Goal: Task Accomplishment & Management: Use online tool/utility

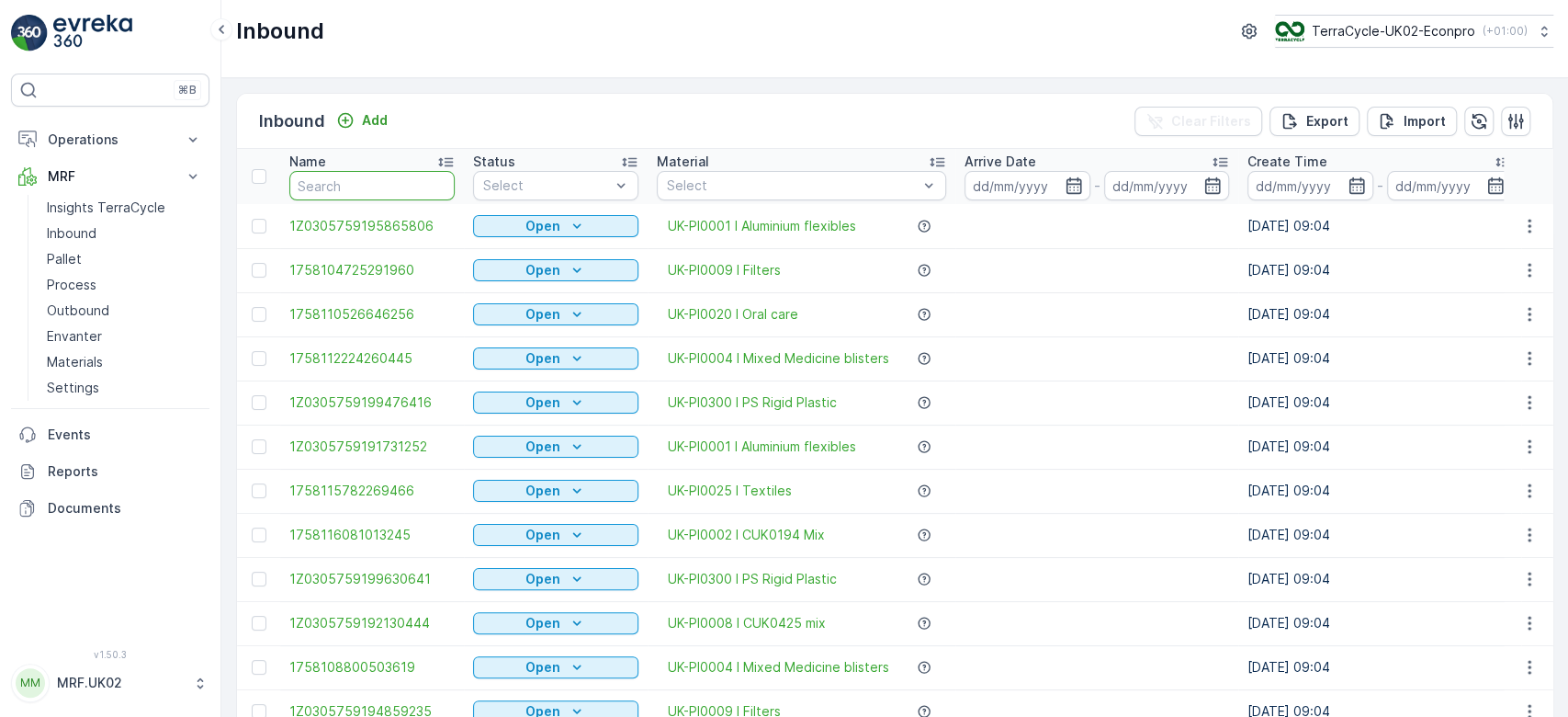
click at [380, 192] on input "text" at bounding box center [372, 185] width 165 height 30
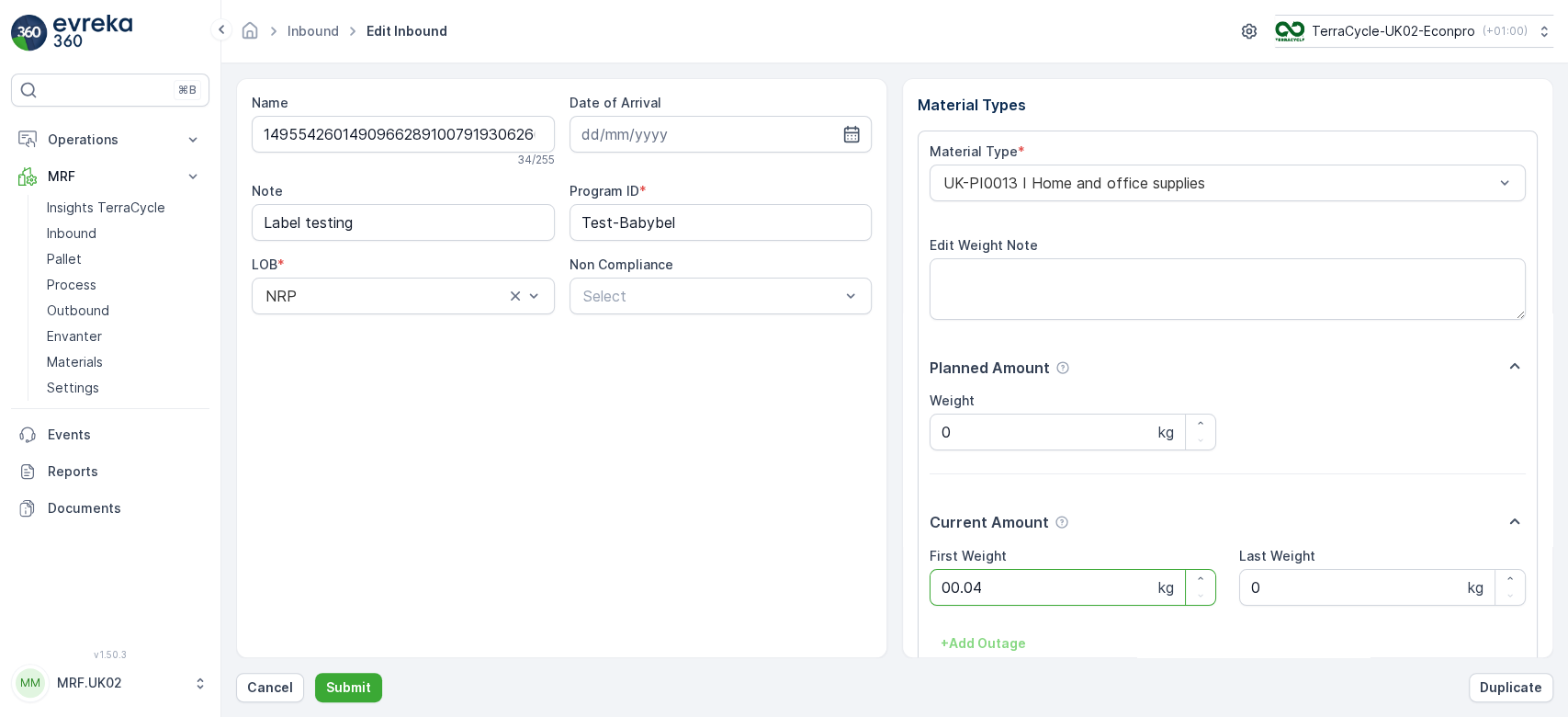
click at [315, 673] on button "Submit" at bounding box center [348, 687] width 67 height 30
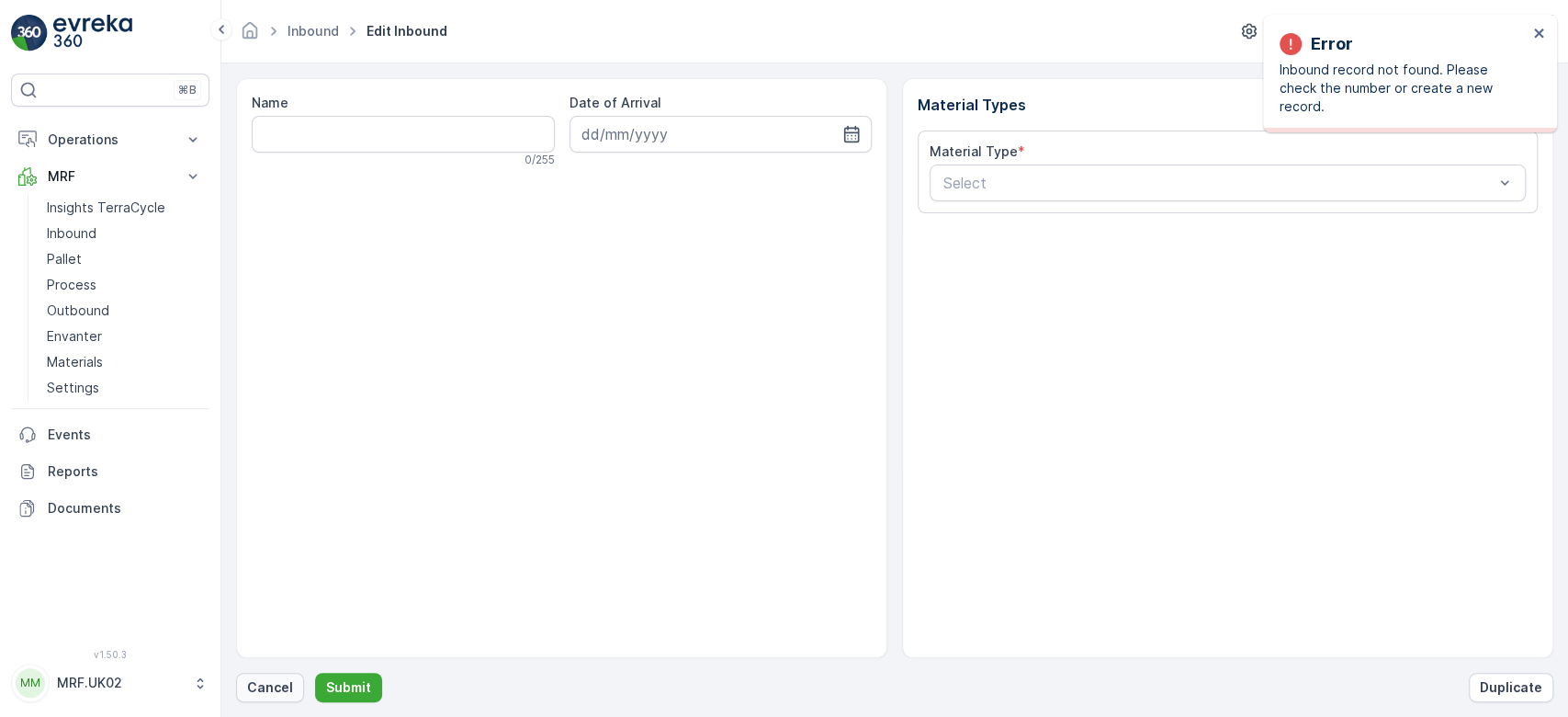
click at [267, 697] on button "Cancel" at bounding box center [270, 687] width 68 height 30
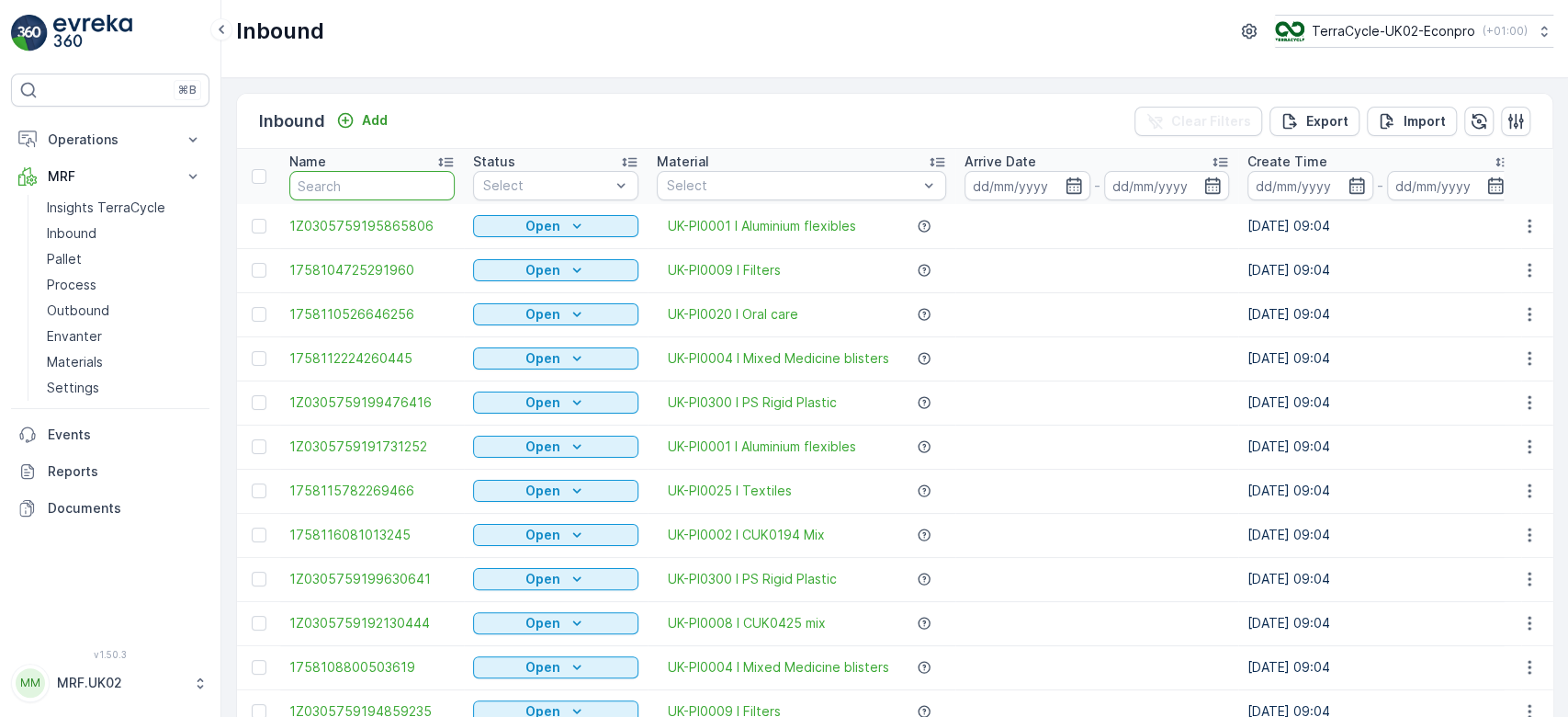
click at [382, 175] on input "text" at bounding box center [372, 185] width 165 height 30
type input "6762"
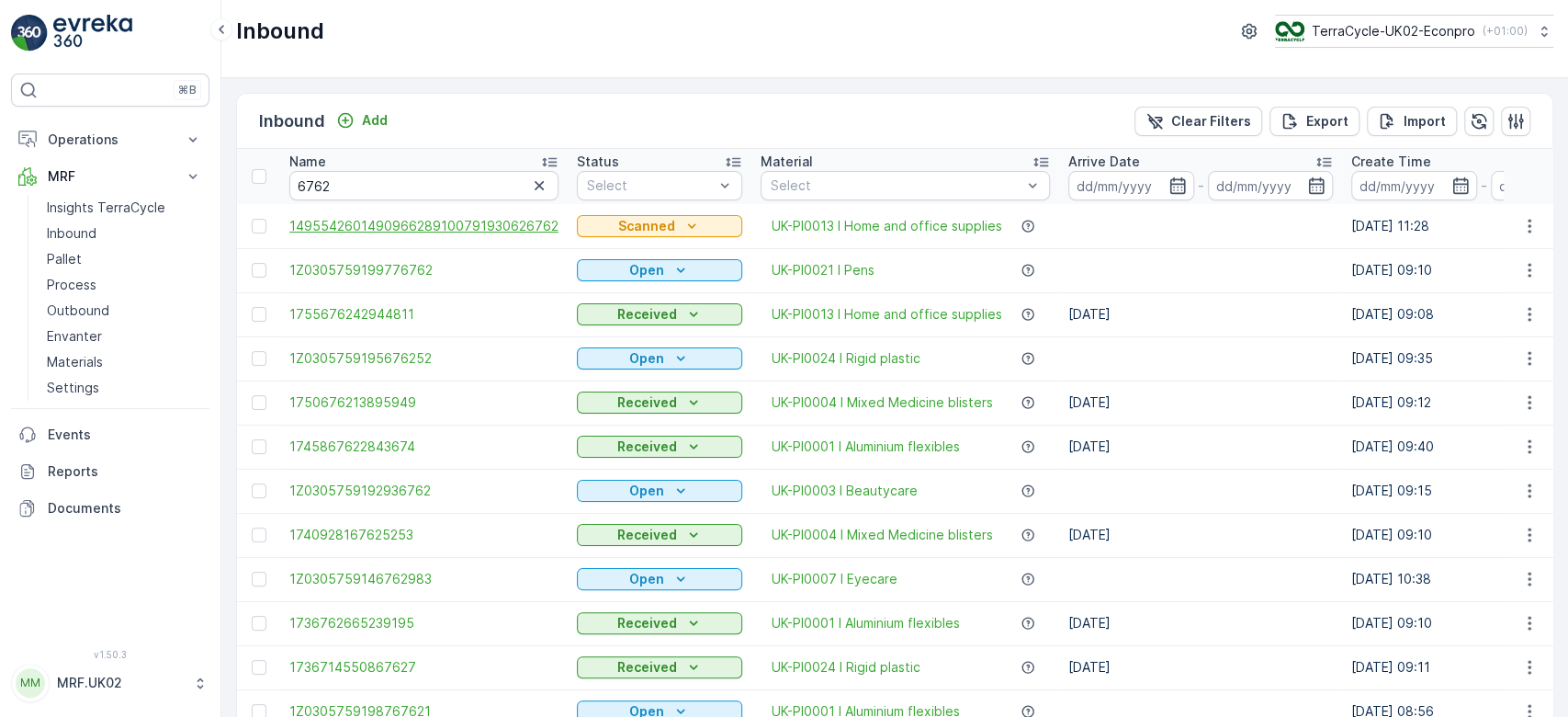
click at [434, 228] on span "1495542601490966289100791930626762" at bounding box center [424, 226] width 270 height 18
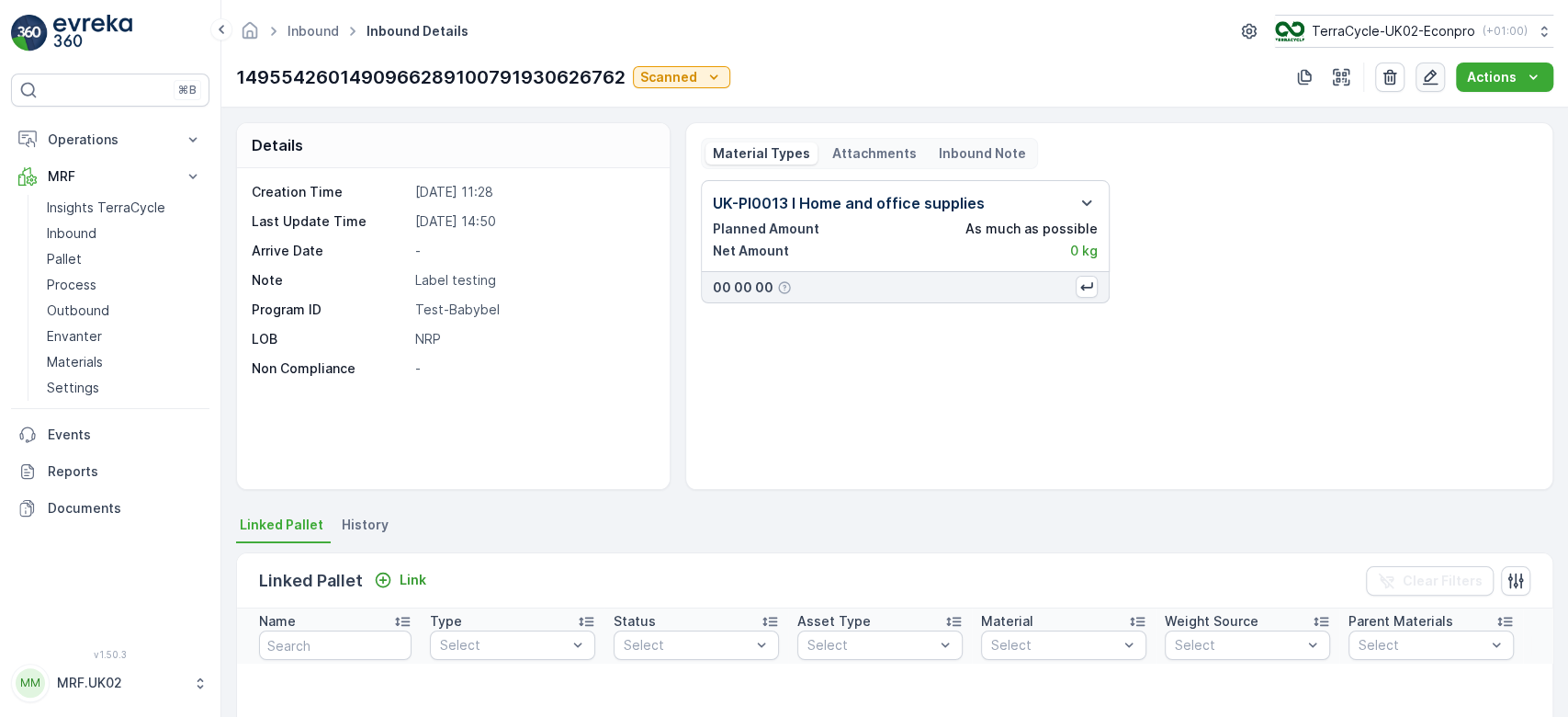
click at [1431, 84] on icon "button" at bounding box center [1431, 78] width 15 height 15
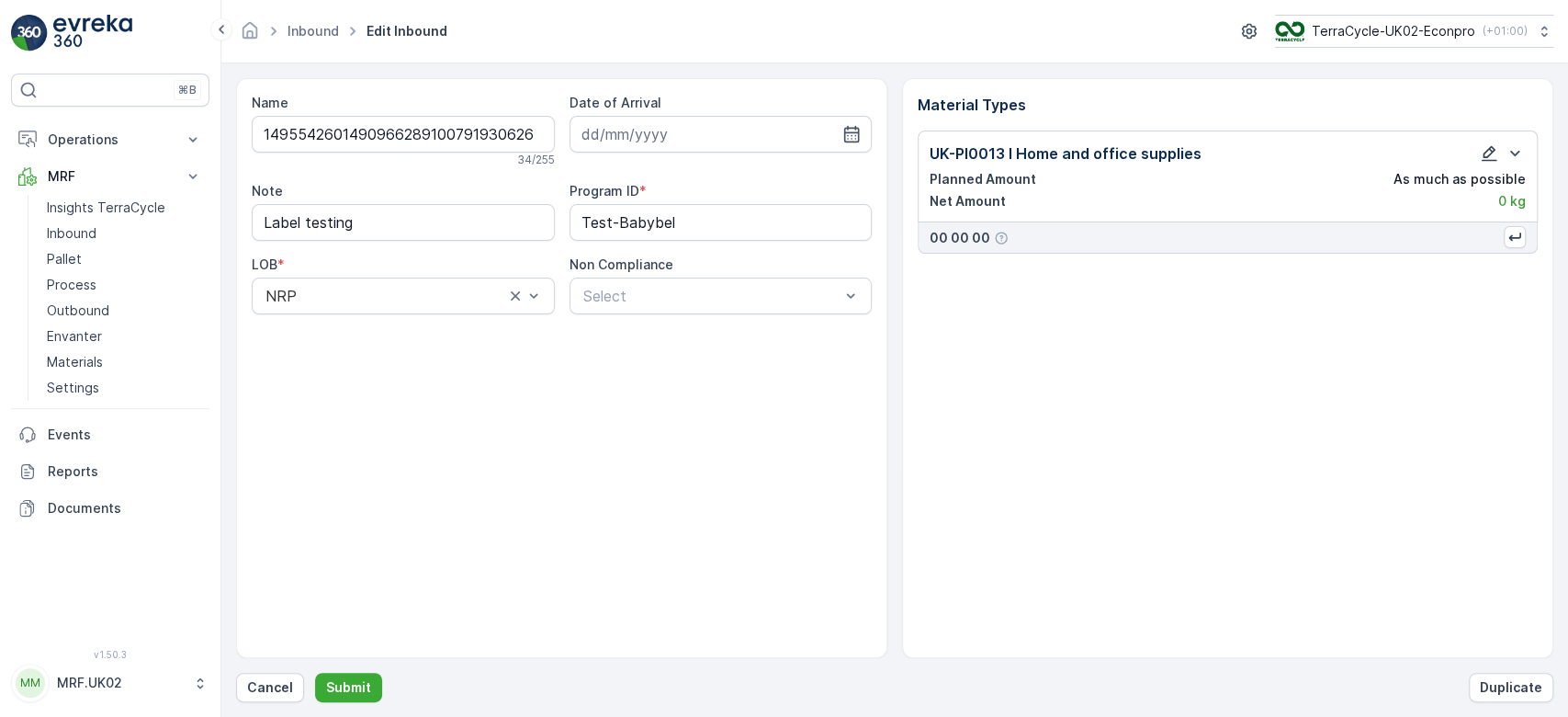
click at [1485, 153] on icon "button" at bounding box center [1488, 153] width 18 height 18
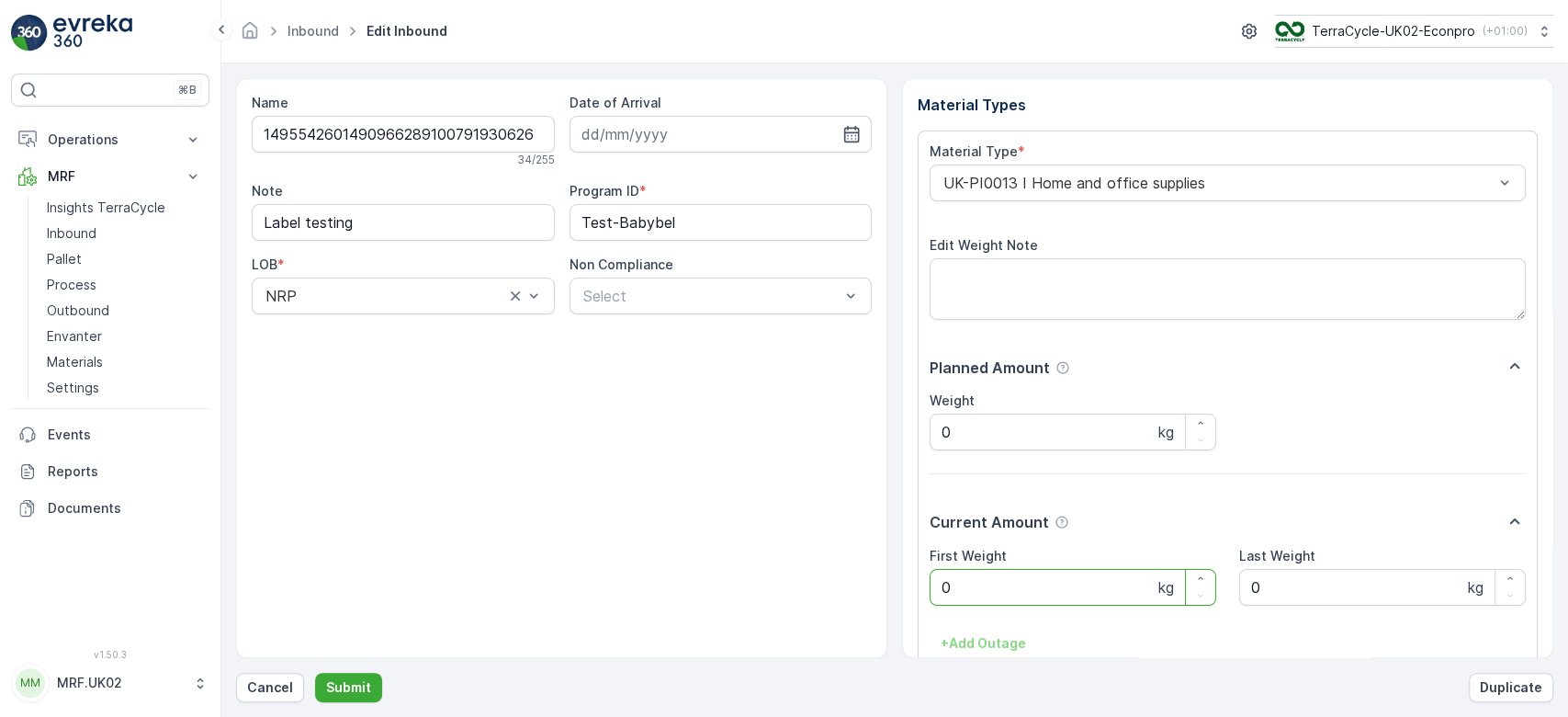
click at [969, 594] on Weight "0" at bounding box center [1073, 587] width 287 height 36
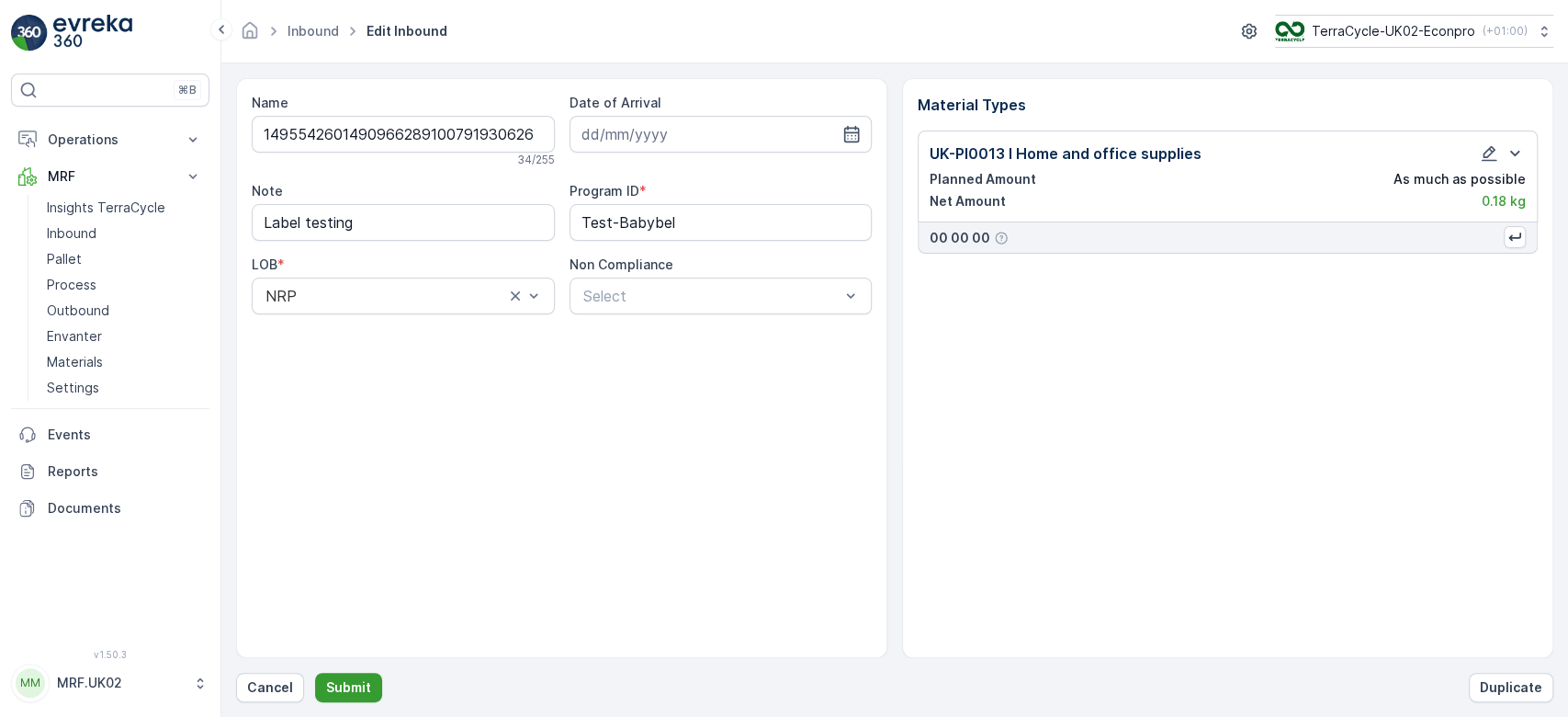
click at [348, 683] on p "Submit" at bounding box center [348, 687] width 45 height 18
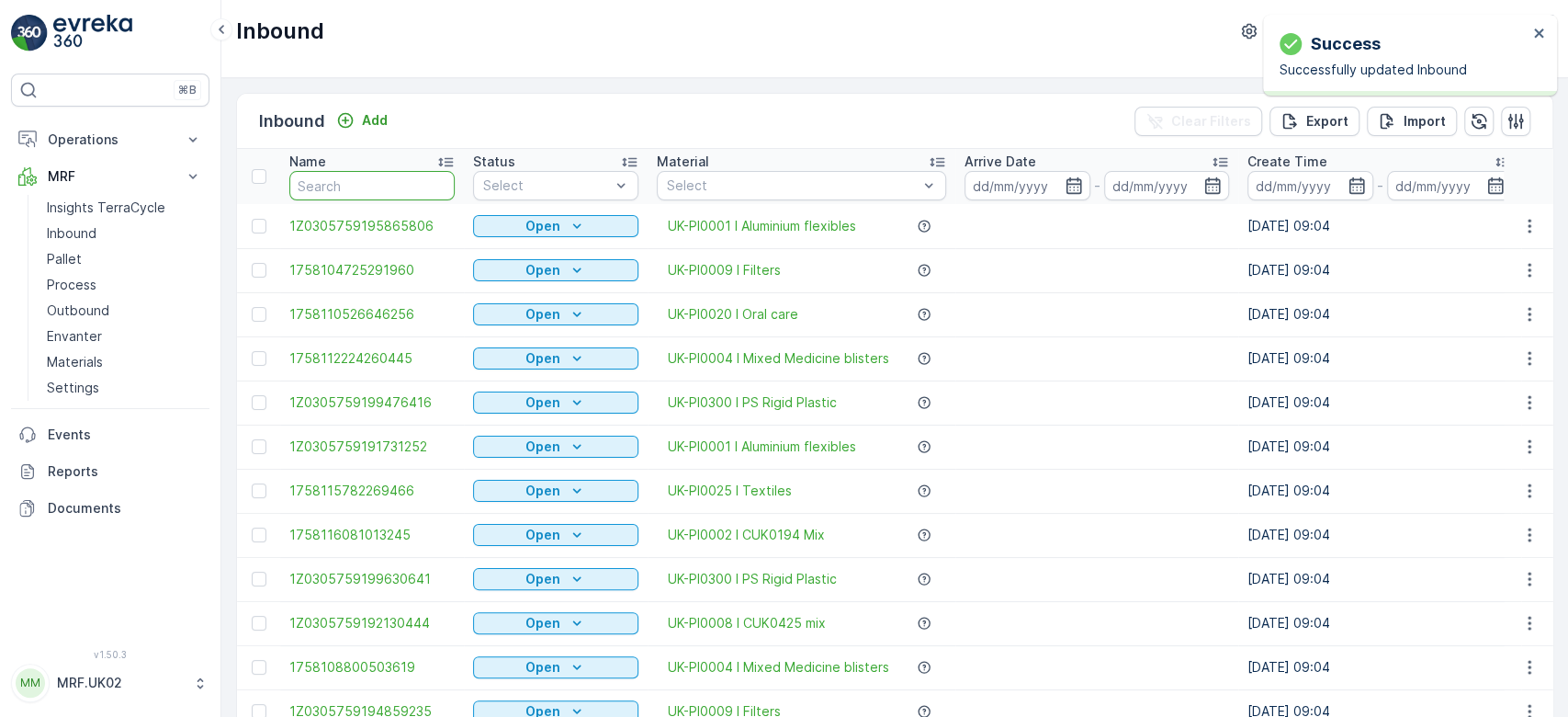
click at [394, 182] on input "text" at bounding box center [372, 185] width 165 height 30
type input "6762"
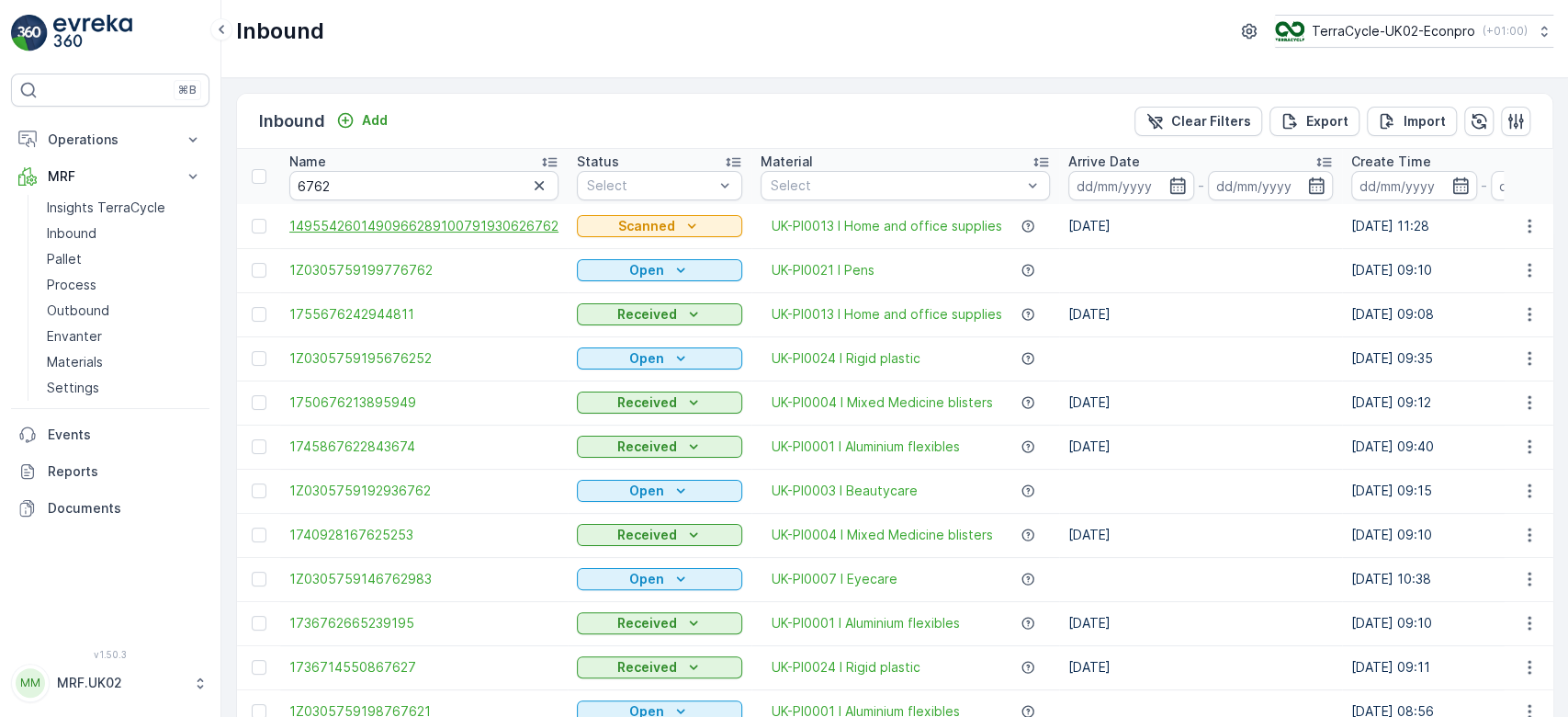
click at [400, 218] on span "1495542601490966289100791930626762" at bounding box center [424, 226] width 270 height 18
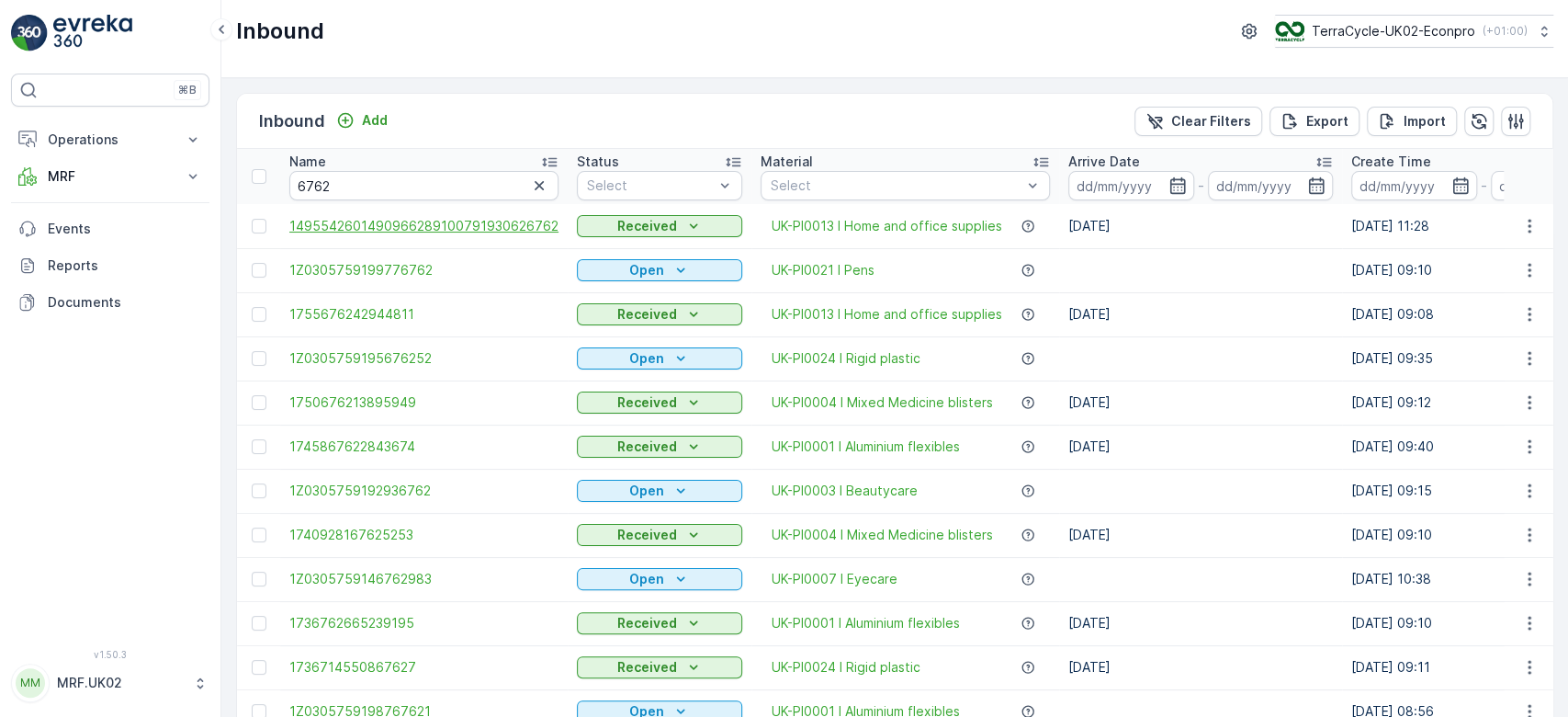
click at [529, 226] on span "1495542601490966289100791930626762" at bounding box center [424, 226] width 270 height 18
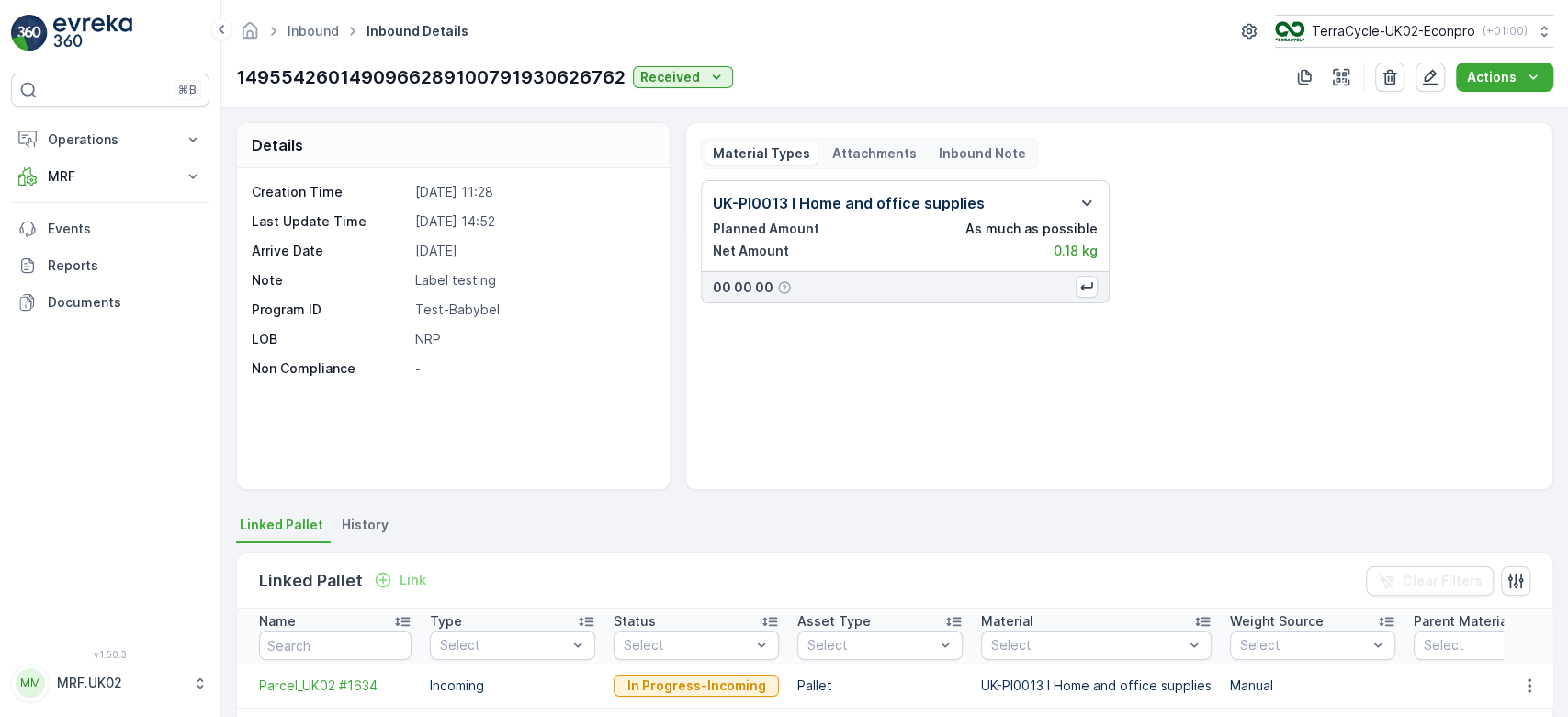
click at [1305, 233] on div "UK-PI0013 I Home and office supplies Planned Amount As much as possible Net Amo…" at bounding box center [1120, 242] width 837 height 123
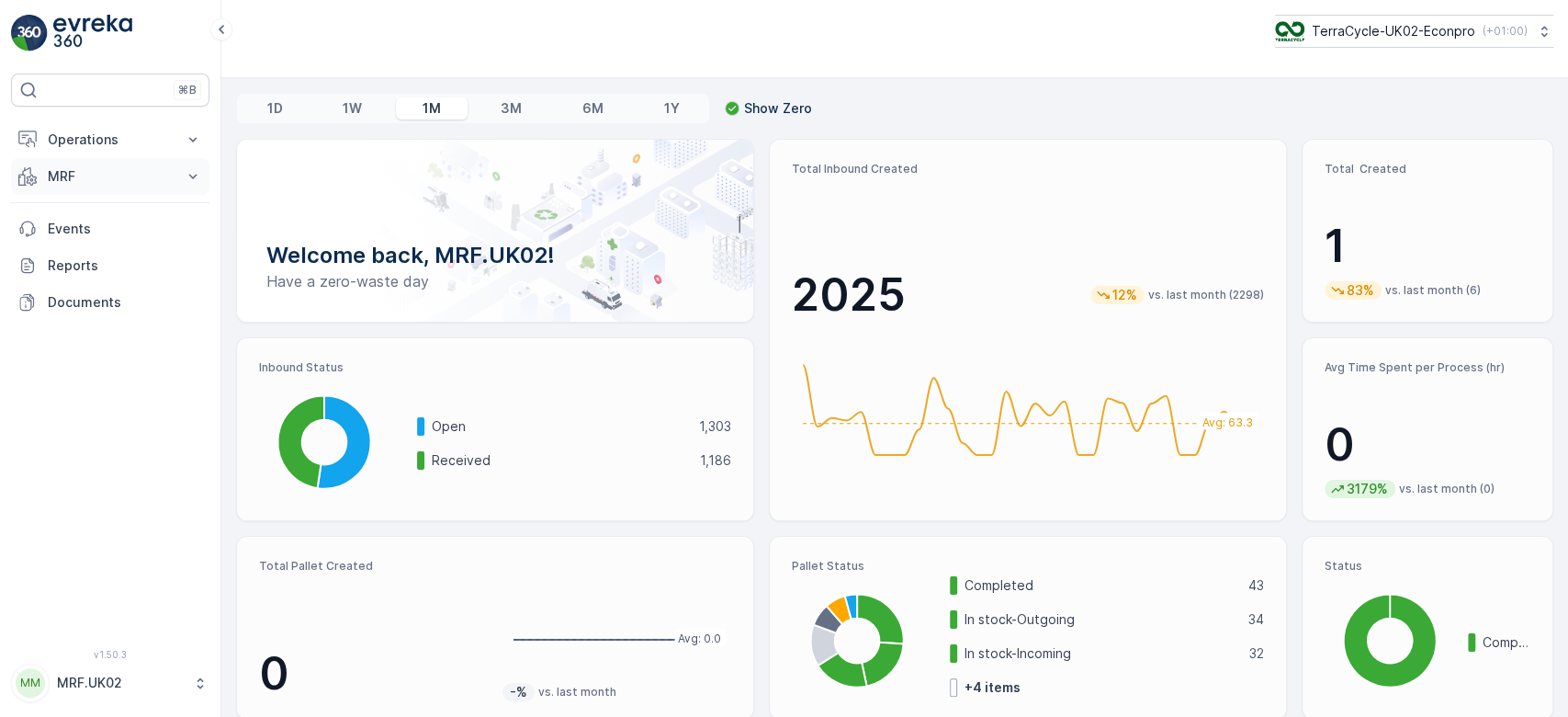
click at [135, 173] on p "MRF" at bounding box center [110, 176] width 125 height 18
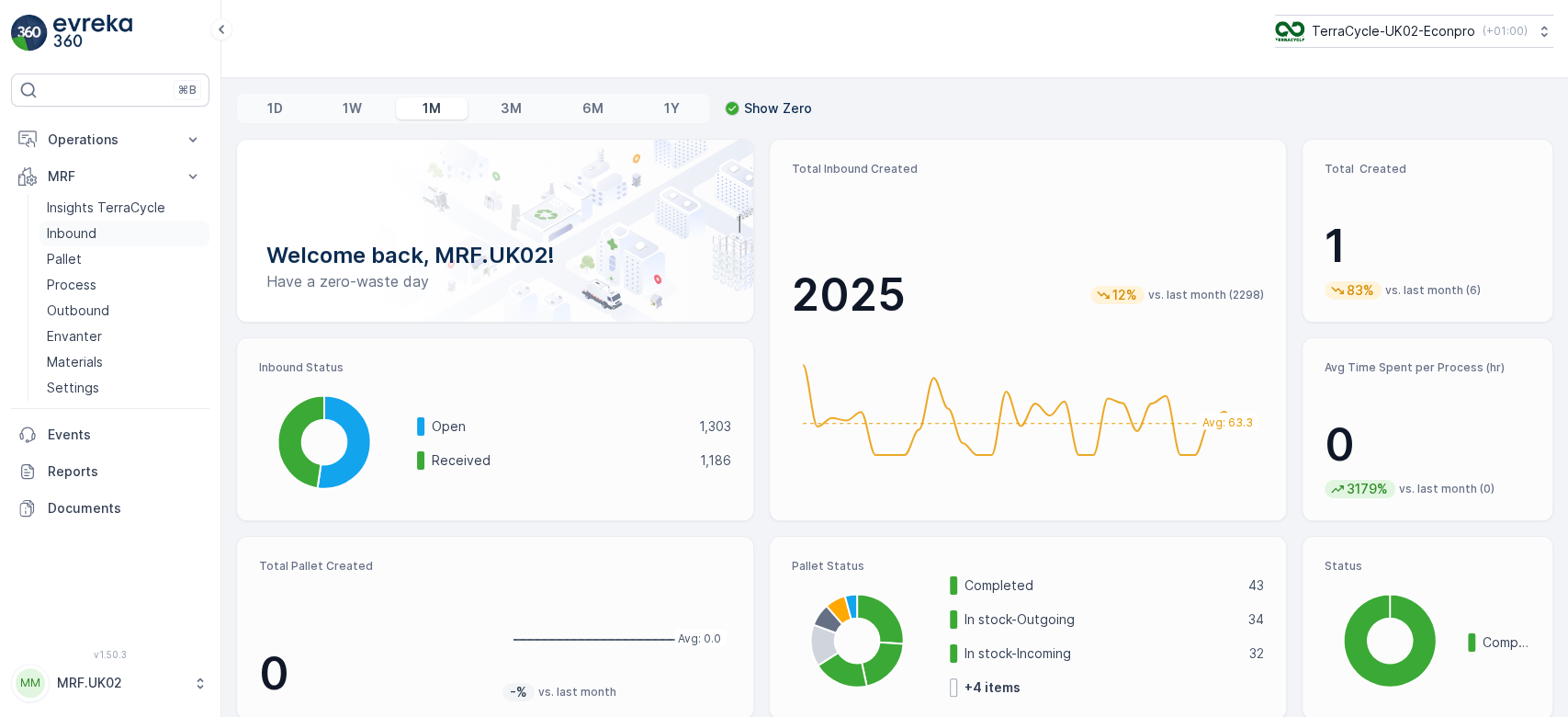
click at [107, 235] on link "Inbound" at bounding box center [124, 233] width 170 height 26
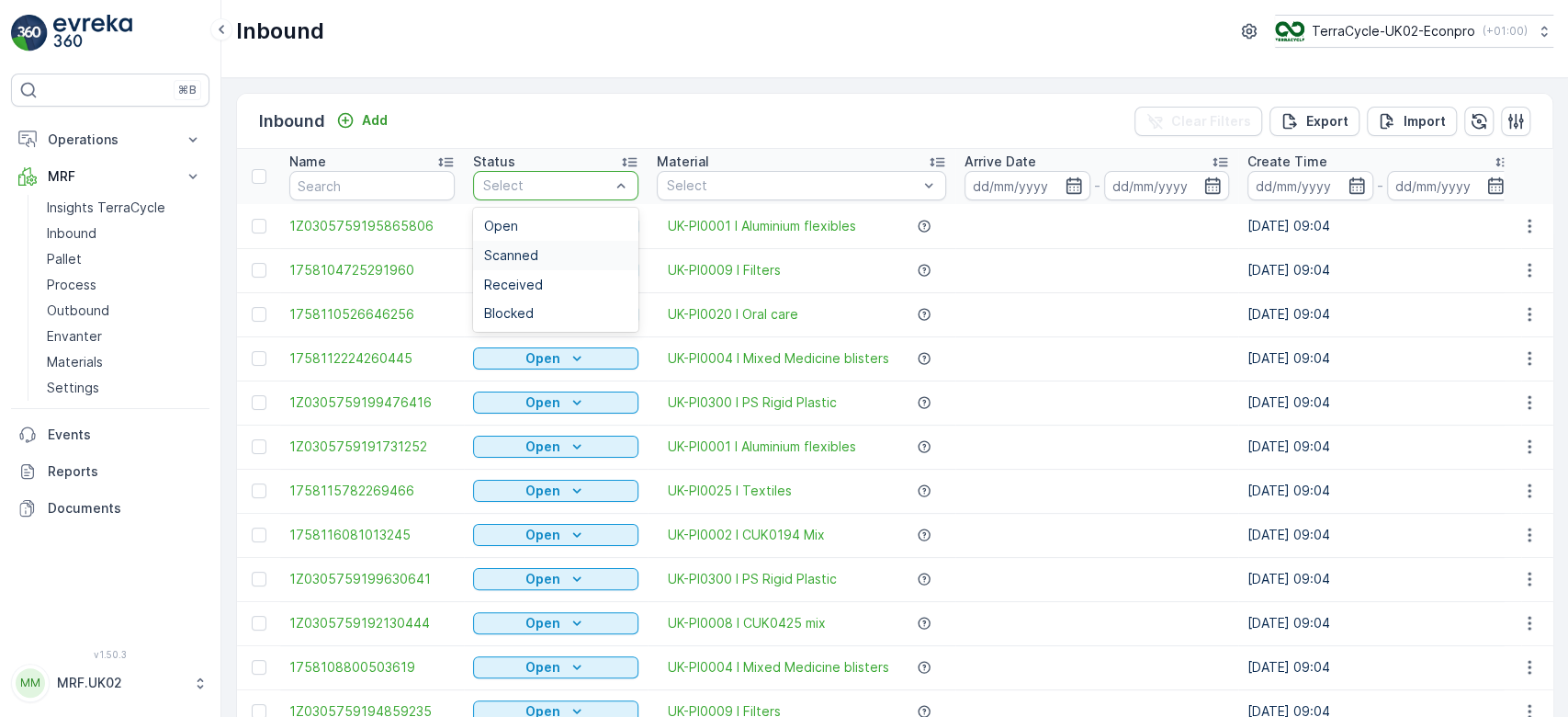
click at [537, 249] on div "Scanned" at bounding box center [556, 255] width 143 height 14
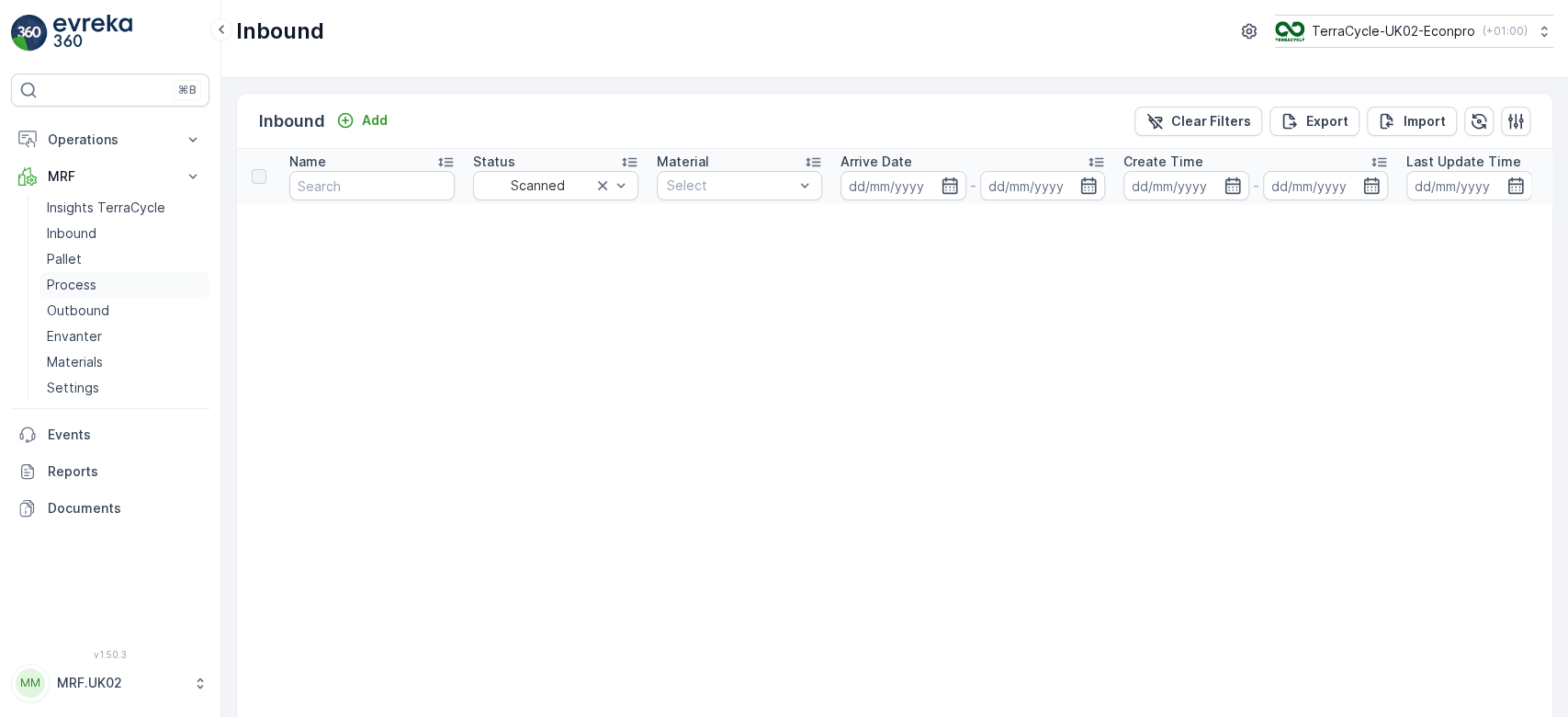
click at [113, 273] on link "Process" at bounding box center [124, 284] width 170 height 26
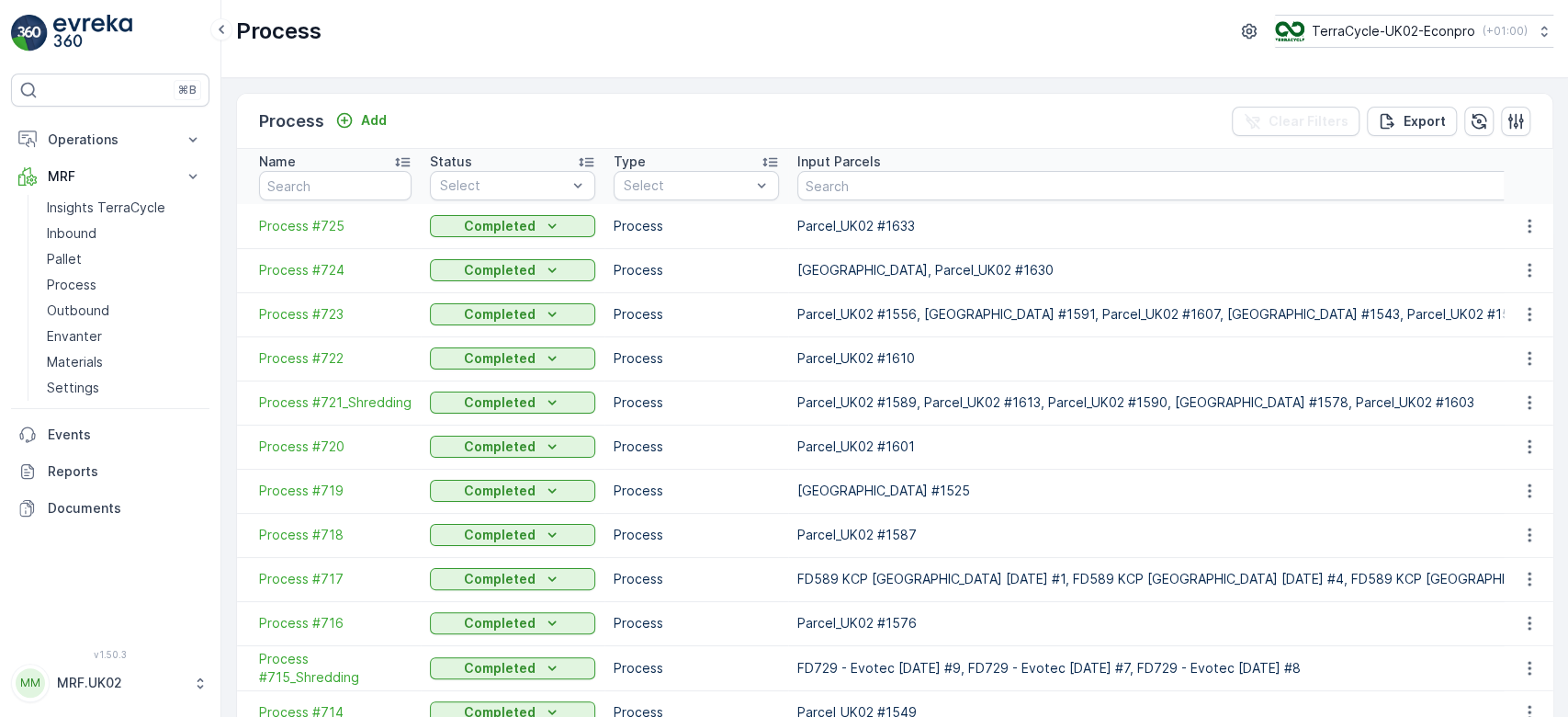
click at [331, 217] on span "Process #725" at bounding box center [335, 226] width 153 height 18
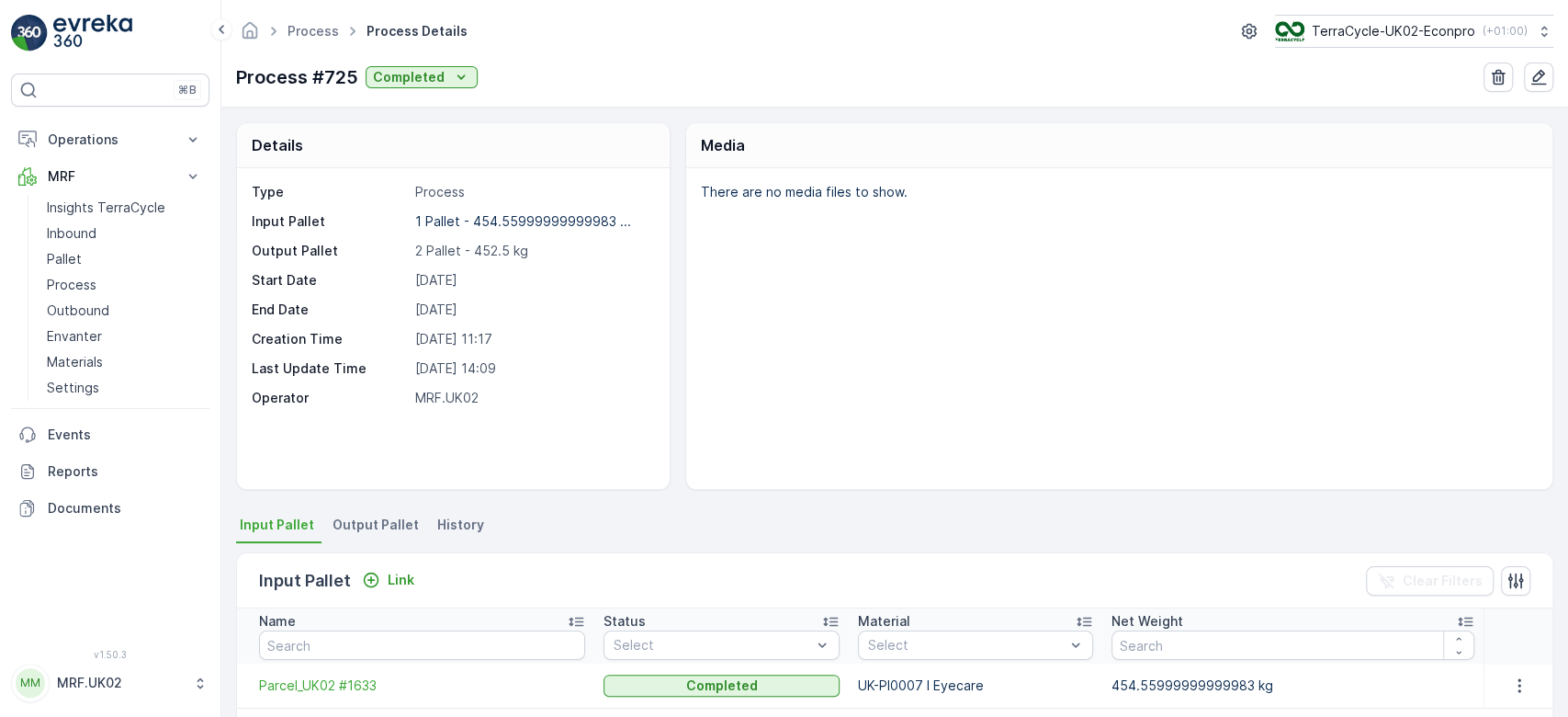
click at [1319, 277] on div "There are no media files to show." at bounding box center [1119, 328] width 867 height 321
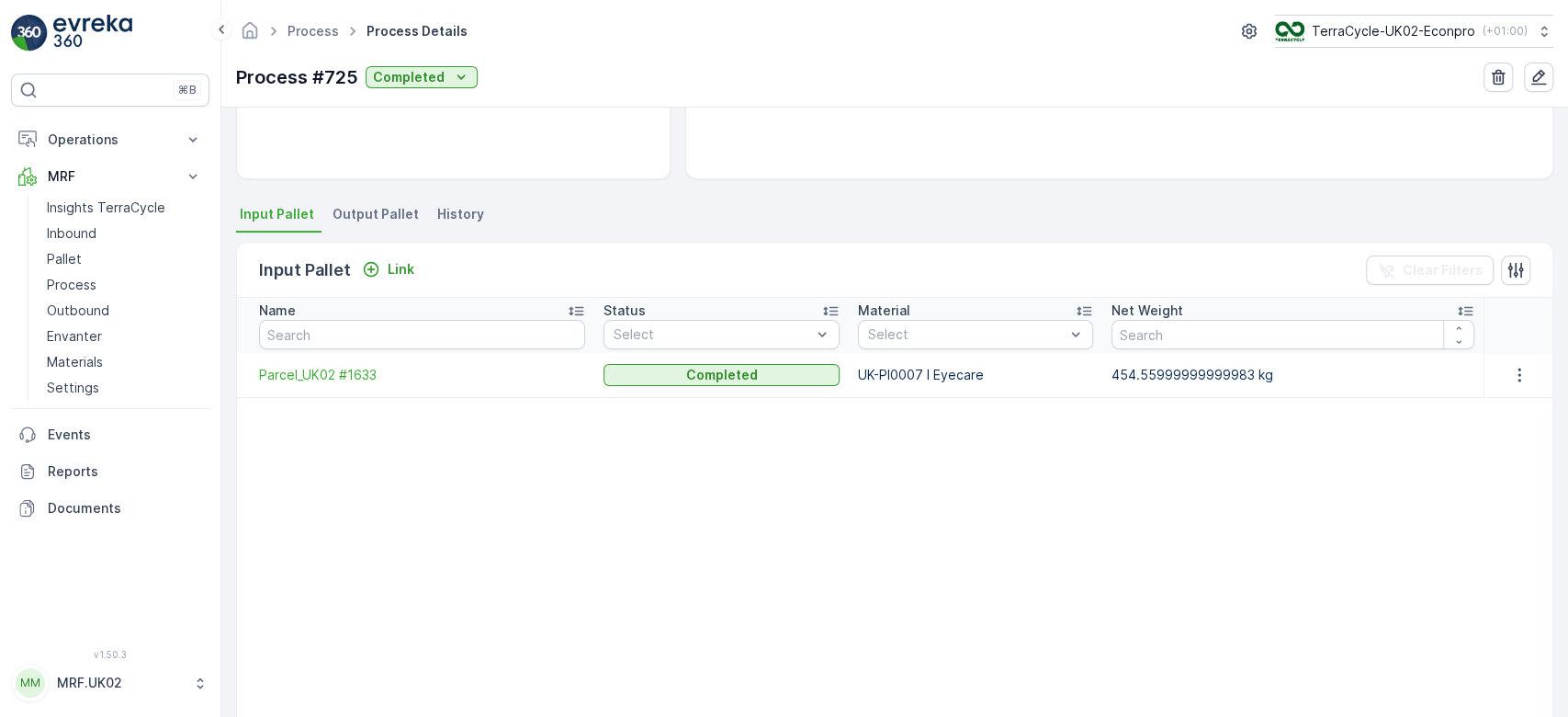
scroll to position [316, 0]
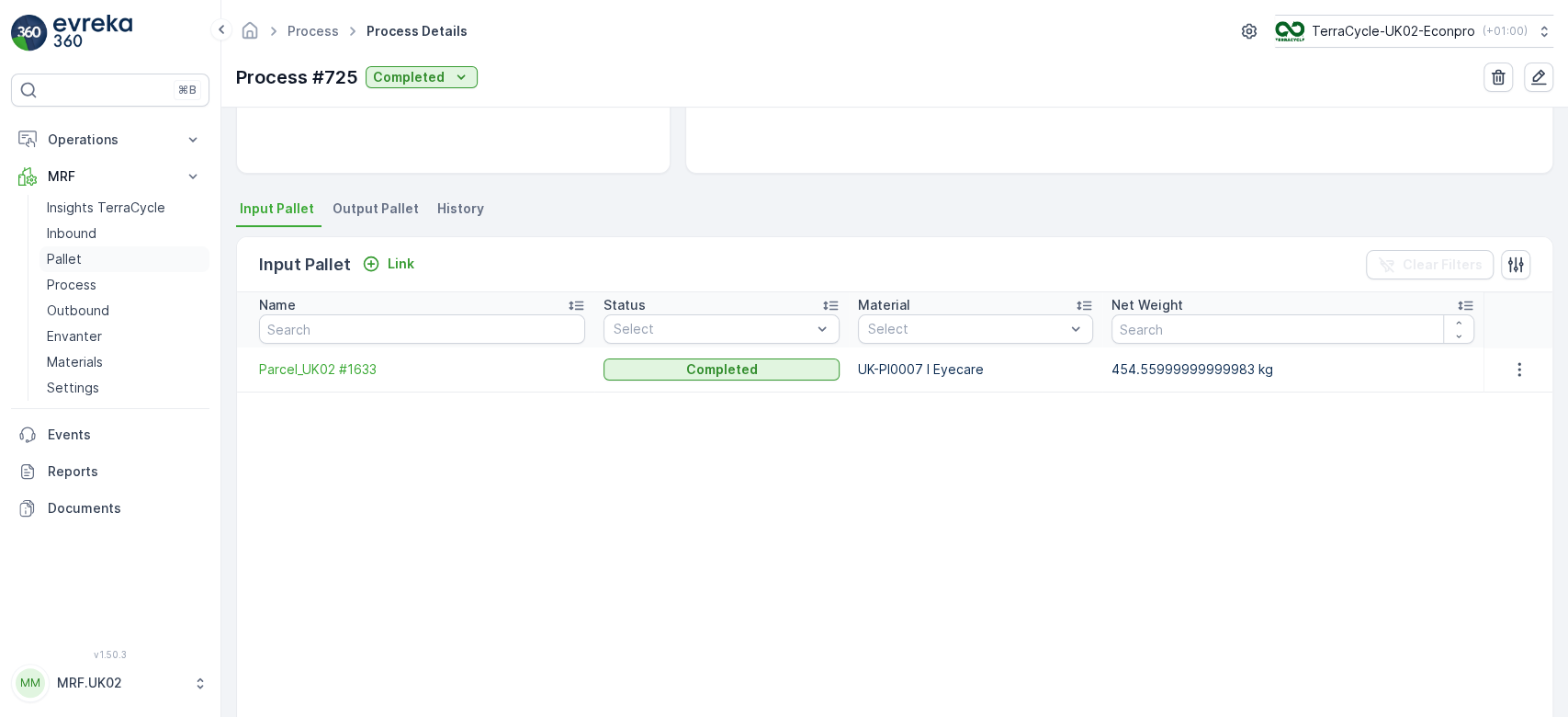
click at [81, 253] on link "Pallet" at bounding box center [124, 259] width 170 height 26
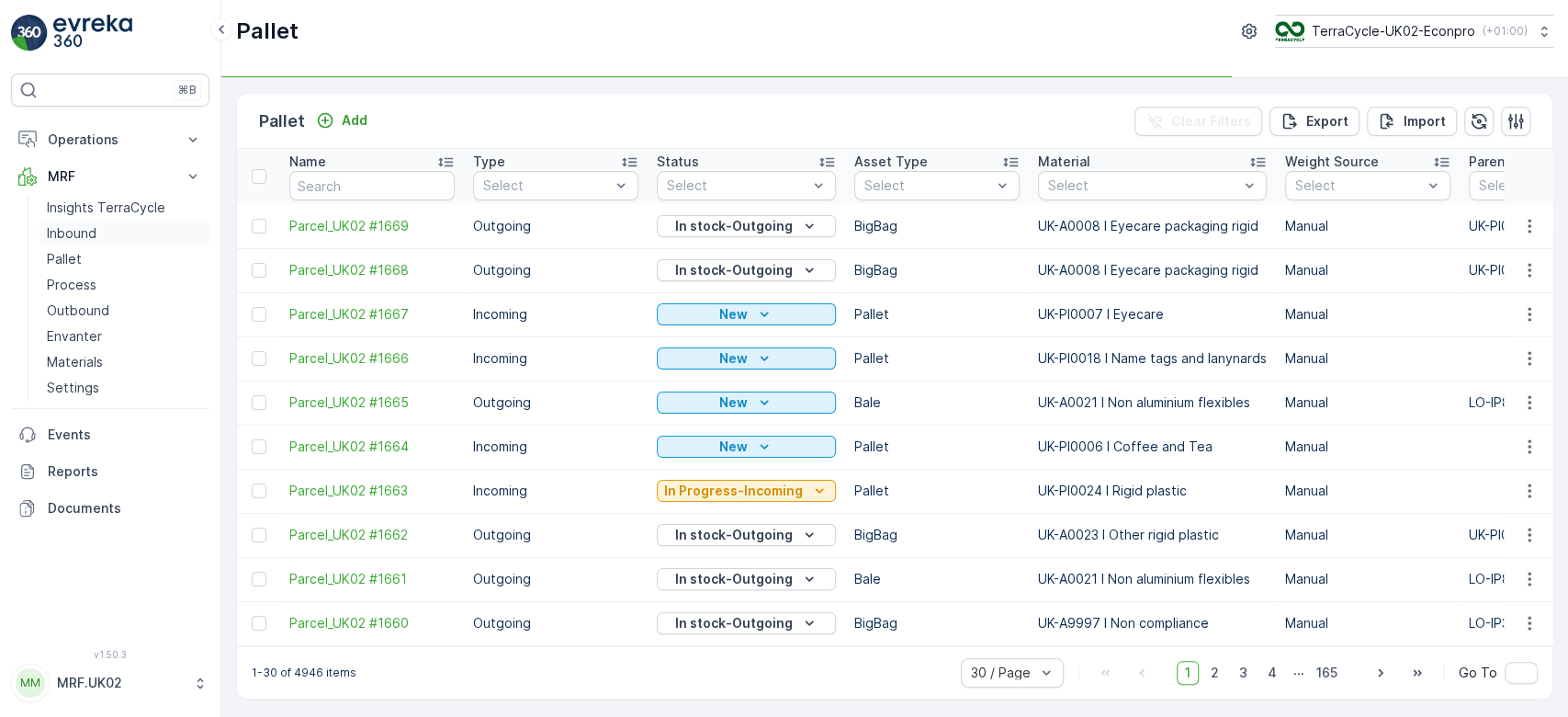
click at [109, 227] on link "Inbound" at bounding box center [124, 233] width 170 height 26
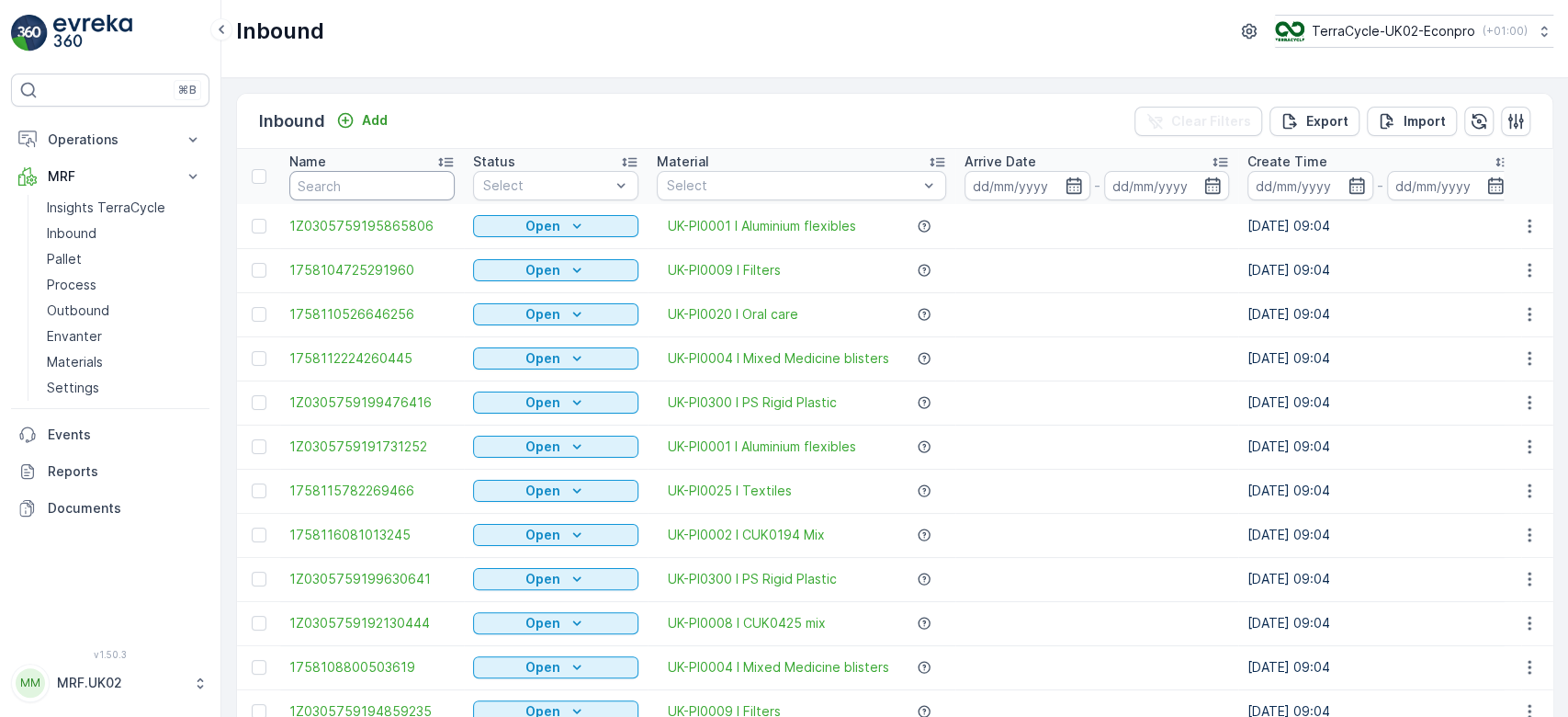
click at [39, 221] on link "Inbound" at bounding box center [124, 233] width 170 height 26
click at [360, 183] on input "text" at bounding box center [372, 185] width 165 height 30
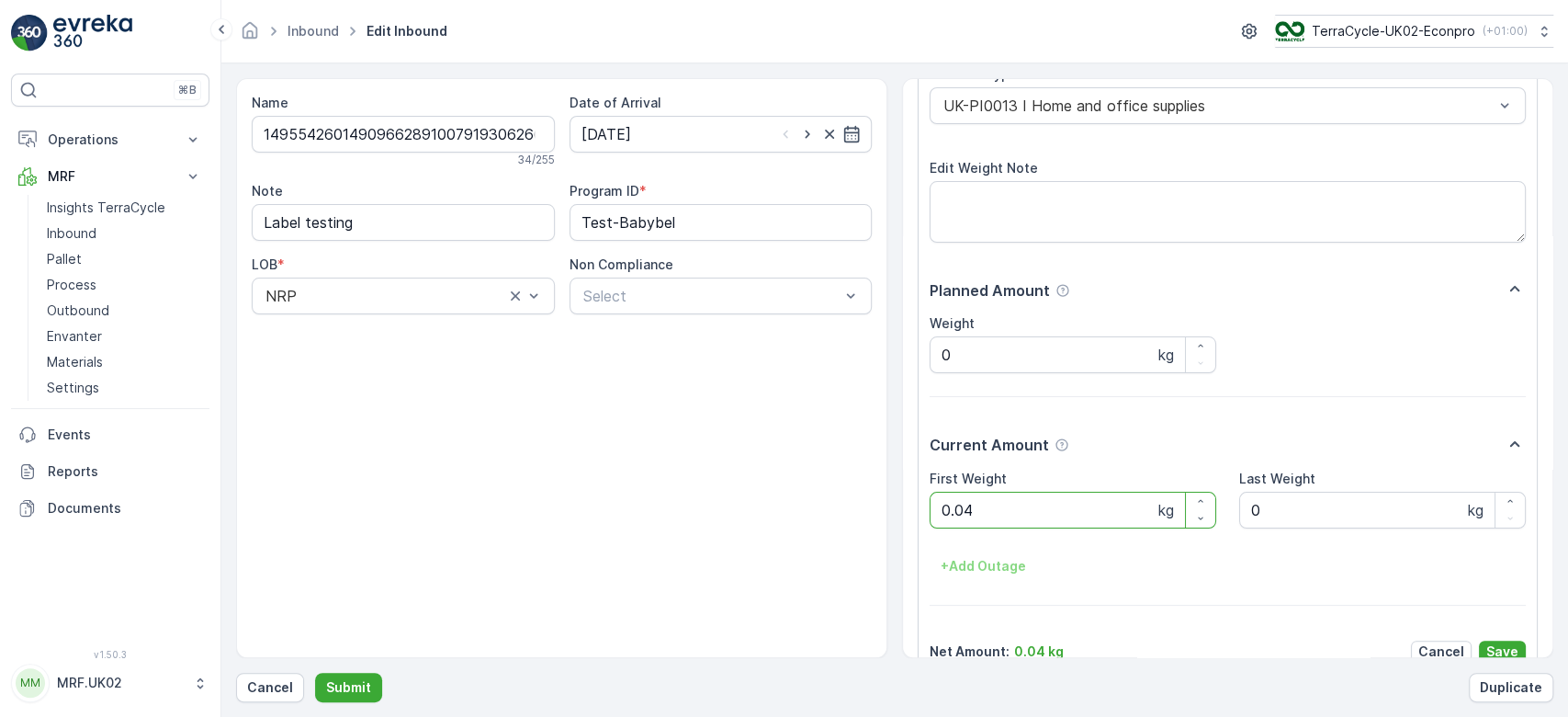
scroll to position [109, 0]
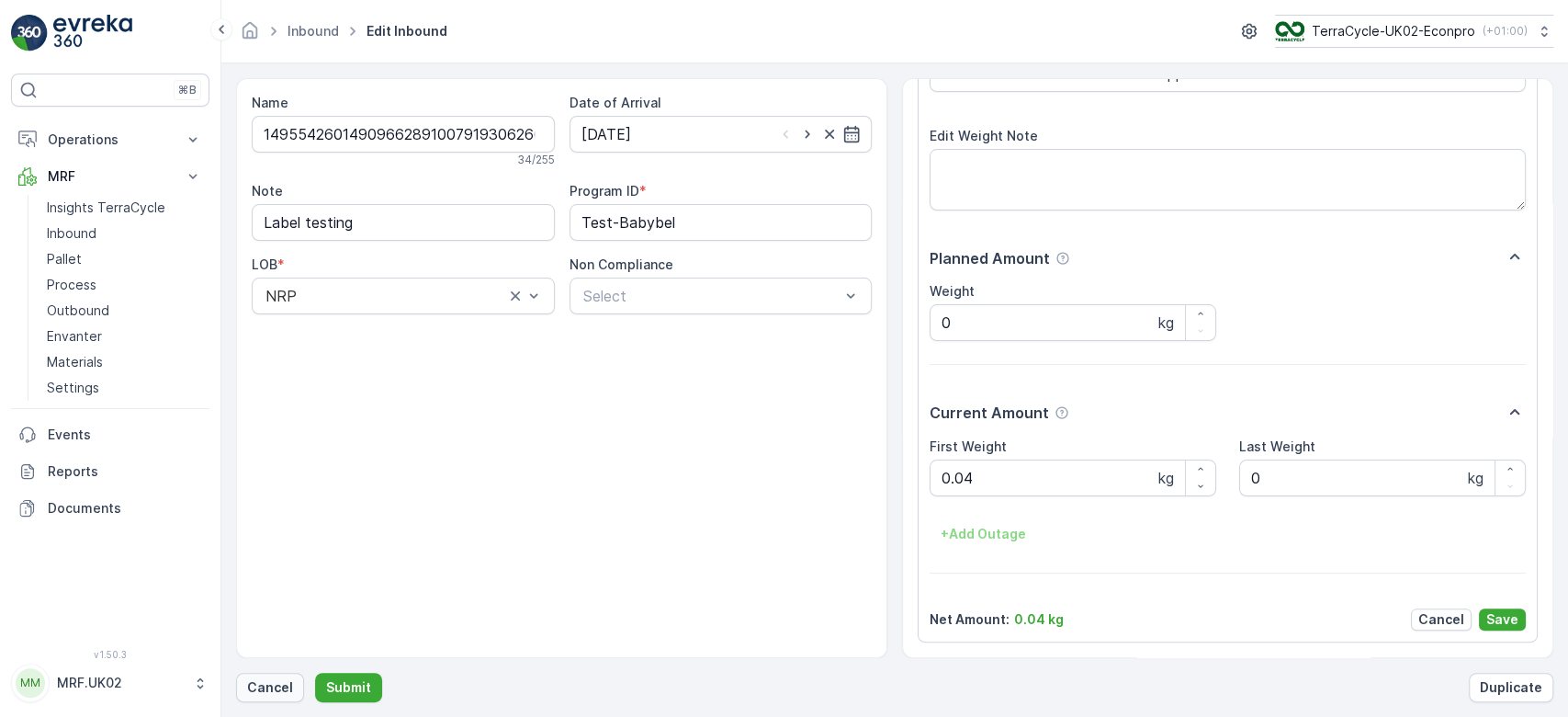
click at [291, 681] on button "Cancel" at bounding box center [270, 687] width 68 height 30
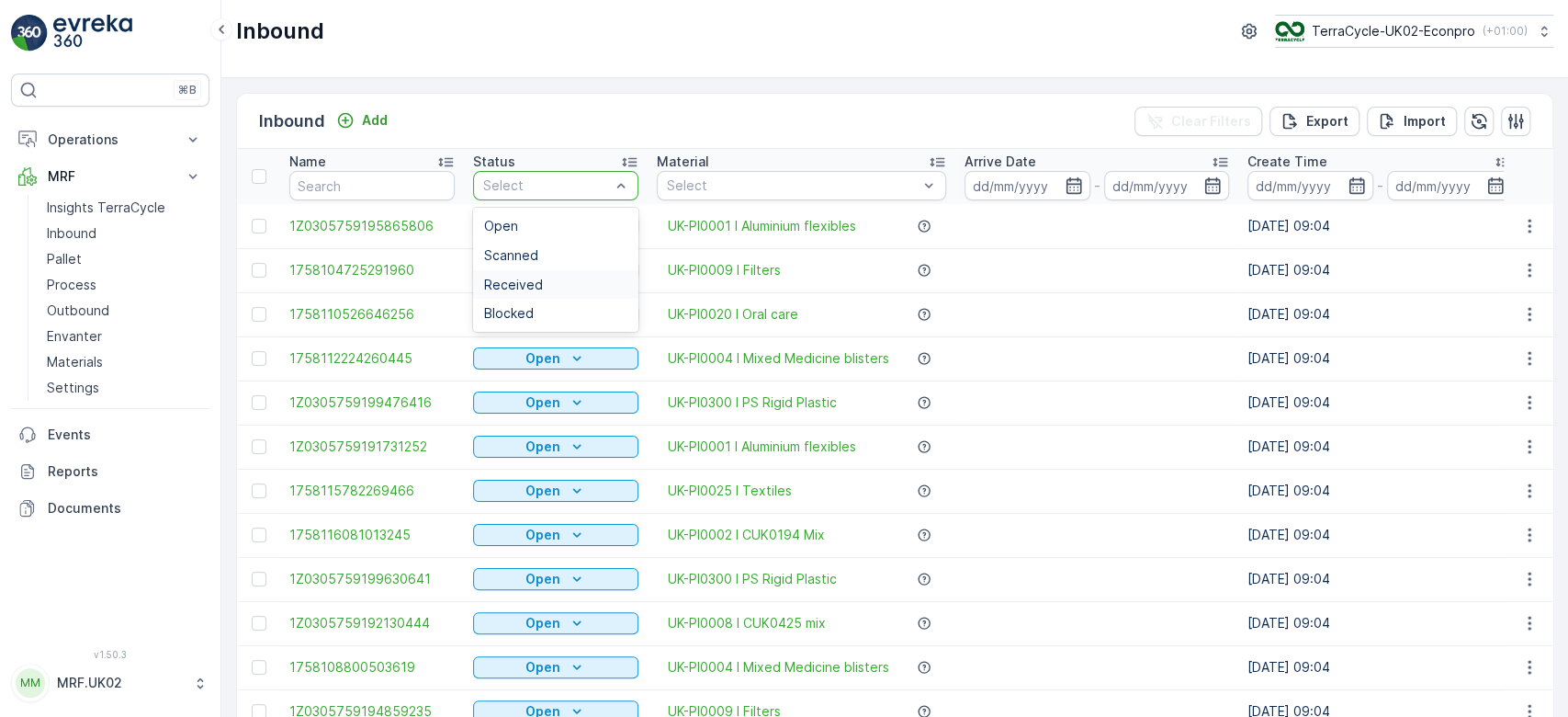
click at [525, 277] on span "Received" at bounding box center [513, 284] width 59 height 14
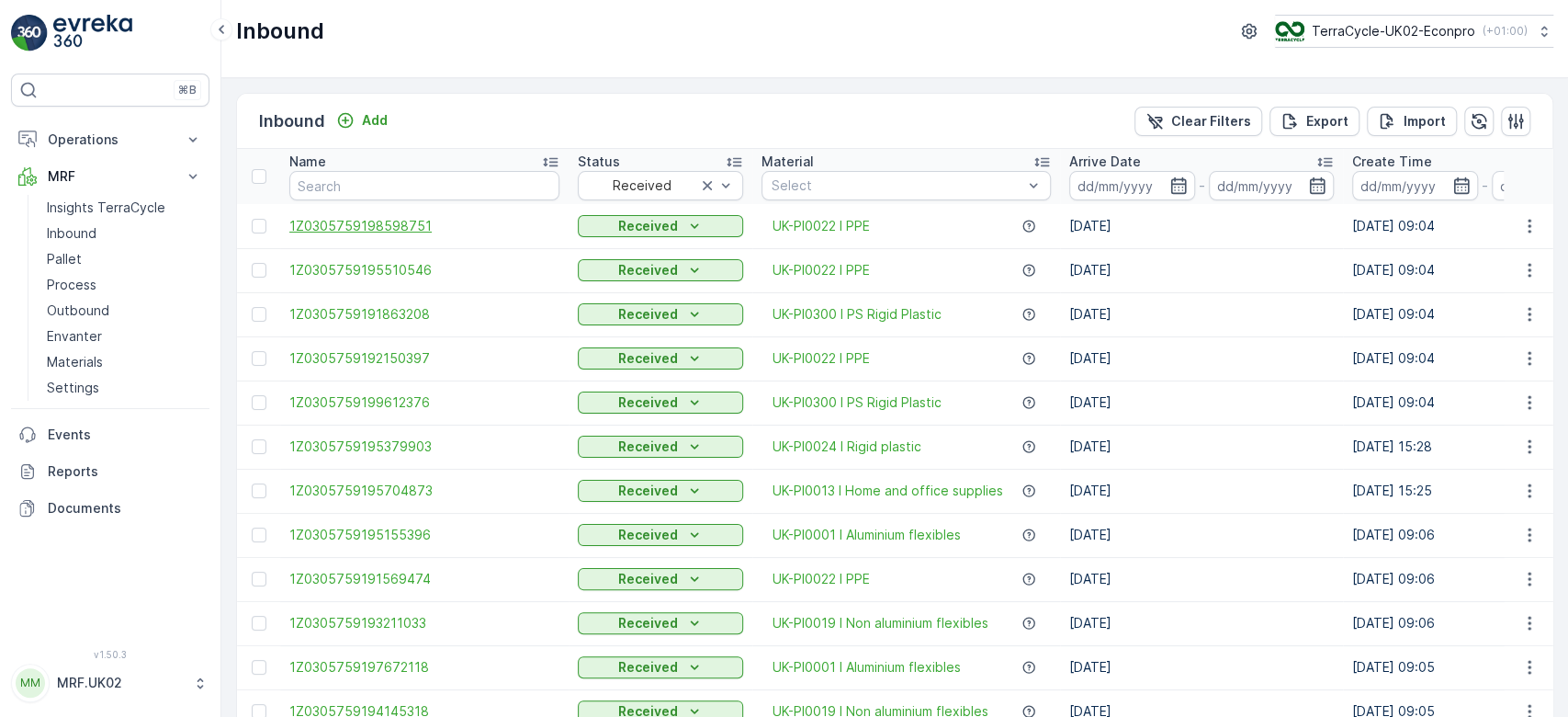
click at [399, 227] on span "1Z0305759198598751" at bounding box center [424, 226] width 270 height 18
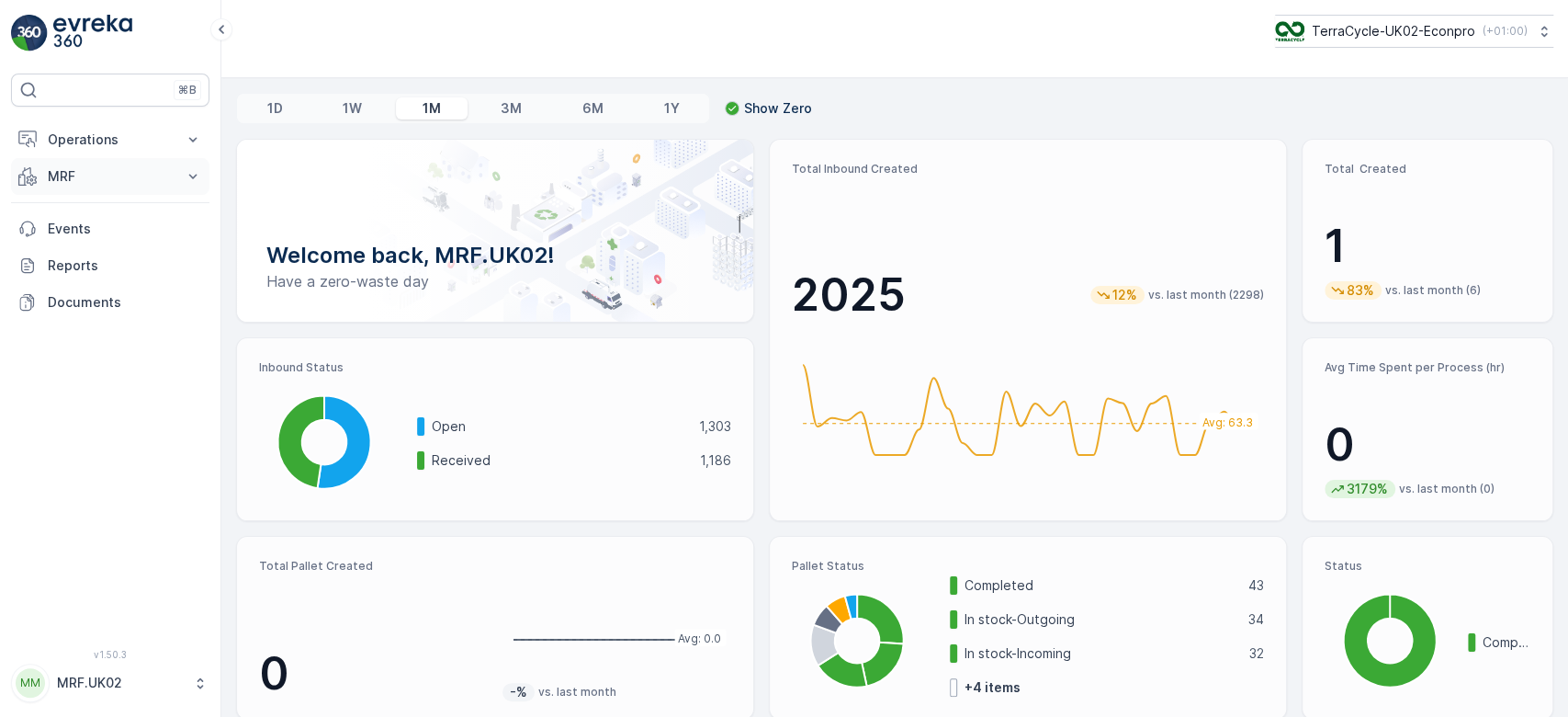
click at [73, 172] on p "MRF" at bounding box center [110, 176] width 125 height 18
click at [91, 172] on p "MRF" at bounding box center [110, 176] width 125 height 18
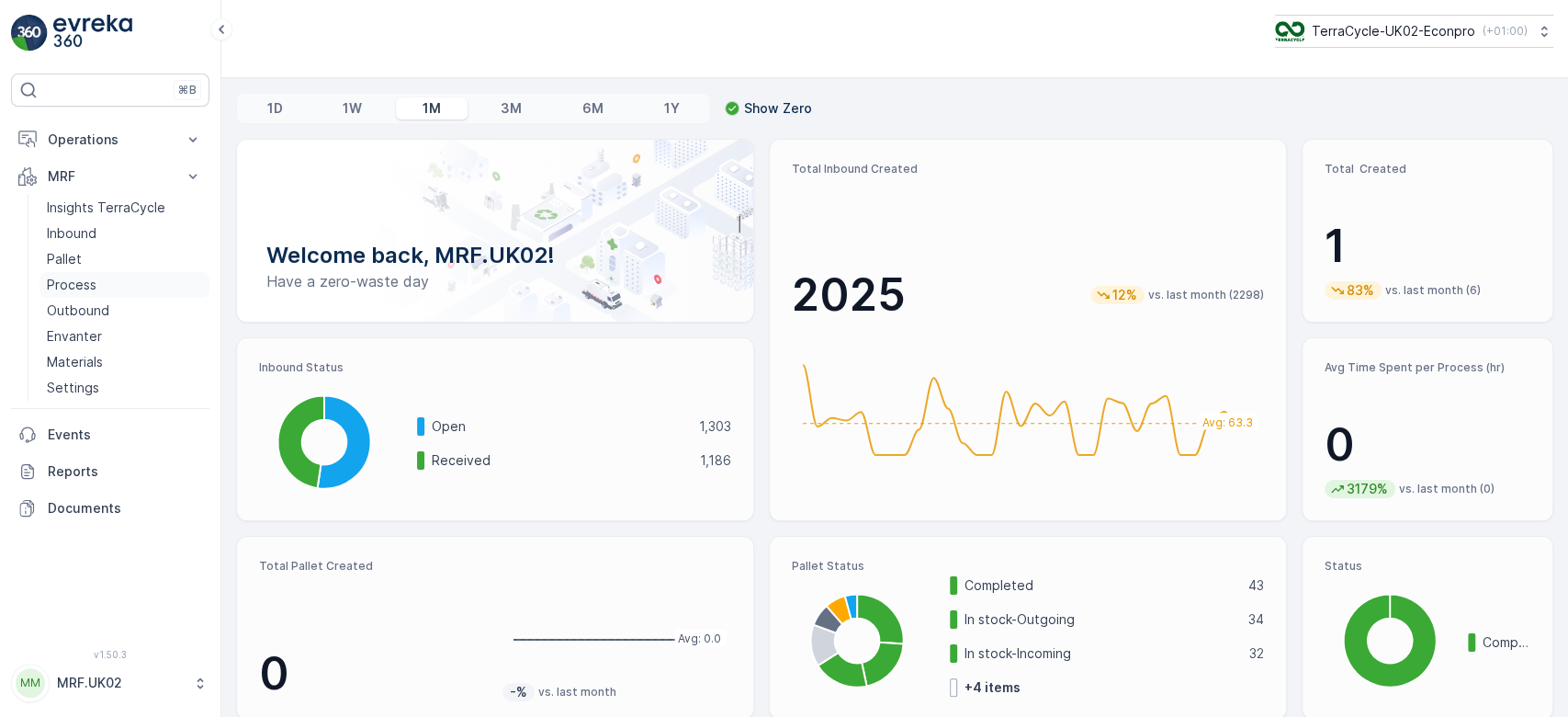
click at [83, 276] on p "Process" at bounding box center [72, 284] width 50 height 18
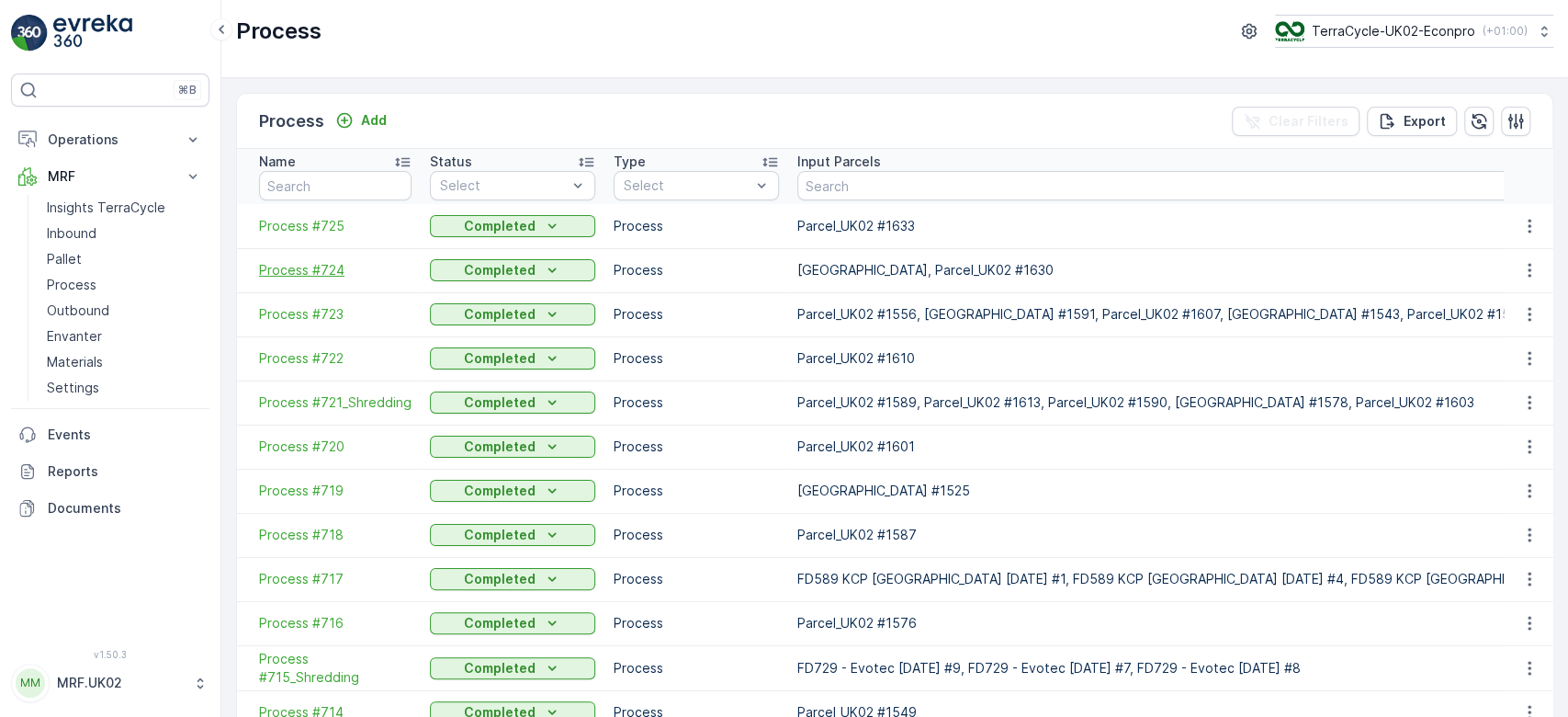
click at [338, 272] on span "Process #724" at bounding box center [335, 270] width 153 height 18
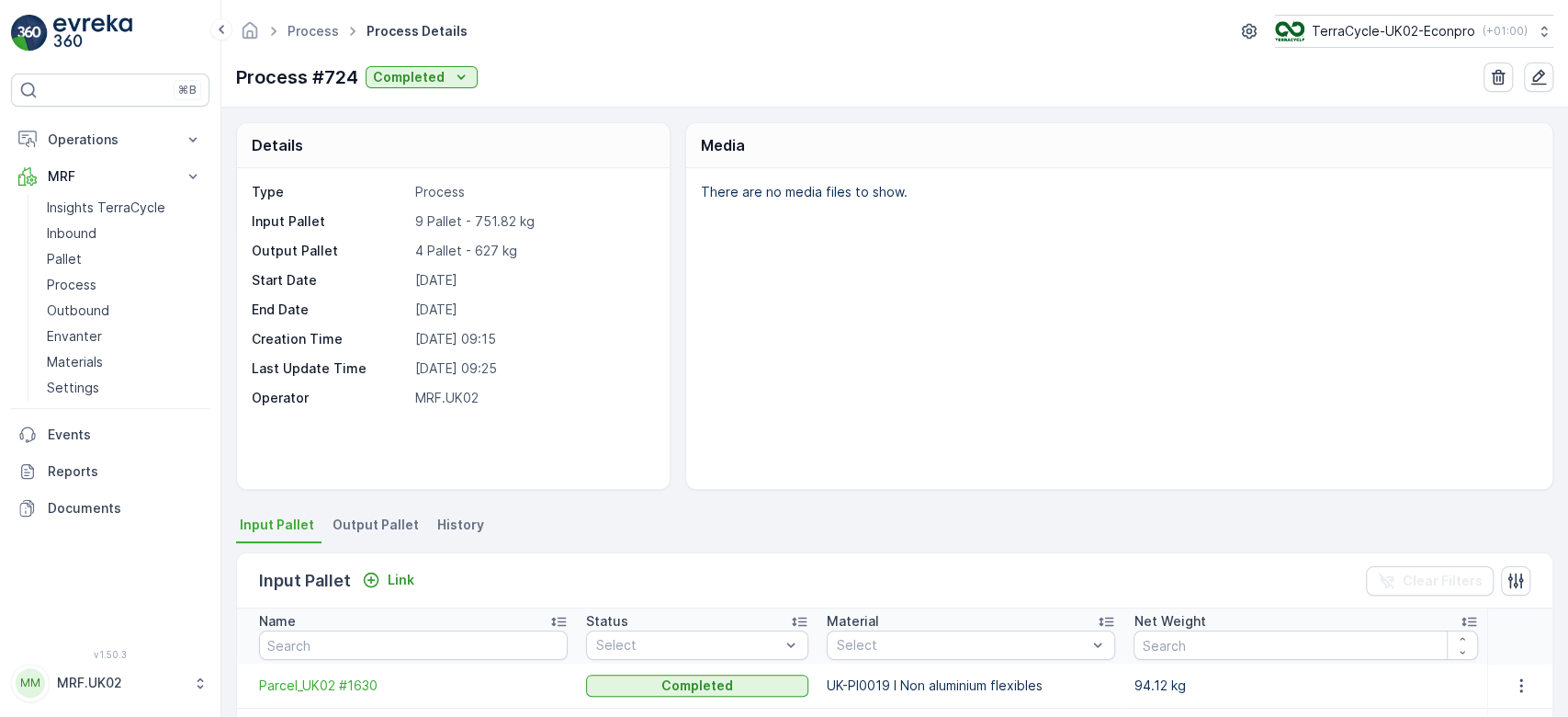
click at [727, 279] on div "There are no media files to show." at bounding box center [1119, 328] width 867 height 321
click at [810, 271] on div "There are no media files to show." at bounding box center [1119, 328] width 867 height 321
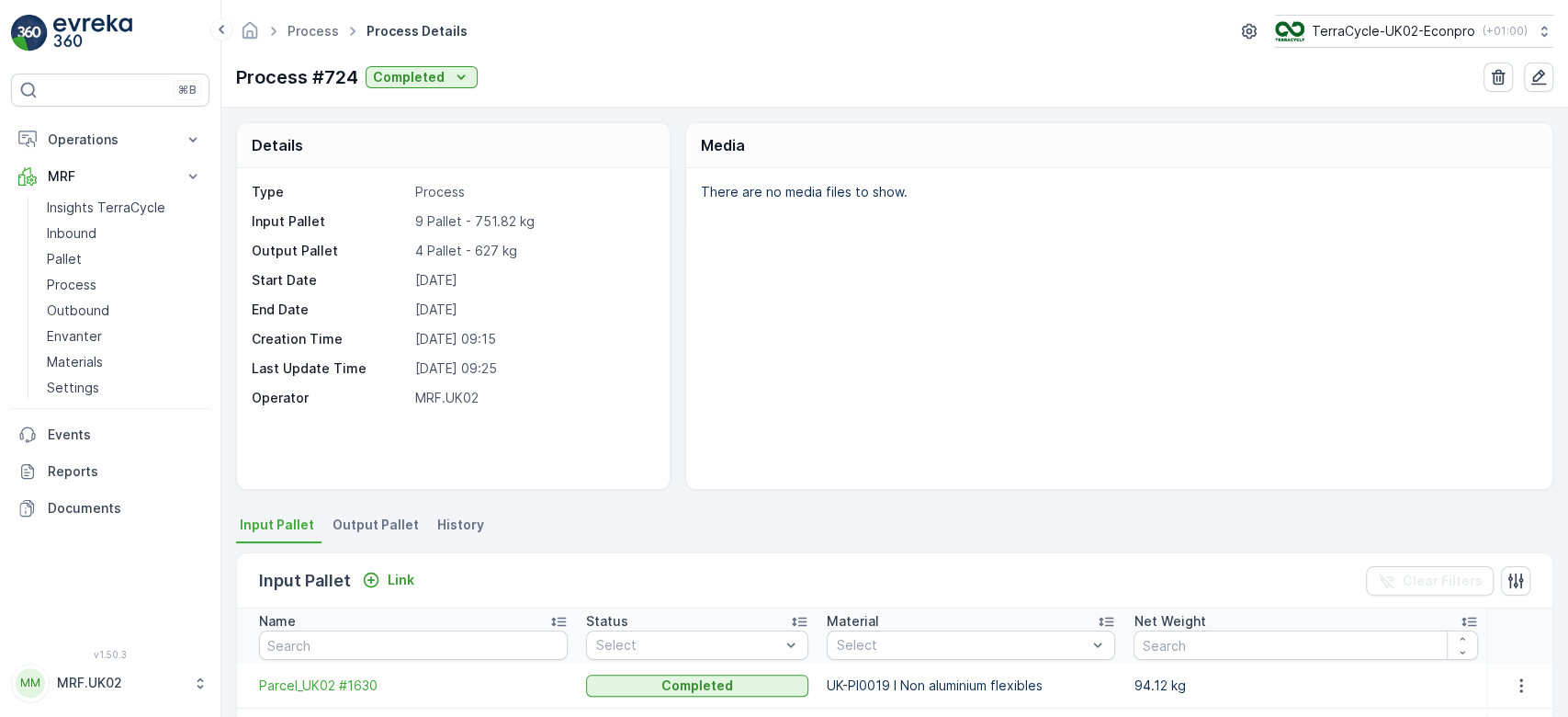
click at [810, 271] on div "There are no media files to show." at bounding box center [1119, 328] width 867 height 321
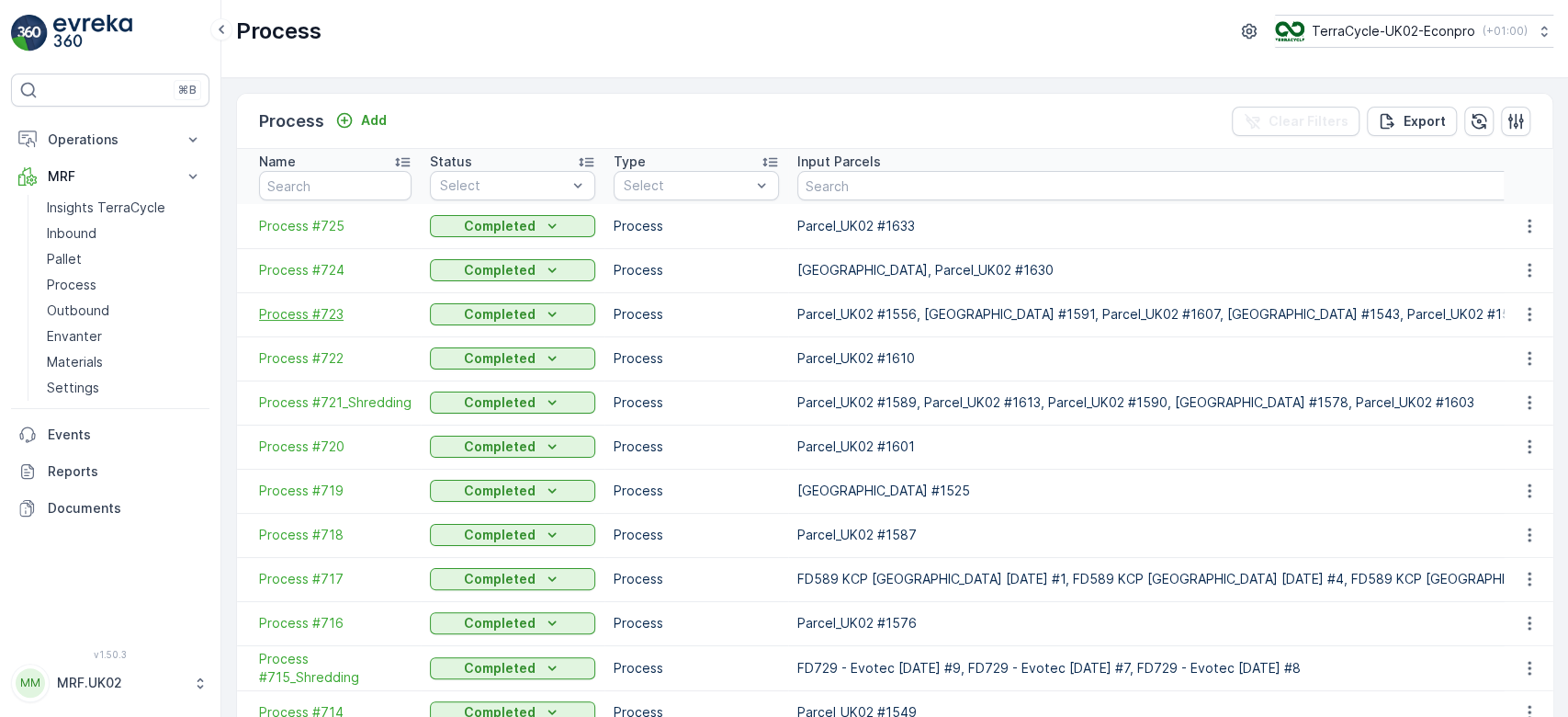
click at [325, 311] on span "Process #723" at bounding box center [335, 314] width 153 height 18
click at [323, 219] on span "Process #725" at bounding box center [335, 226] width 153 height 18
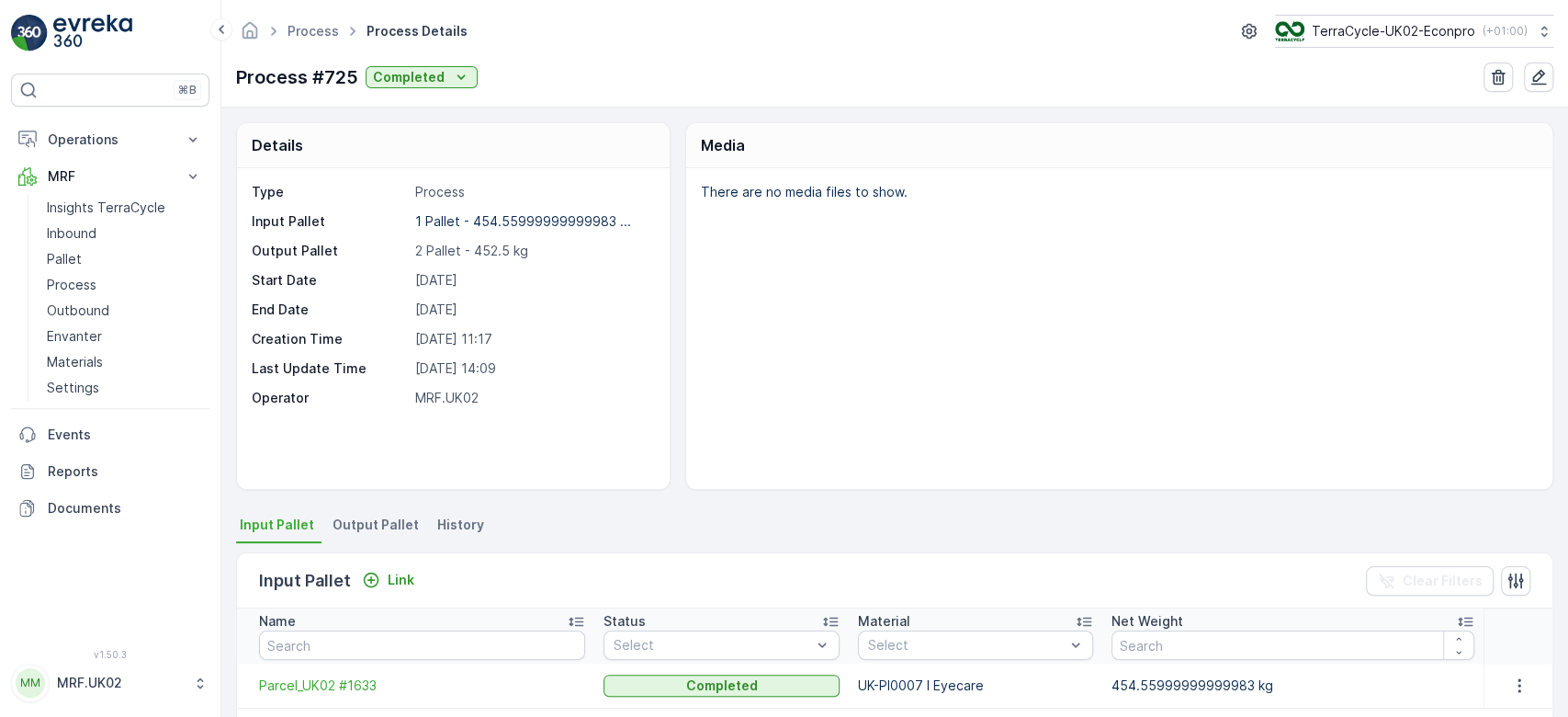
click at [726, 320] on div "There are no media files to show." at bounding box center [1119, 328] width 867 height 321
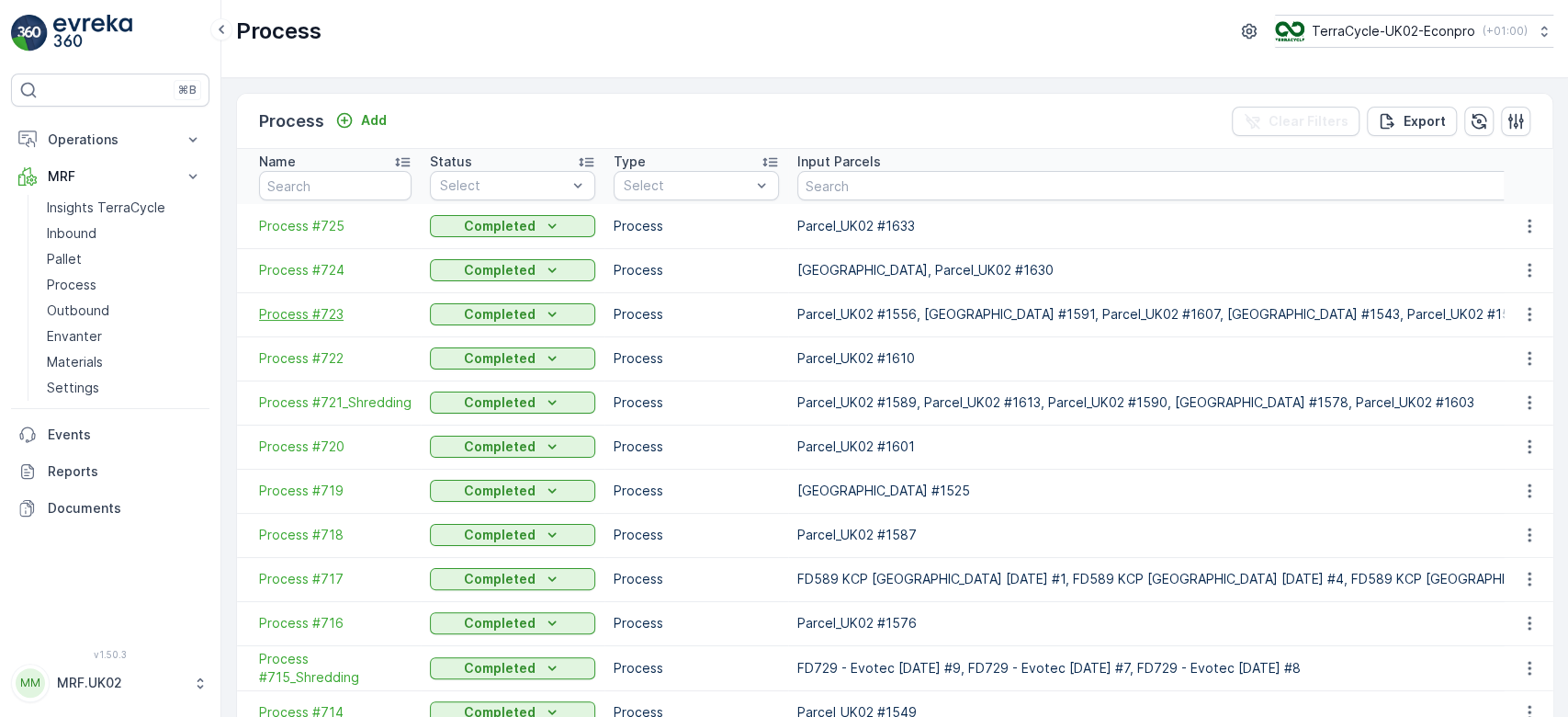
click at [368, 314] on span "Process #723" at bounding box center [335, 314] width 153 height 18
click at [347, 264] on span "Process #724" at bounding box center [335, 270] width 153 height 18
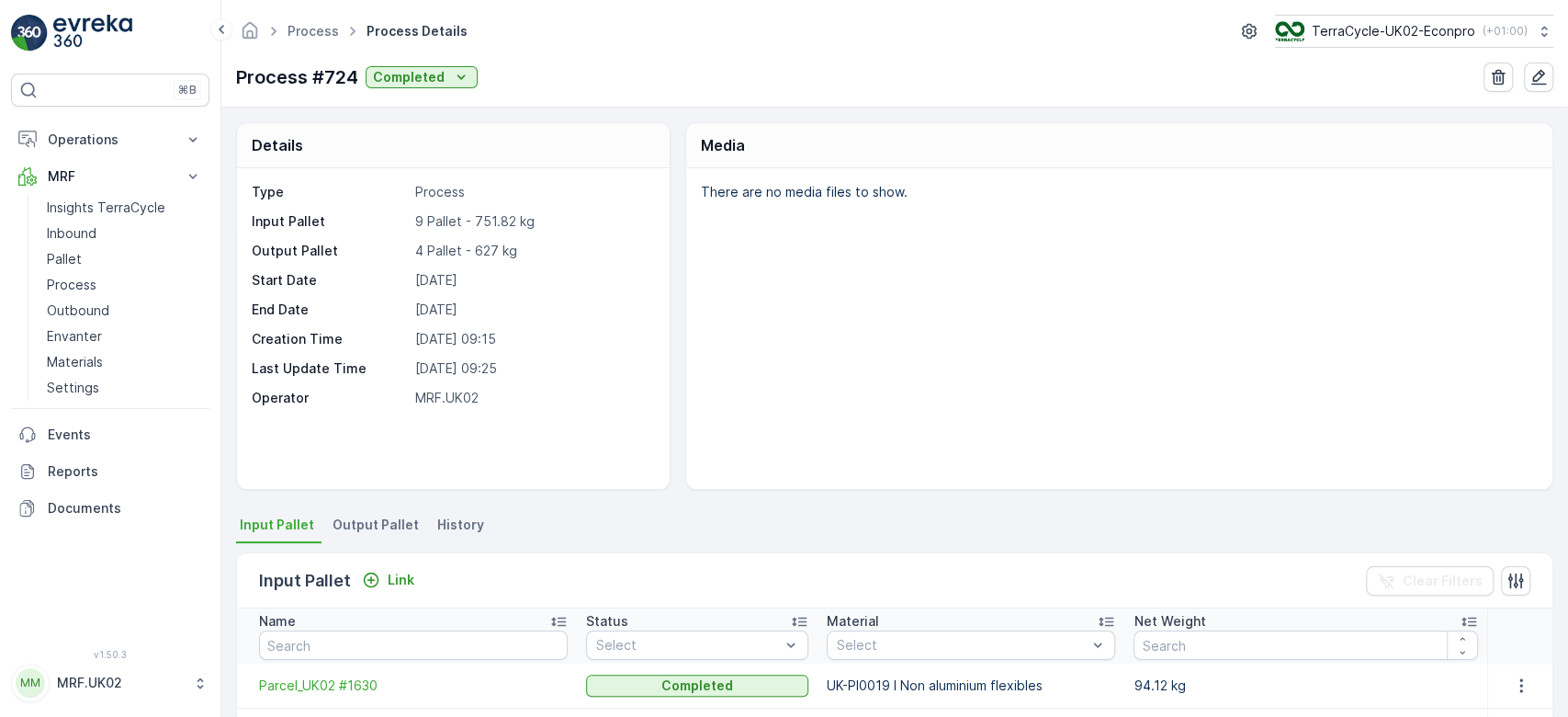
click at [1071, 298] on div "There are no media files to show." at bounding box center [1119, 328] width 867 height 321
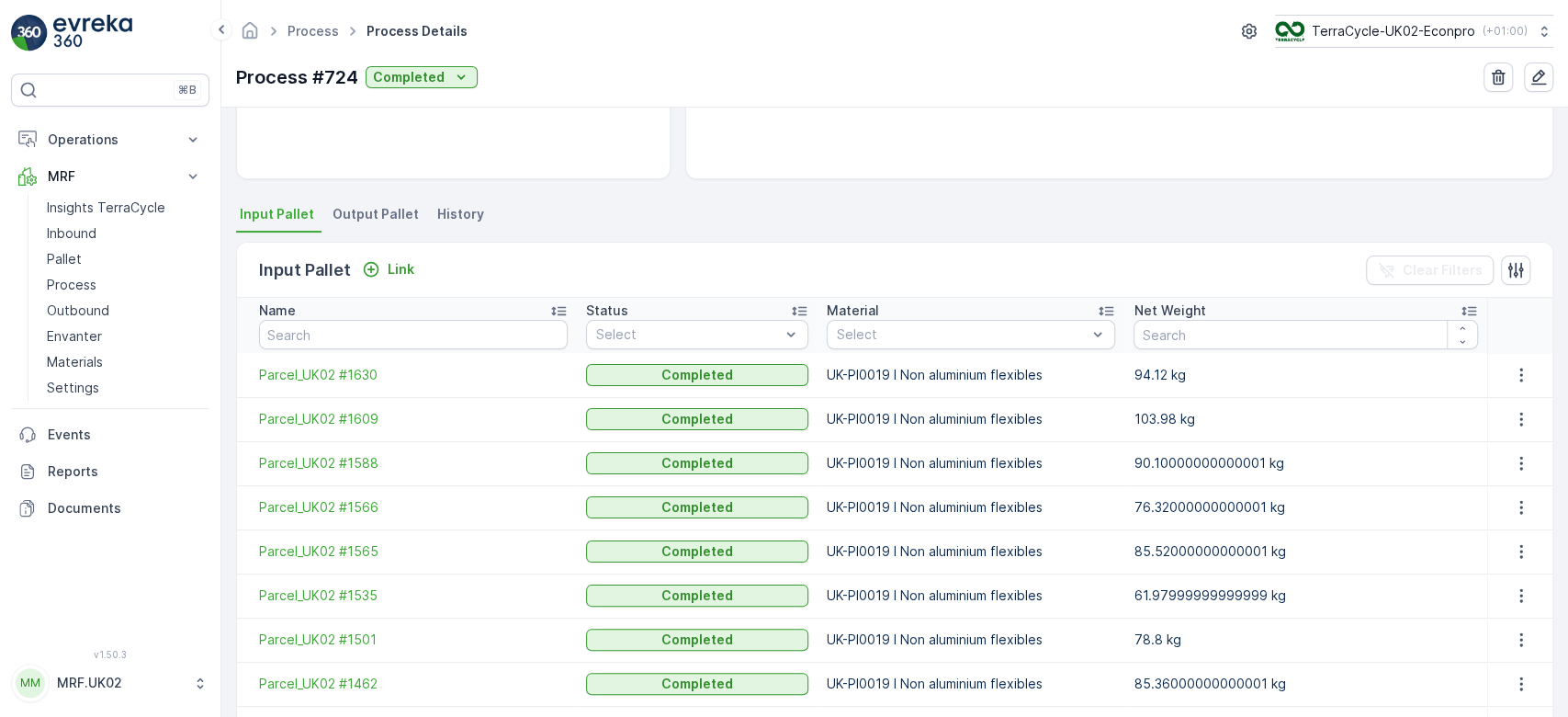
scroll to position [392, 0]
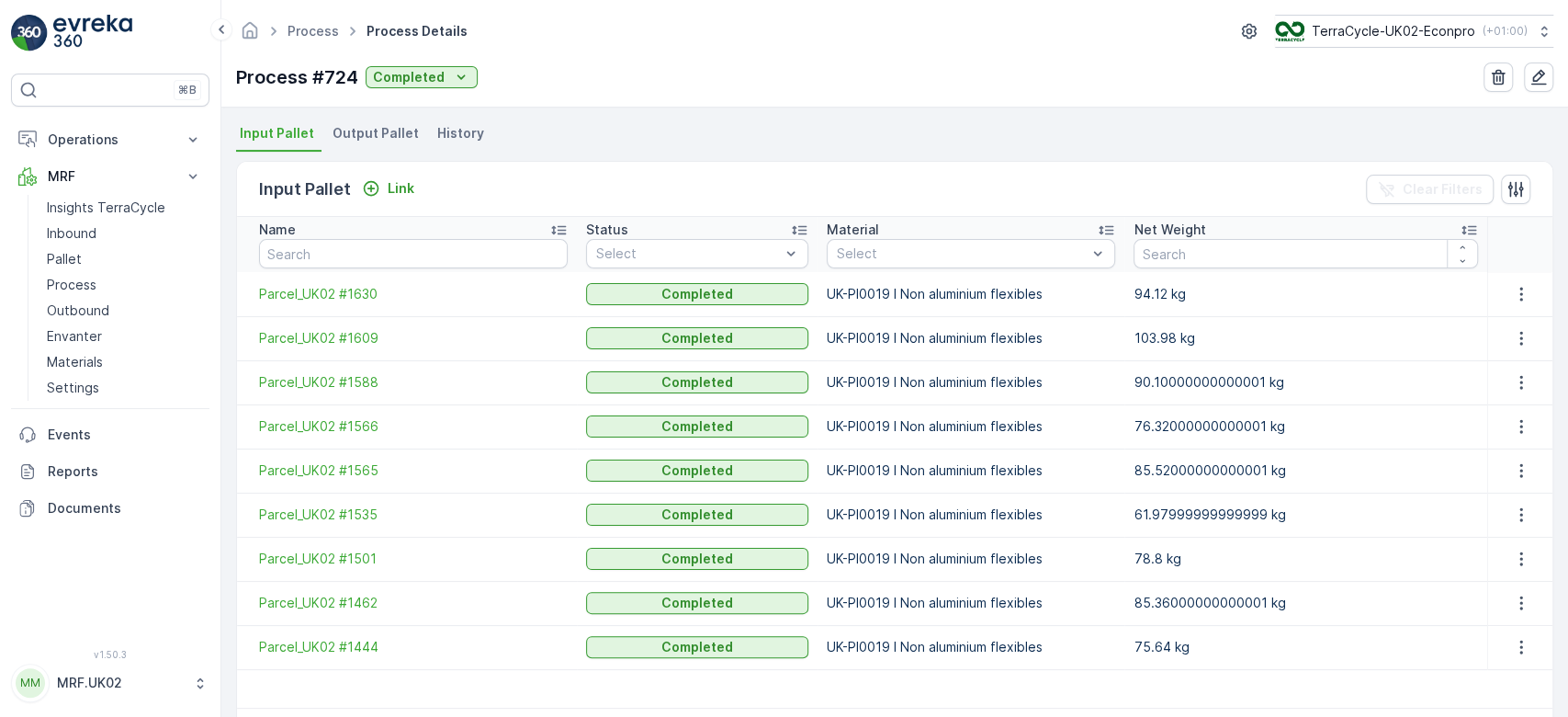
click at [399, 126] on span "Output Pallet" at bounding box center [376, 132] width 86 height 18
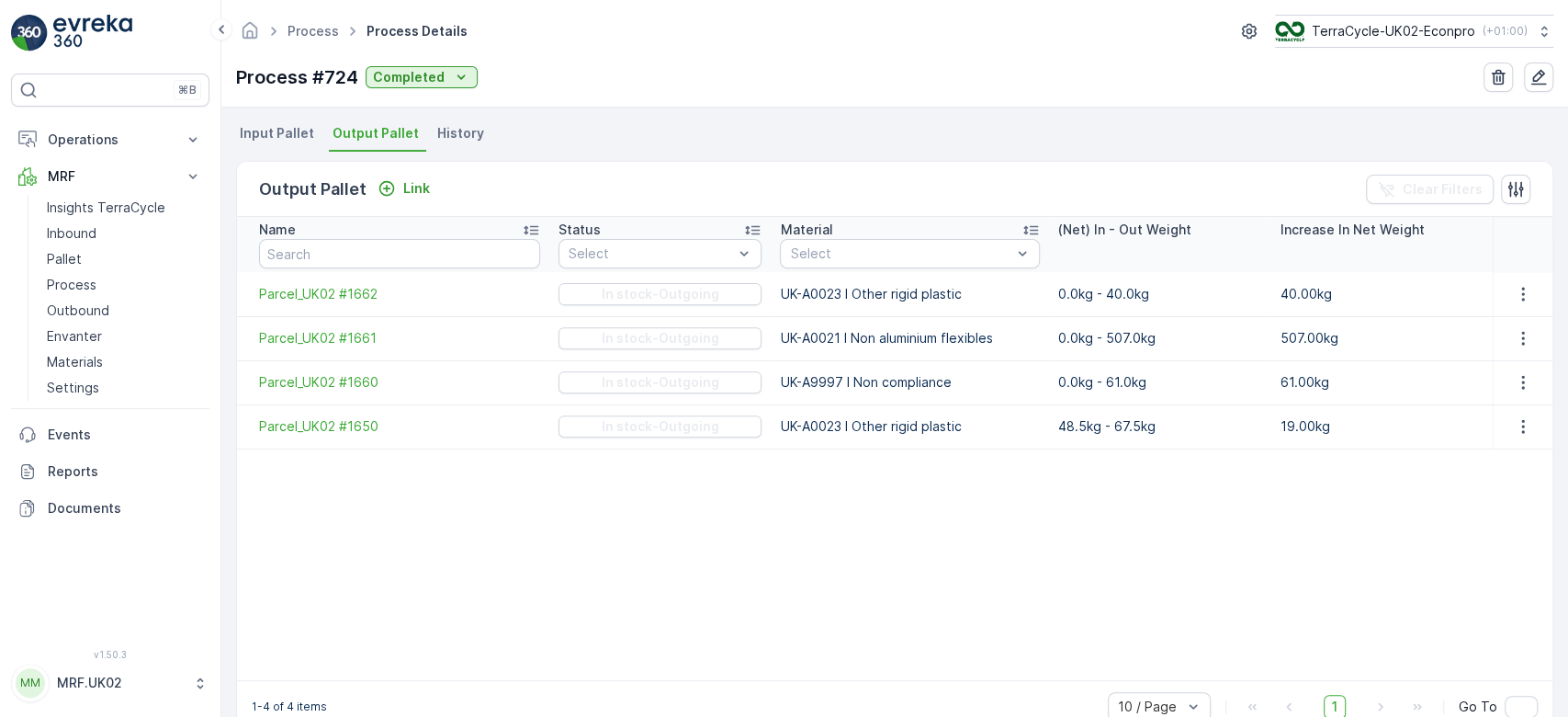
scroll to position [392, 0]
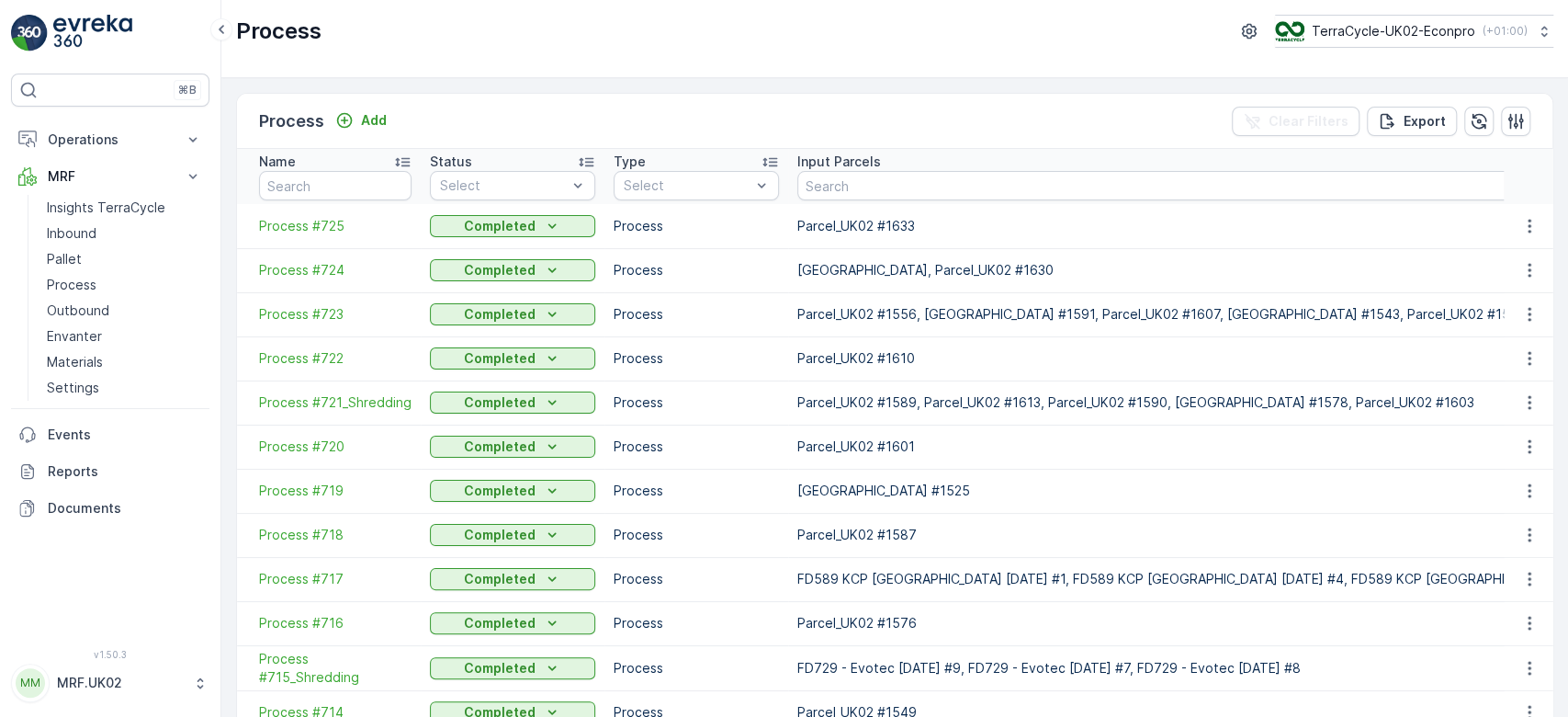
click at [317, 220] on span "Process #725" at bounding box center [335, 226] width 153 height 18
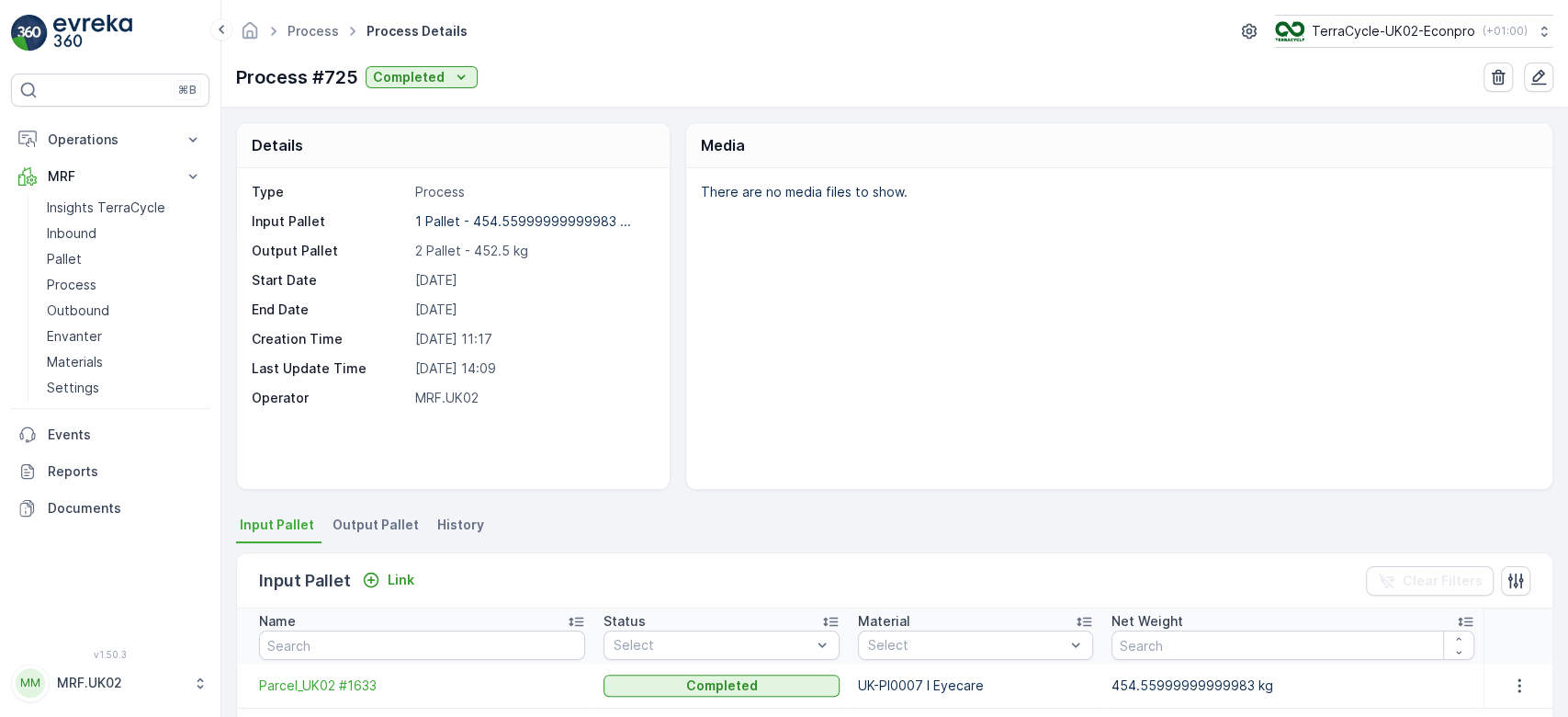
click at [743, 295] on div "There are no media files to show." at bounding box center [1119, 328] width 867 height 321
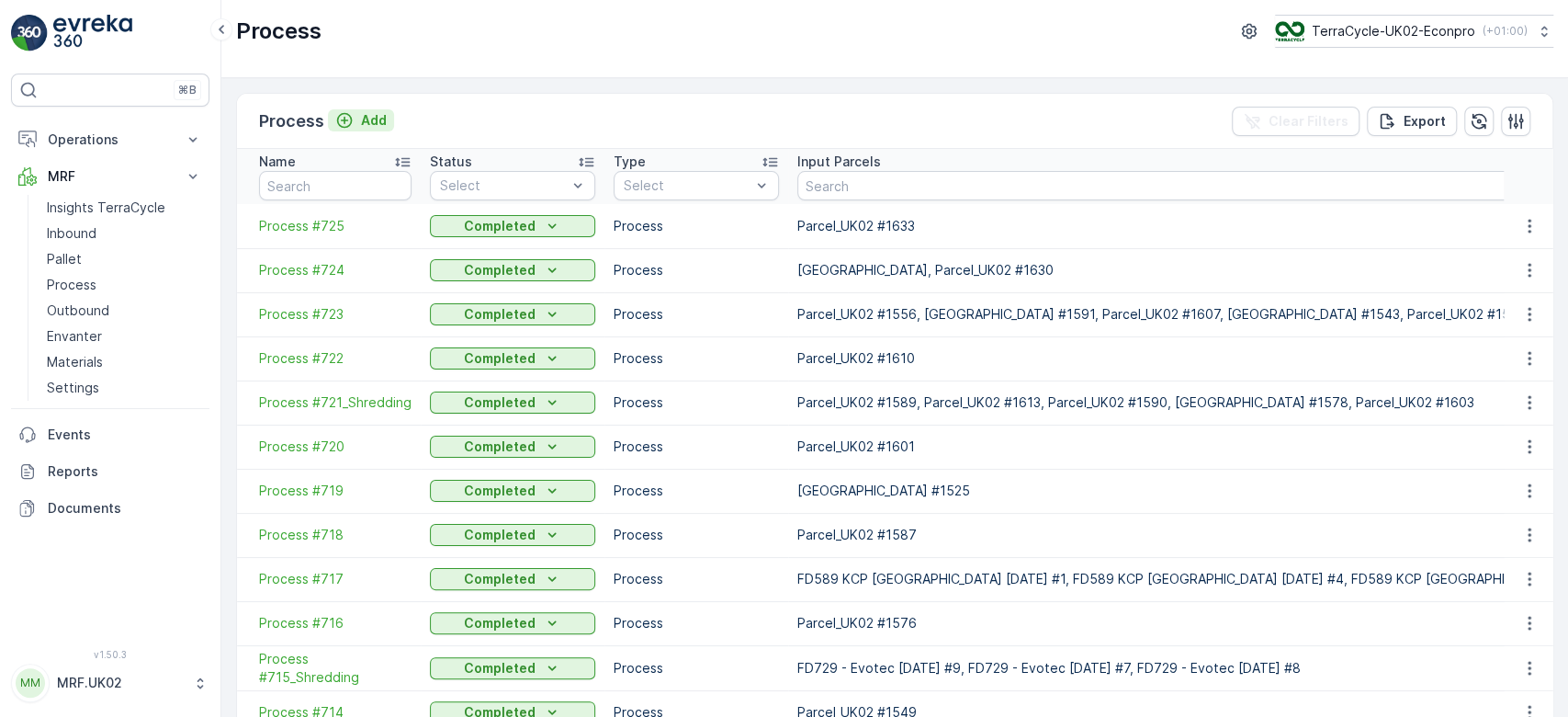
click at [368, 114] on p "Add" at bounding box center [373, 120] width 26 height 18
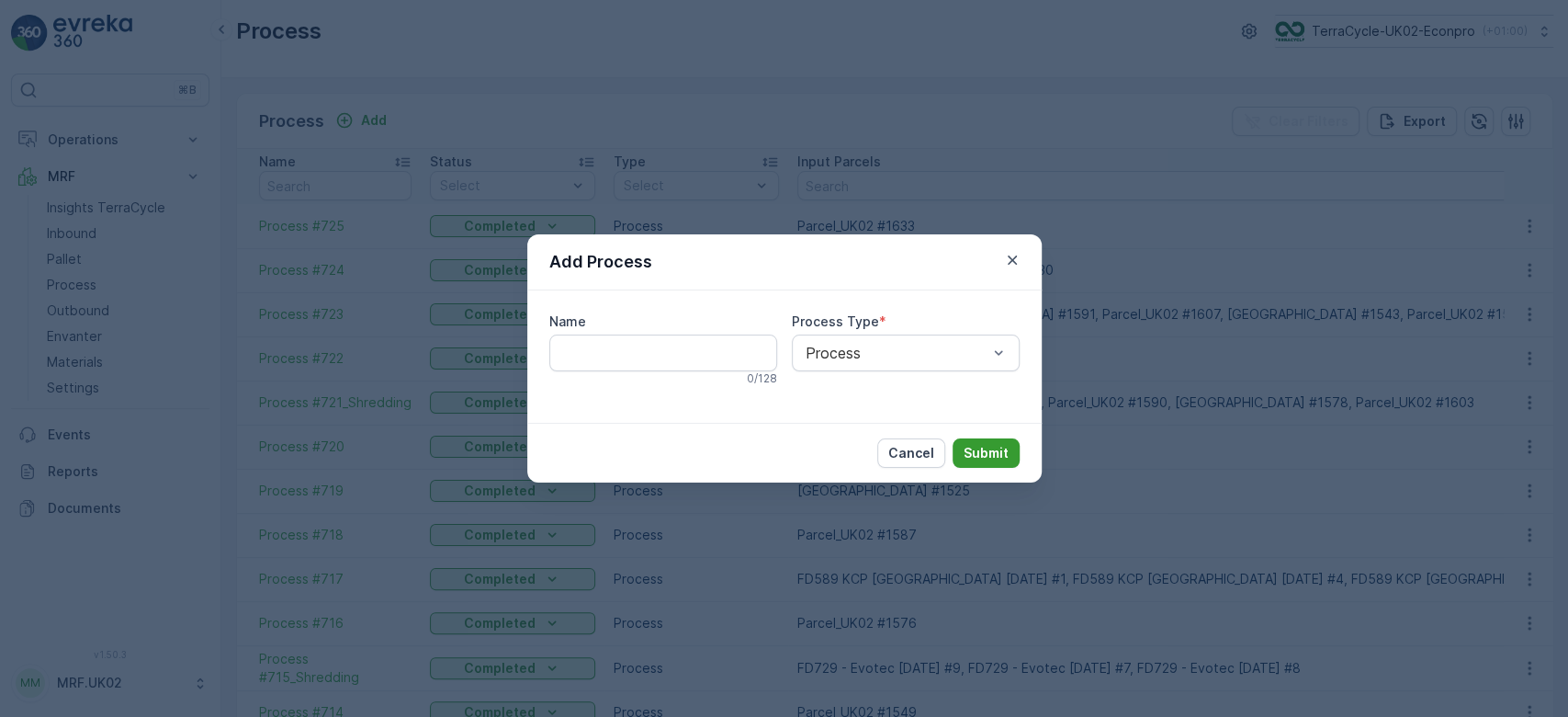
click at [992, 450] on p "Submit" at bounding box center [986, 452] width 45 height 18
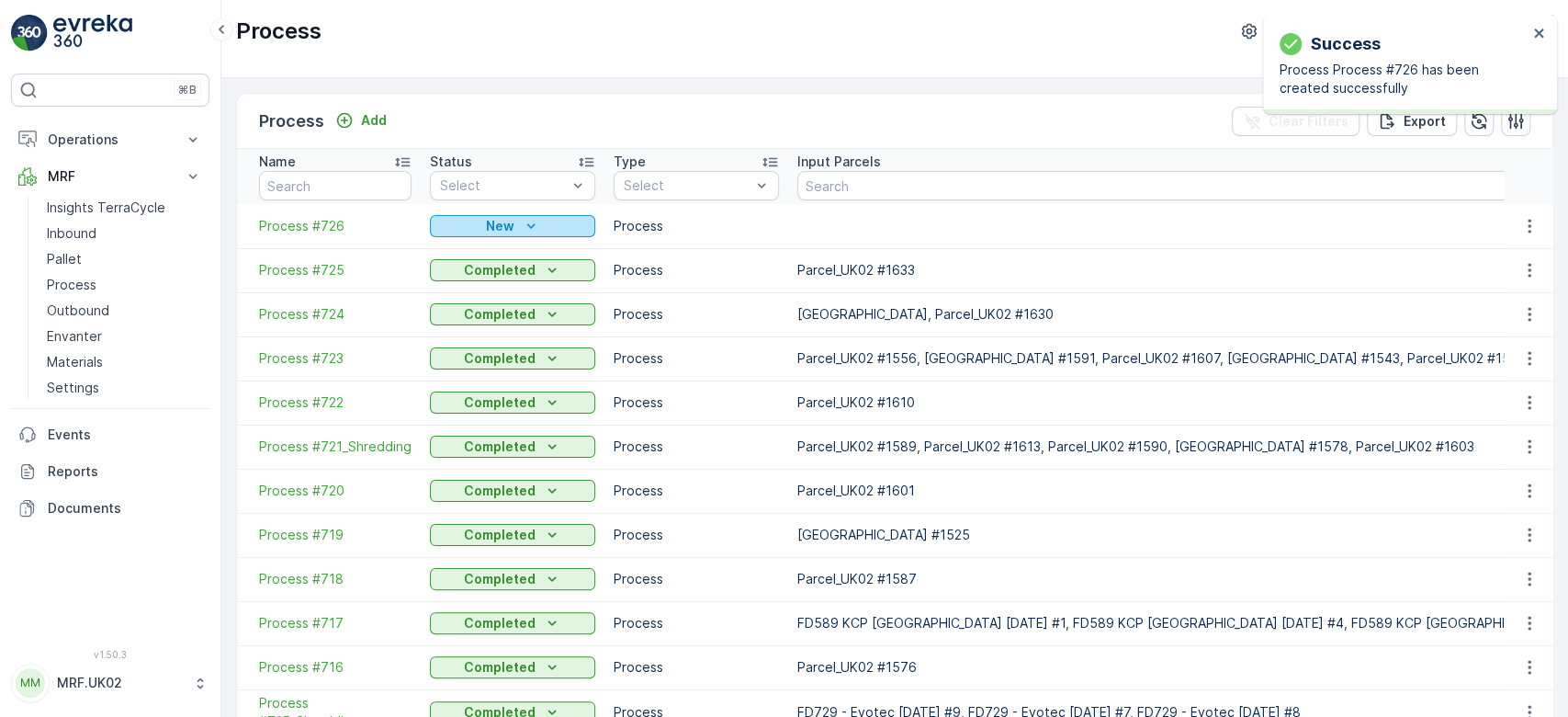
click at [487, 222] on p "New" at bounding box center [500, 226] width 29 height 18
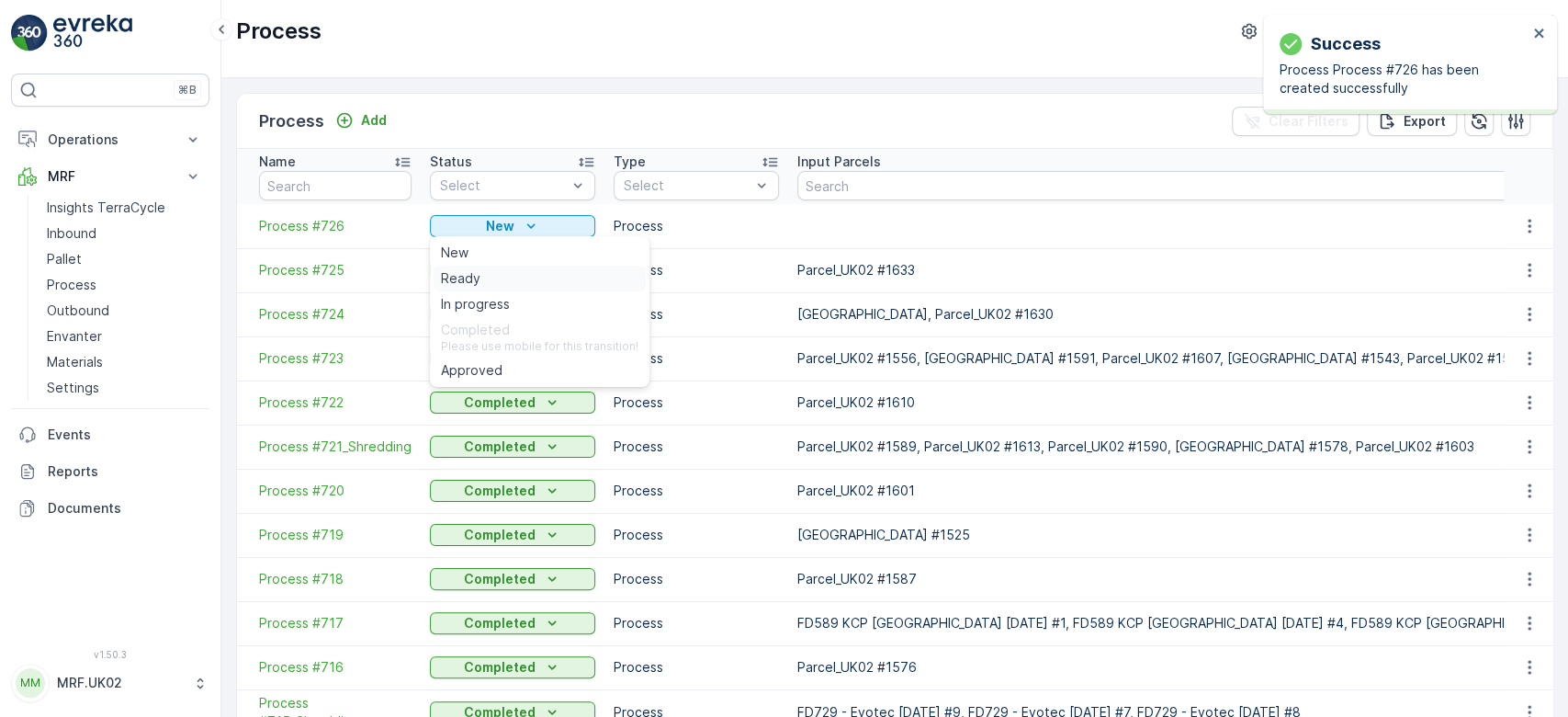
click at [508, 267] on div "Ready" at bounding box center [539, 278] width 212 height 26
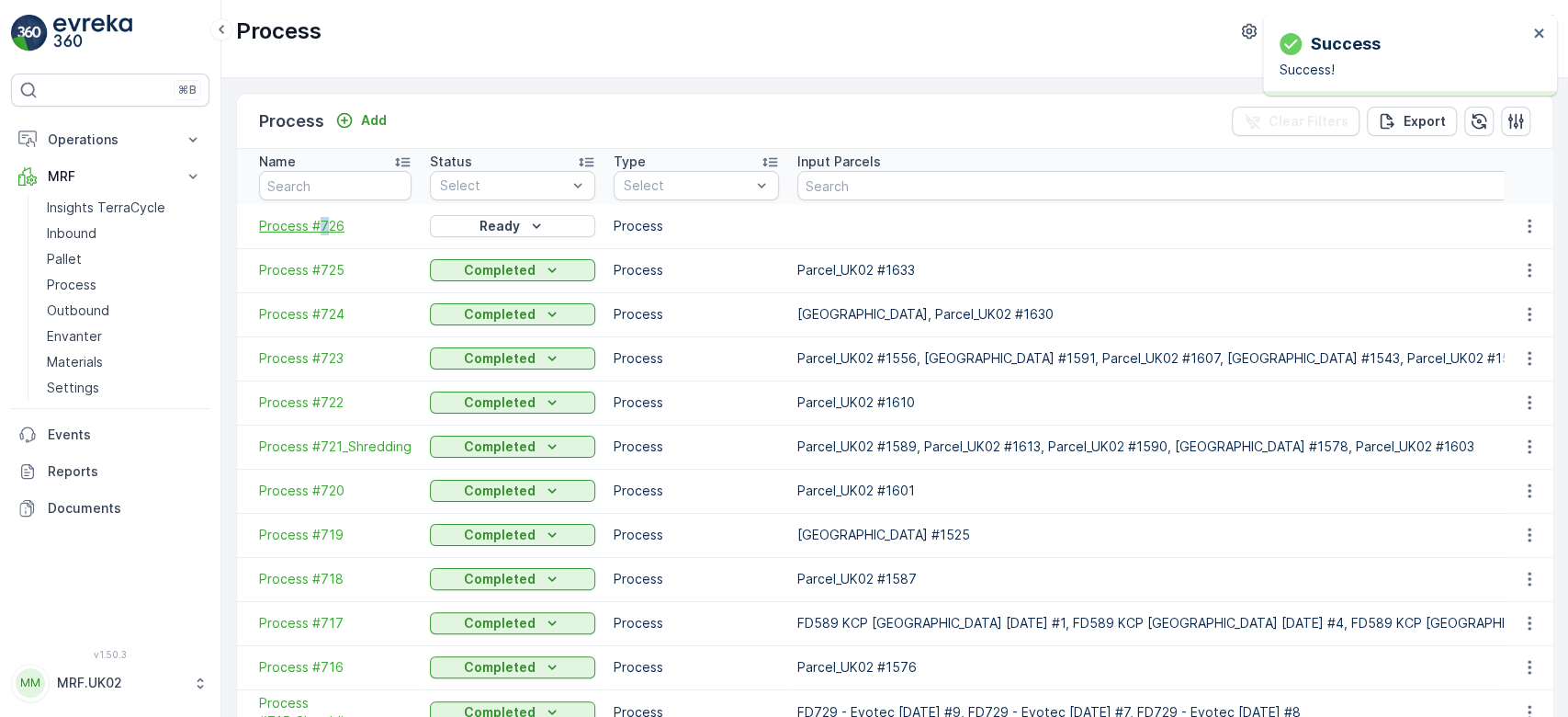
click at [319, 221] on td "Process #726" at bounding box center [328, 227] width 183 height 44
click at [319, 221] on span "Process #726" at bounding box center [335, 226] width 153 height 18
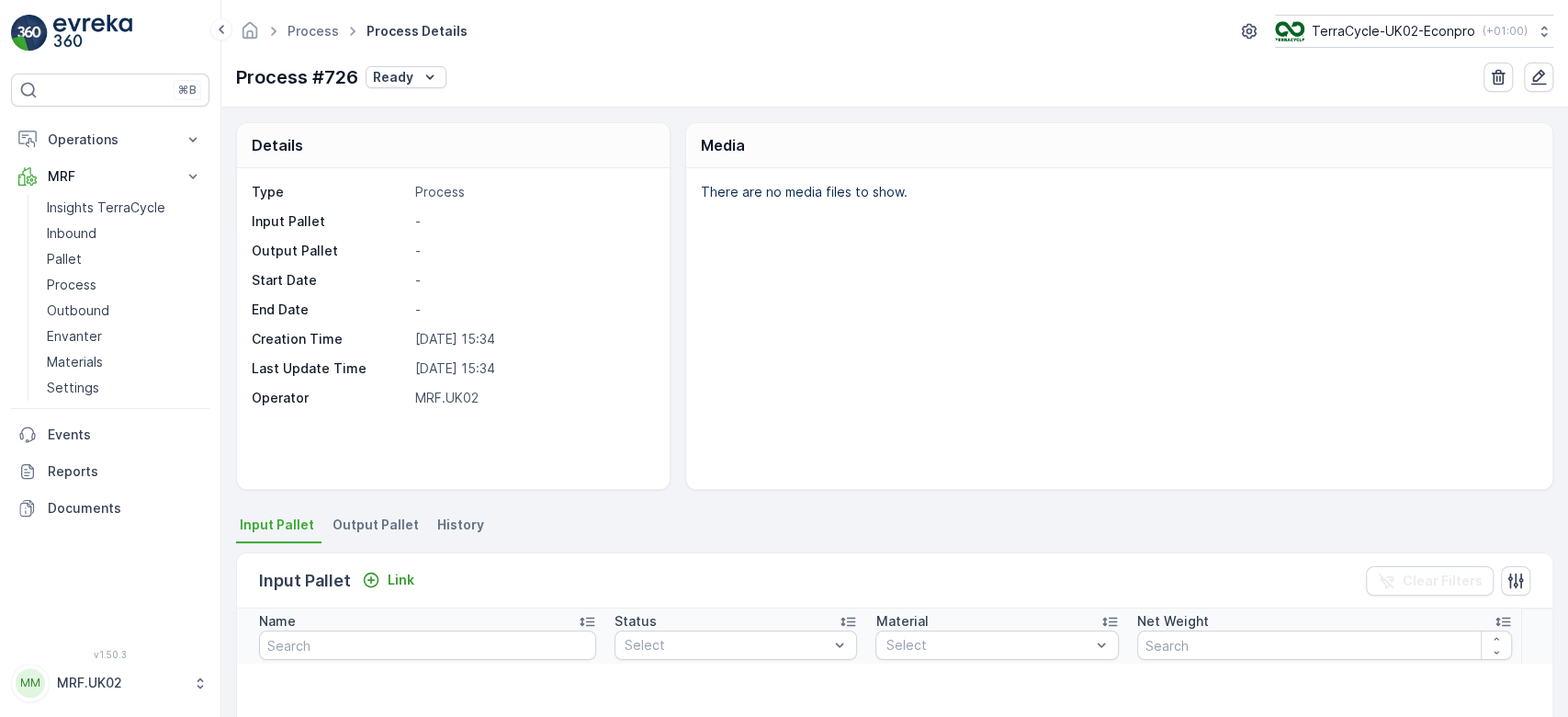
click at [382, 518] on span "Output Pallet" at bounding box center [376, 524] width 86 height 18
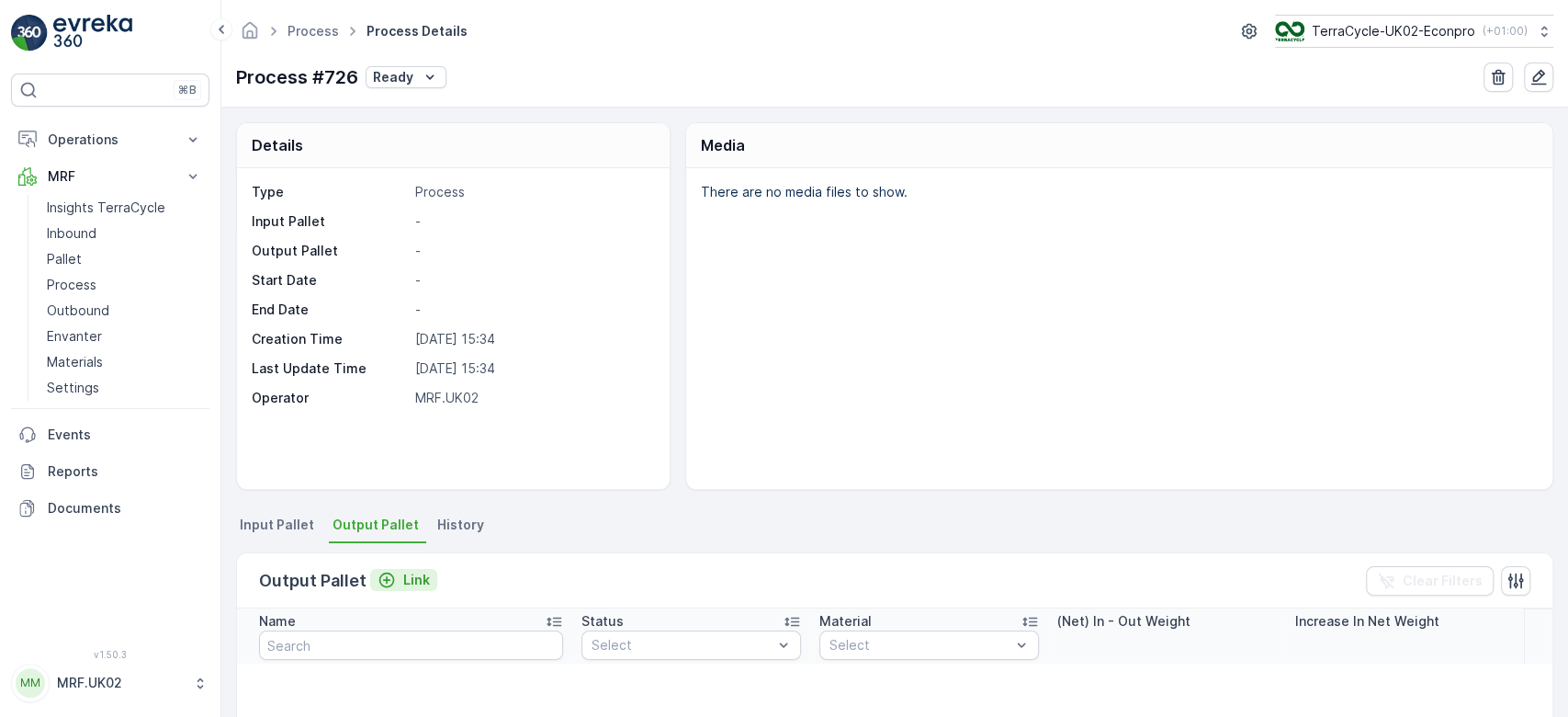
click at [403, 576] on p "Link" at bounding box center [416, 580] width 27 height 18
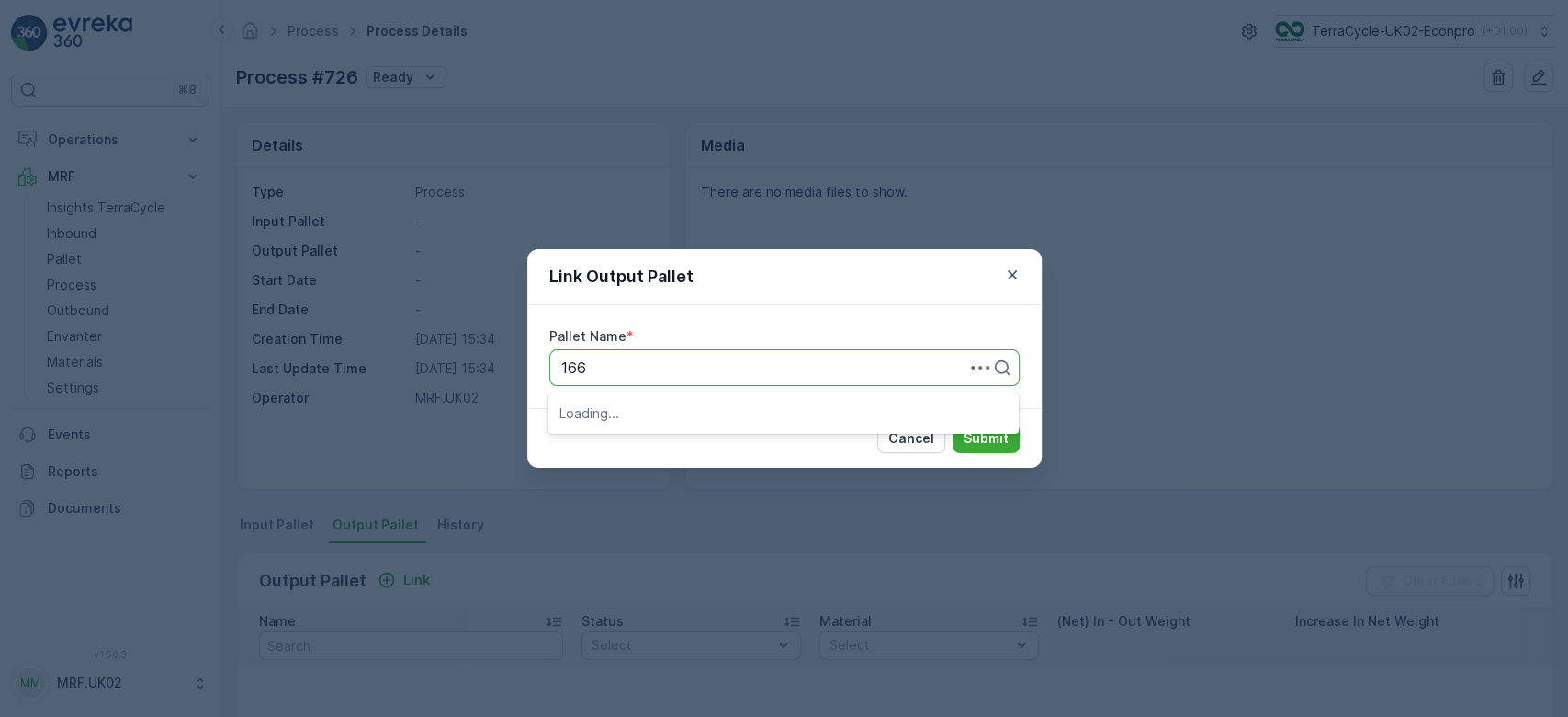
type input "1665"
click at [684, 415] on span "Parcel_UK02 #1665" at bounding box center [627, 412] width 135 height 16
click at [978, 427] on button "Submit" at bounding box center [986, 438] width 67 height 30
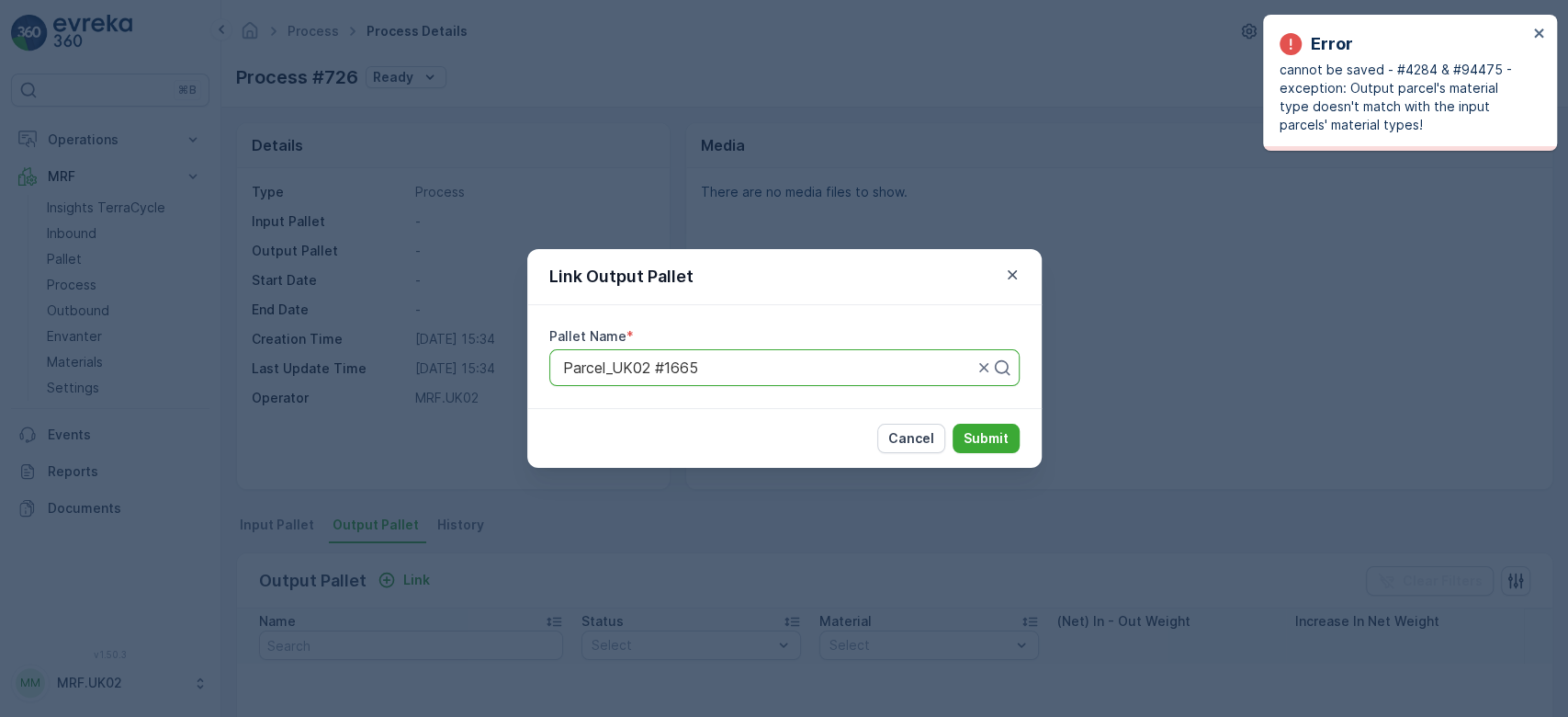
click at [1153, 335] on div "Link Output Pallet Pallet Name * Parcel_UK02 #1665 Cancel Submit" at bounding box center [784, 358] width 1568 height 717
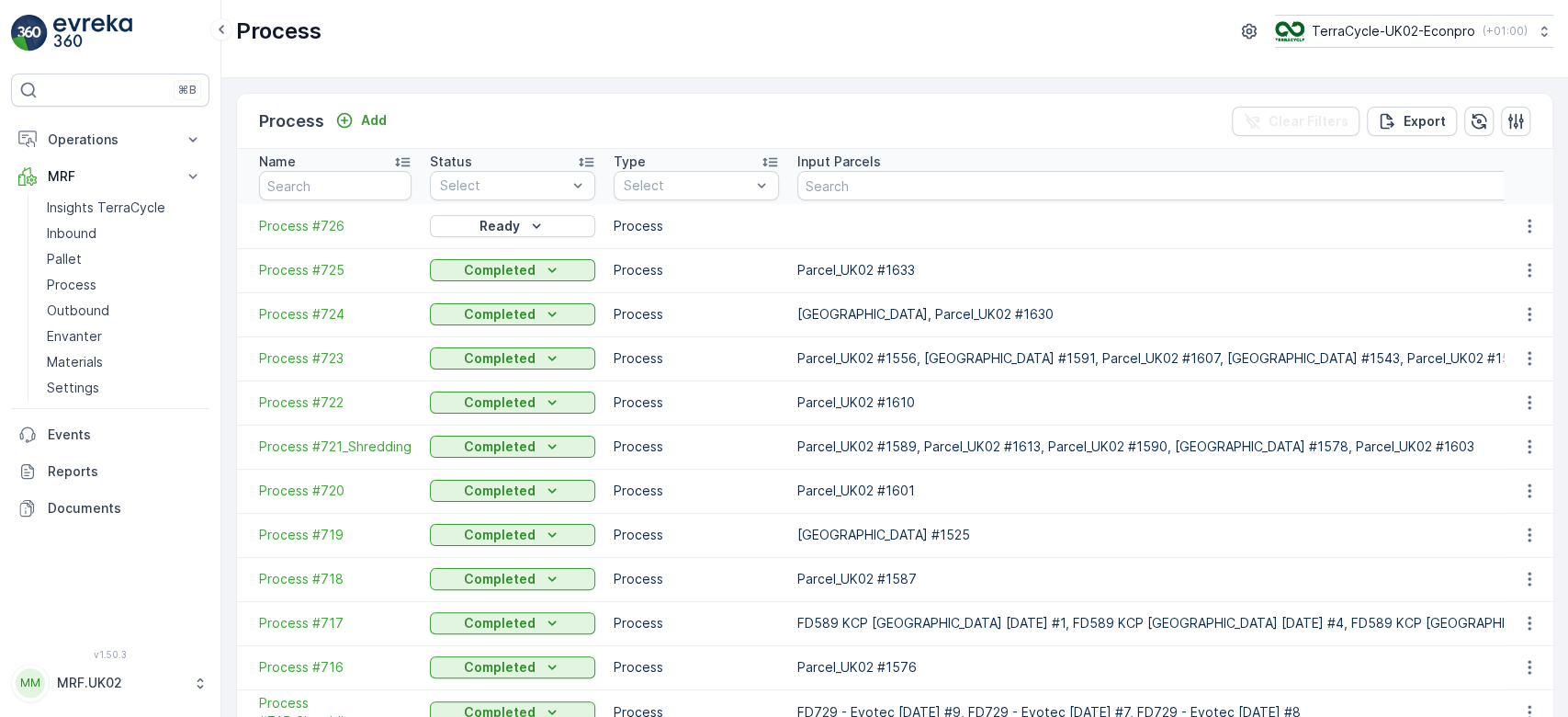
click at [680, 94] on div "Process Add Clear Filters Export" at bounding box center [894, 121] width 1316 height 55
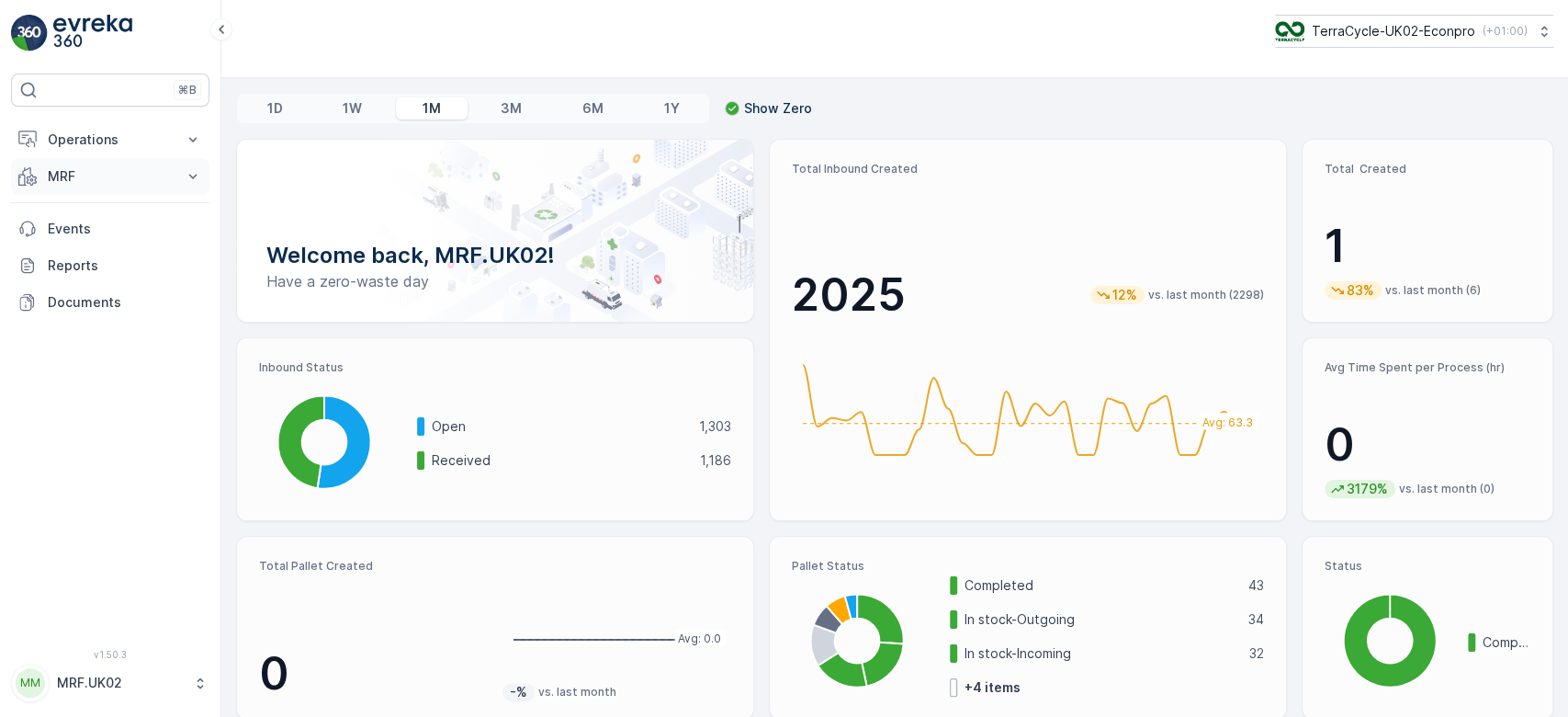
click at [95, 172] on p "MRF" at bounding box center [110, 176] width 125 height 18
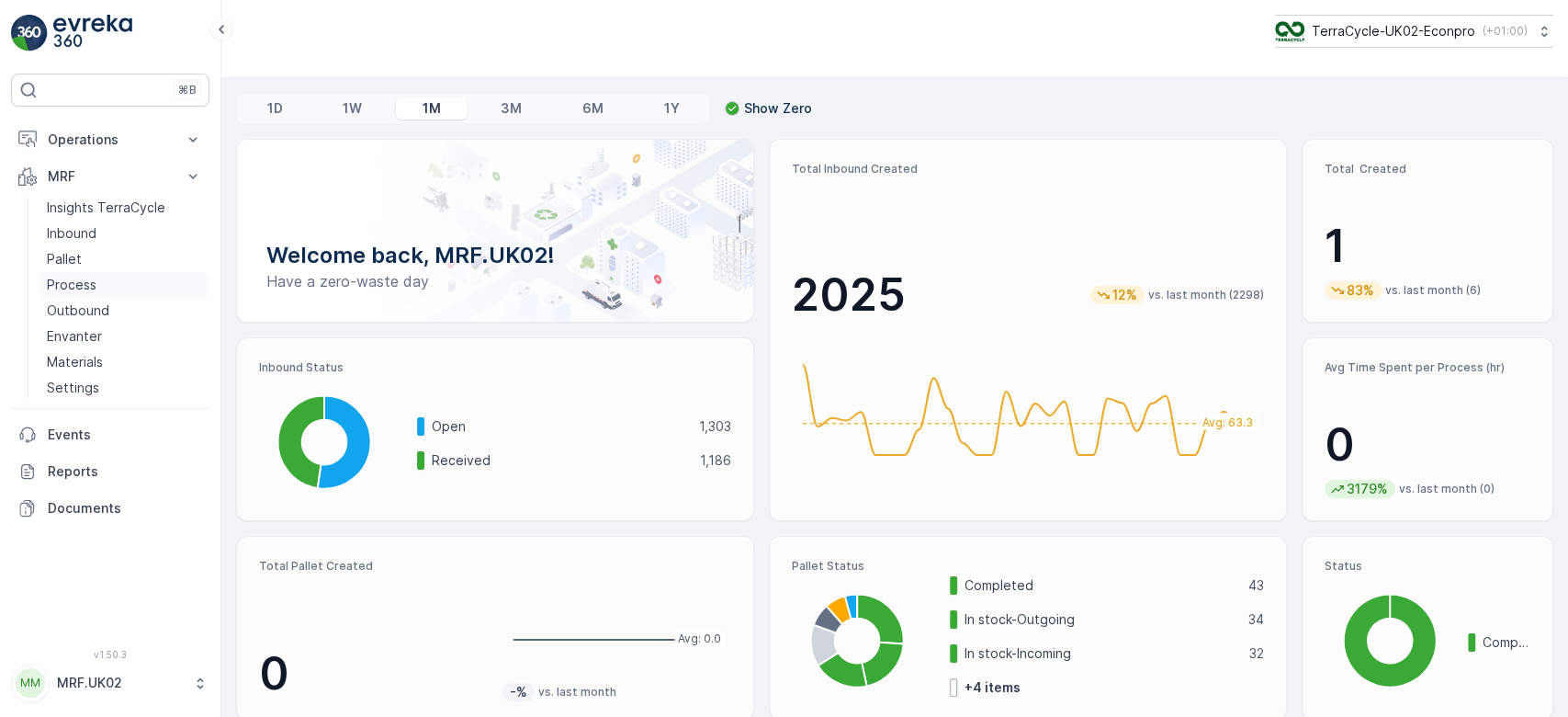
click at [84, 274] on link "Process" at bounding box center [124, 284] width 170 height 26
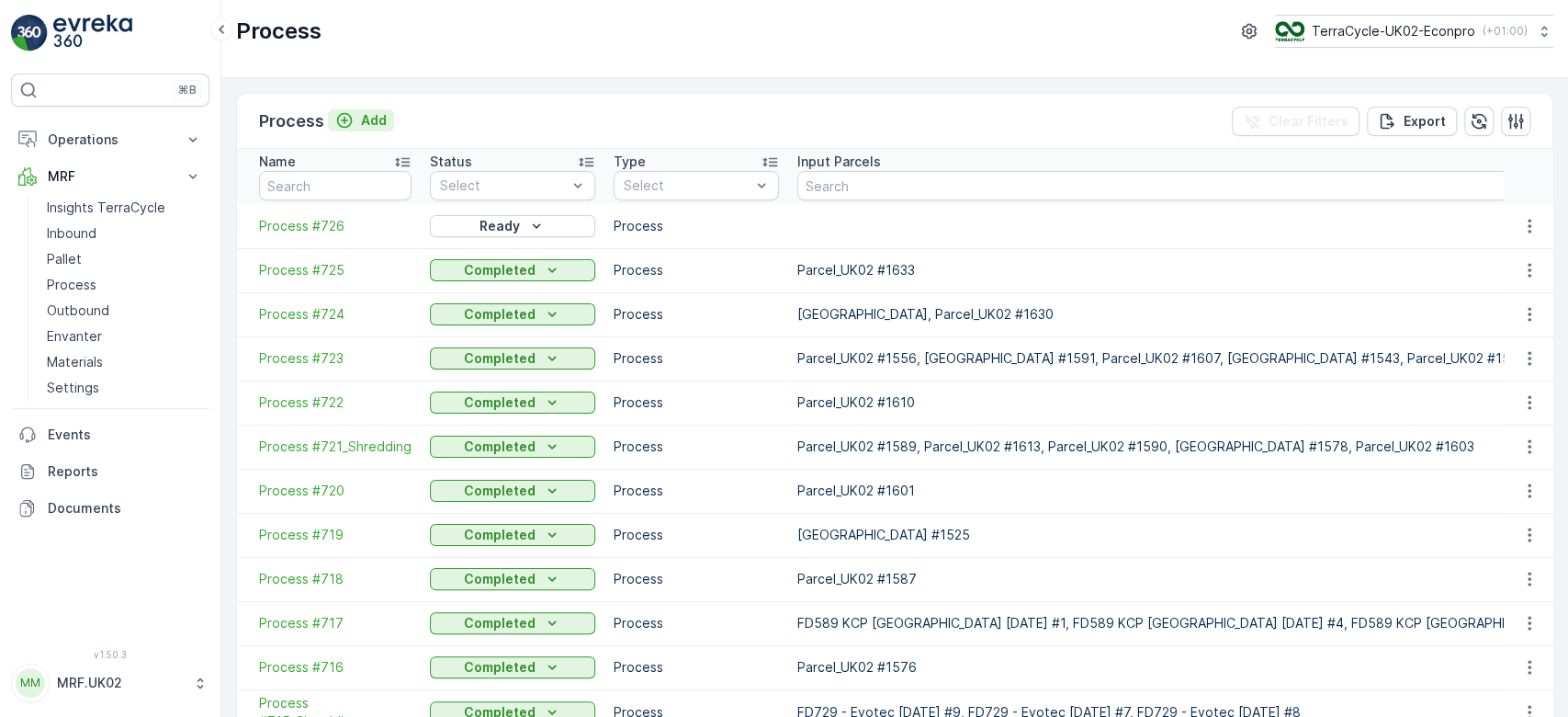
click at [372, 121] on p "Add" at bounding box center [373, 120] width 26 height 18
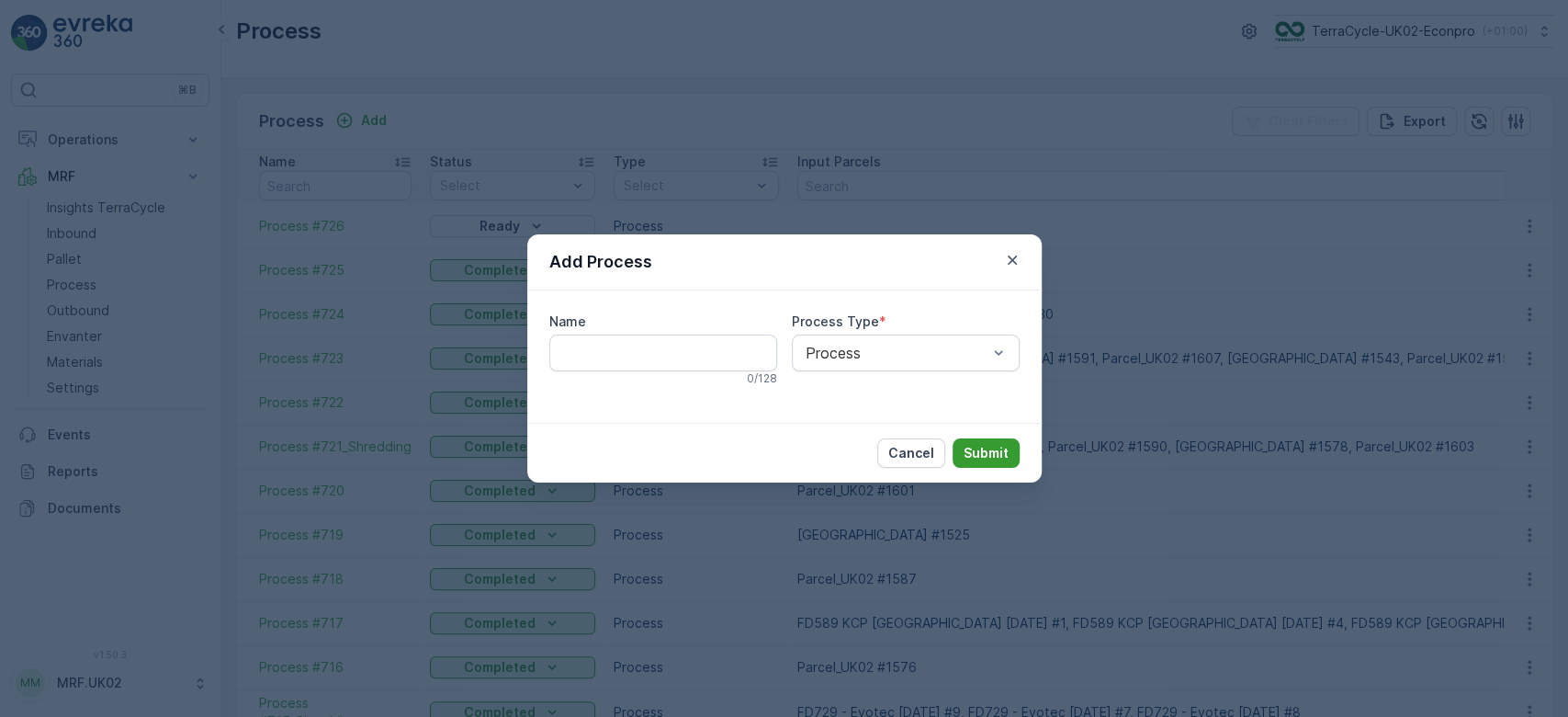
click at [992, 452] on p "Submit" at bounding box center [986, 452] width 45 height 18
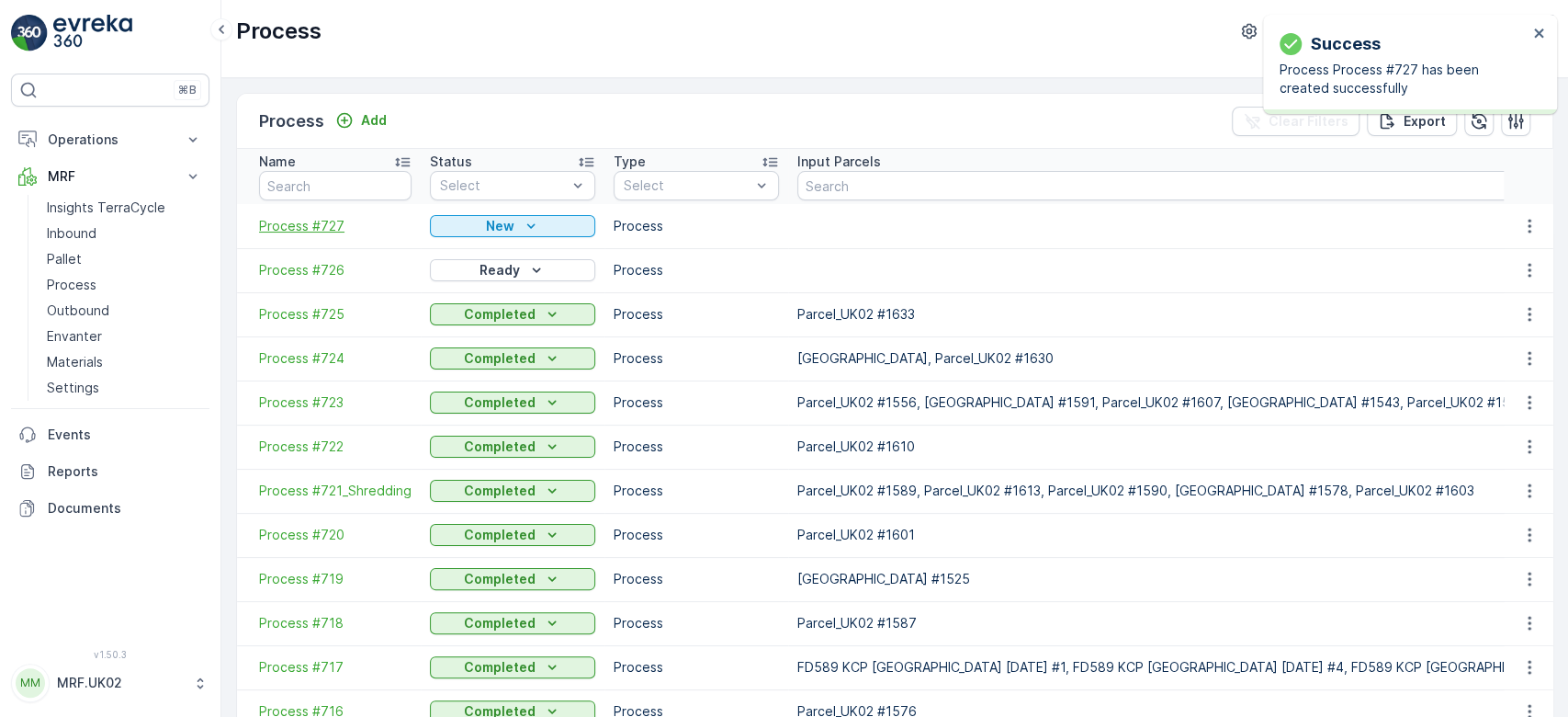
click at [307, 224] on span "Process #727" at bounding box center [335, 226] width 153 height 18
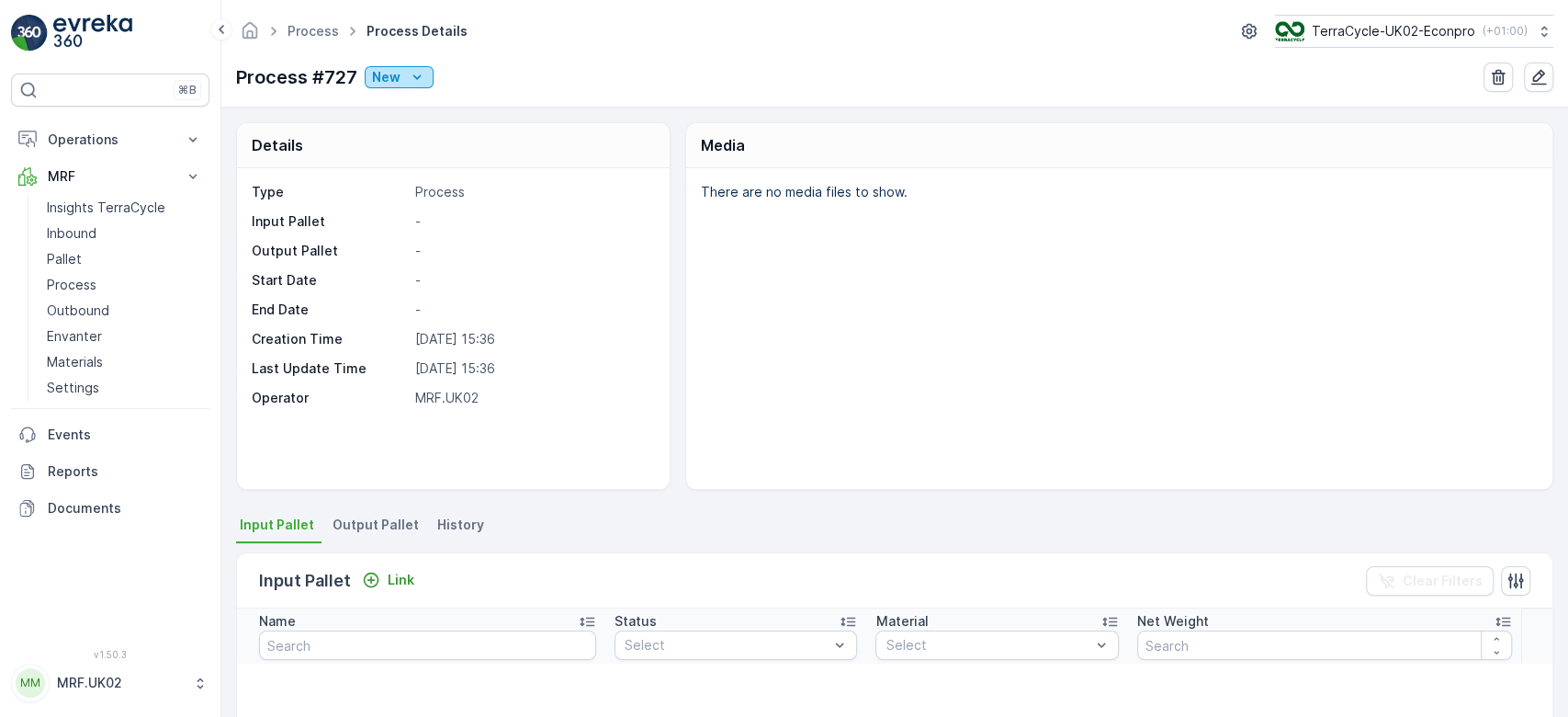
click at [408, 79] on icon "New" at bounding box center [416, 77] width 18 height 18
click at [417, 125] on div "Ready" at bounding box center [474, 130] width 212 height 26
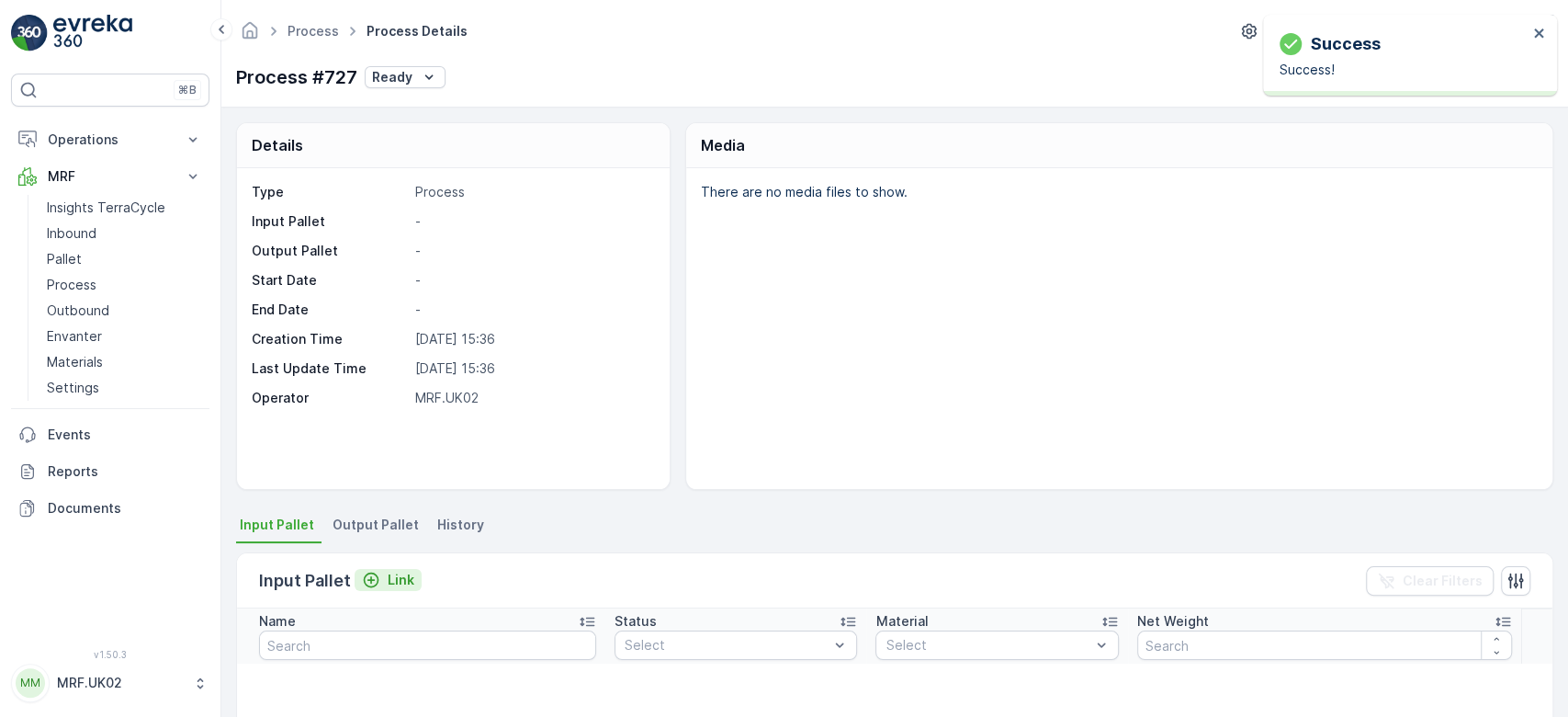
click at [395, 575] on p "Link" at bounding box center [401, 580] width 27 height 18
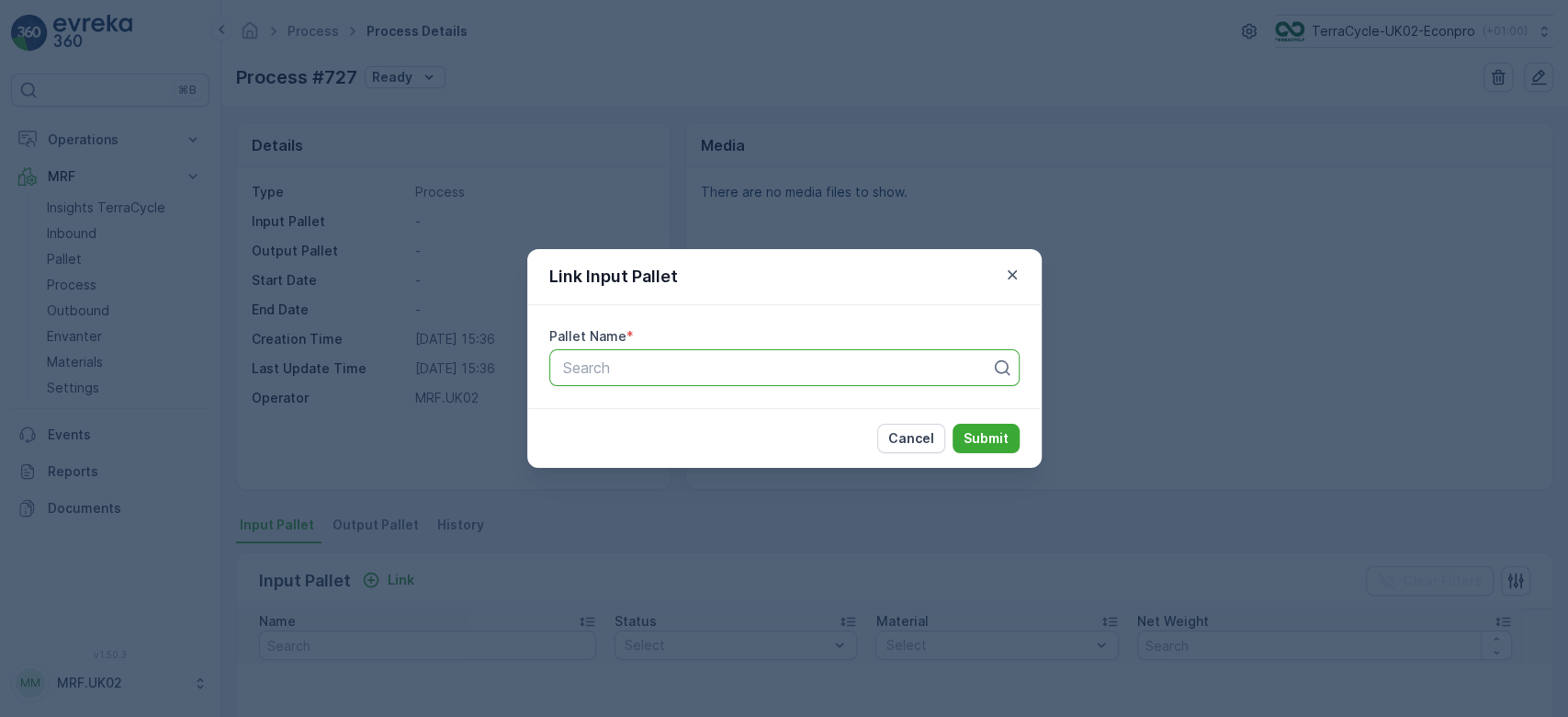
click at [603, 368] on div at bounding box center [777, 367] width 432 height 16
type input "1533"
click at [640, 441] on span "Parcel_UK02 #1533" at bounding box center [627, 443] width 135 height 16
click at [988, 439] on p "Submit" at bounding box center [986, 438] width 45 height 18
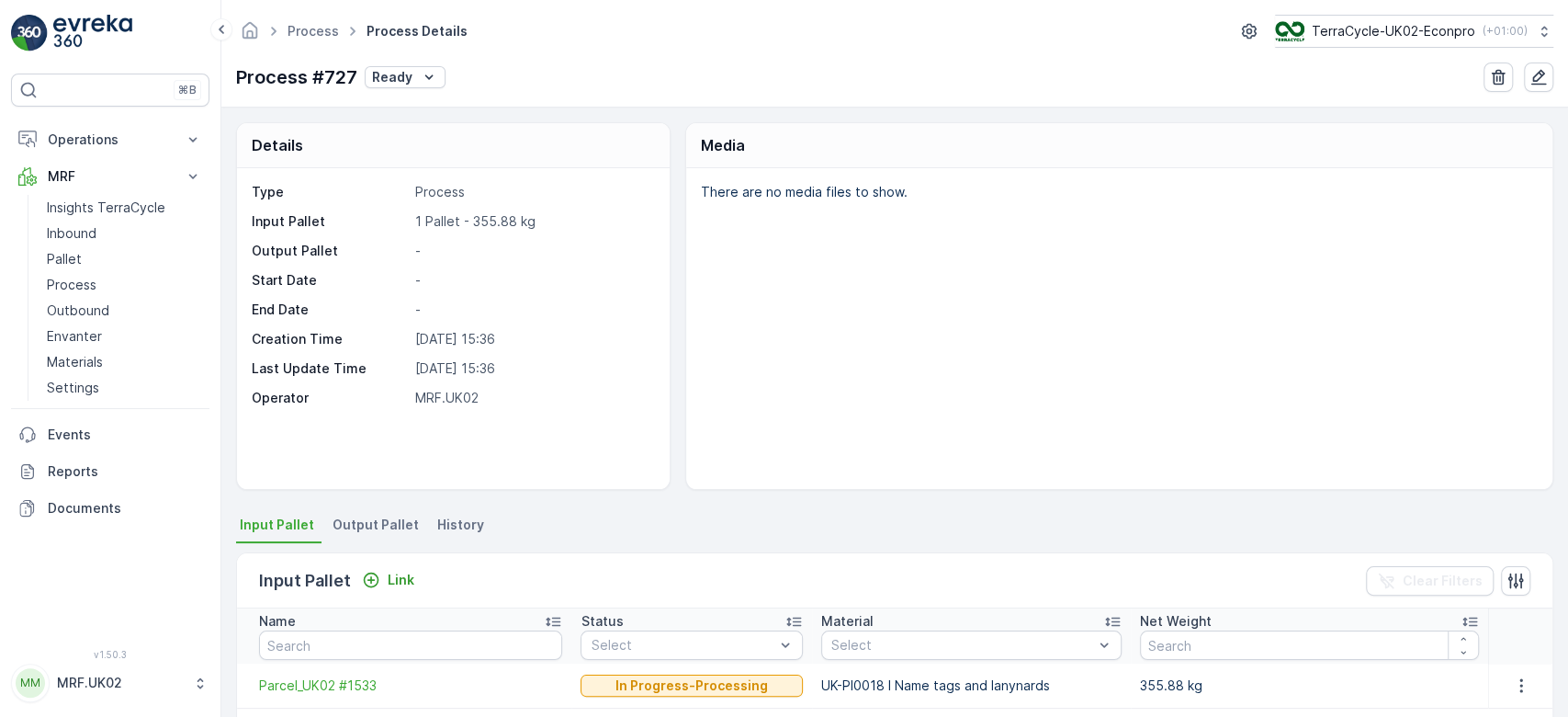
click at [391, 518] on span "Output Pallet" at bounding box center [376, 524] width 86 height 18
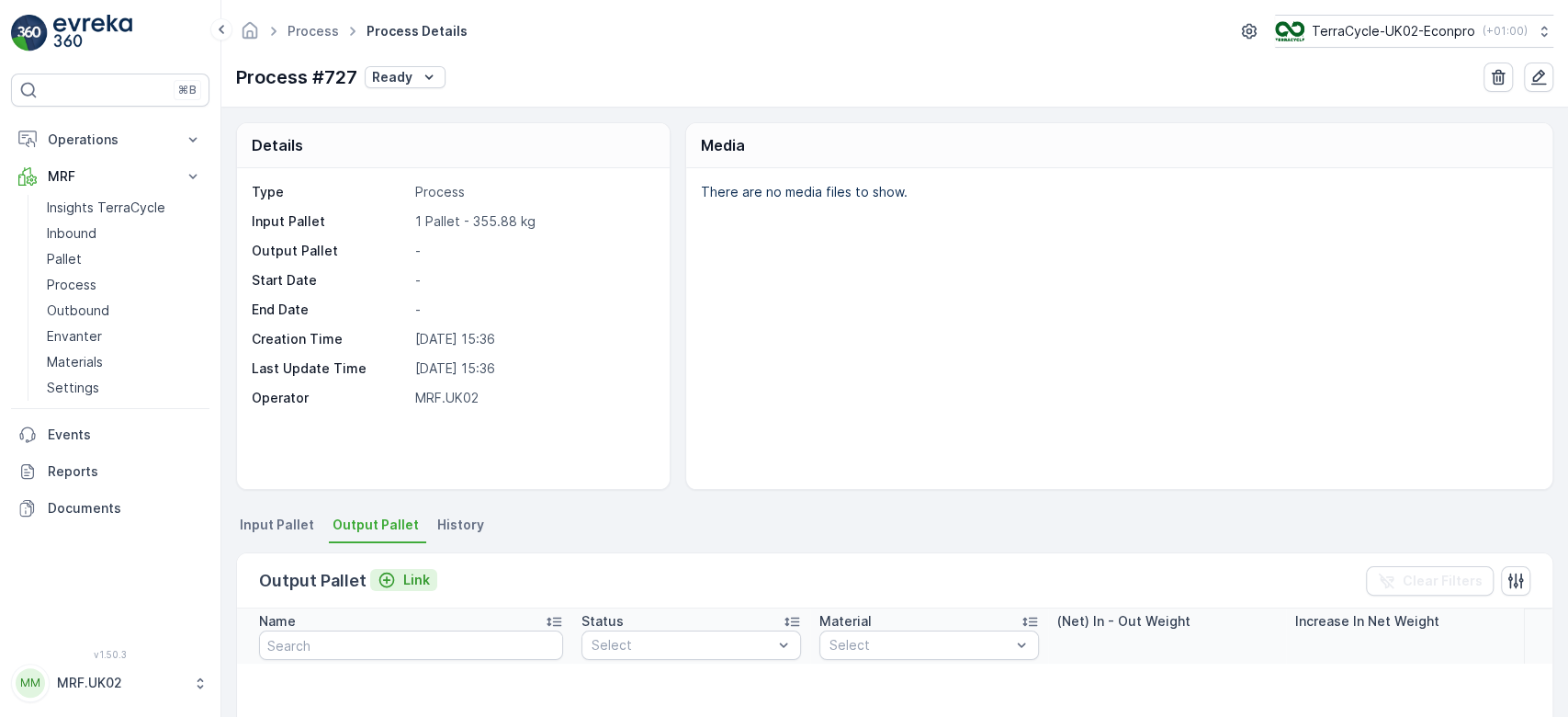
click at [418, 576] on p "Link" at bounding box center [416, 580] width 27 height 18
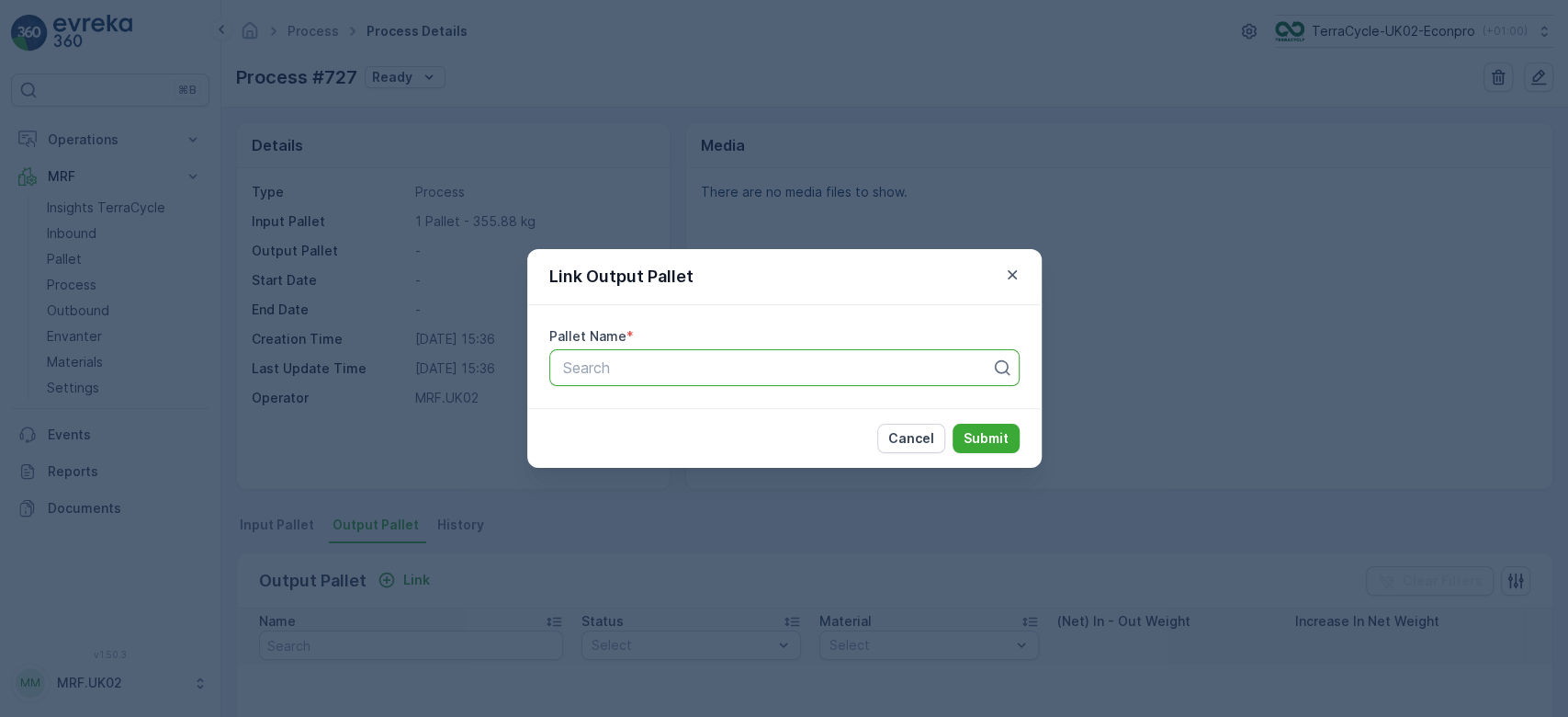
click at [624, 371] on div at bounding box center [777, 367] width 432 height 16
type input "1670"
click at [669, 442] on span "Parcel_UK02 #1670" at bounding box center [627, 443] width 134 height 16
click at [975, 430] on p "Submit" at bounding box center [986, 438] width 45 height 18
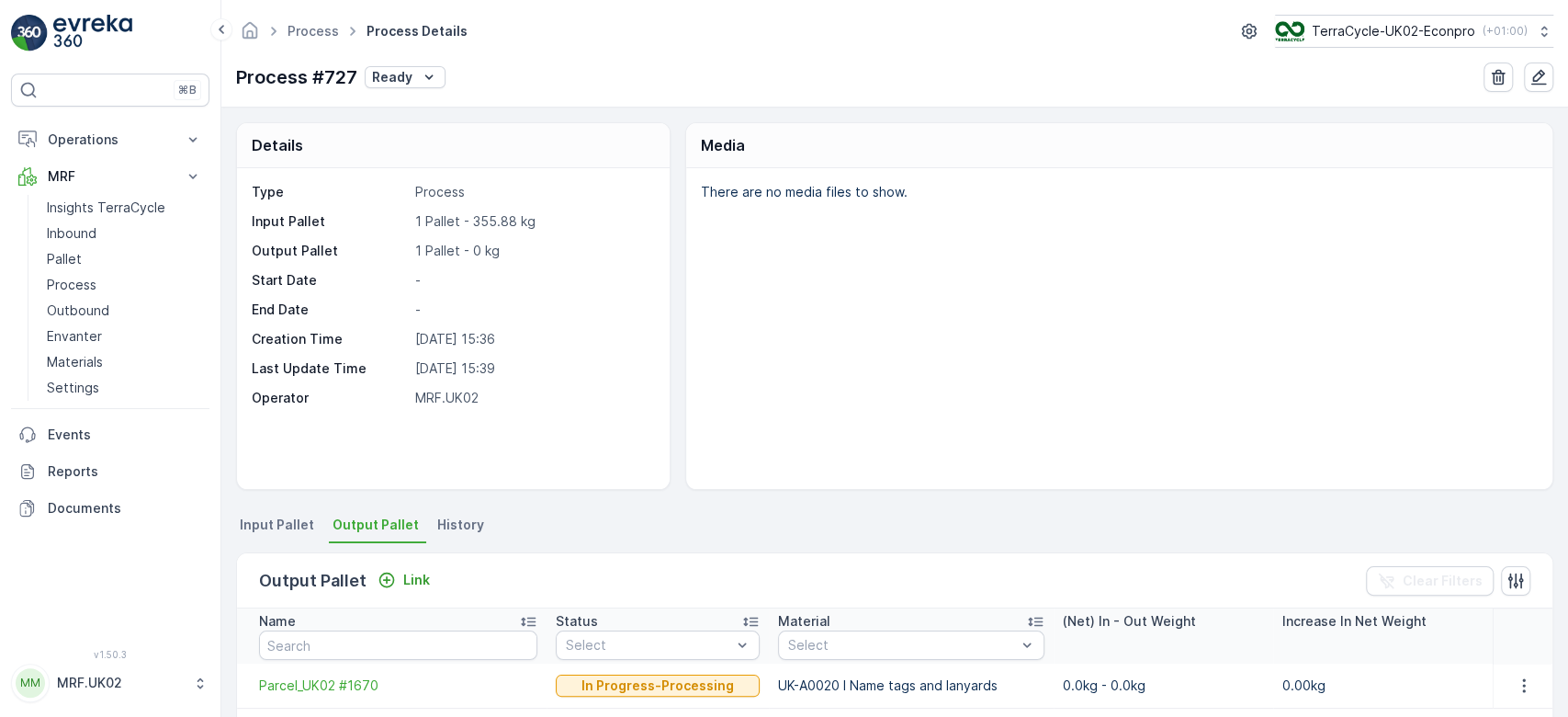
click at [405, 188] on p "Type" at bounding box center [329, 192] width 156 height 18
click at [398, 77] on p "Ready" at bounding box center [392, 77] width 40 height 18
click at [417, 150] on span "In progress" at bounding box center [411, 155] width 69 height 18
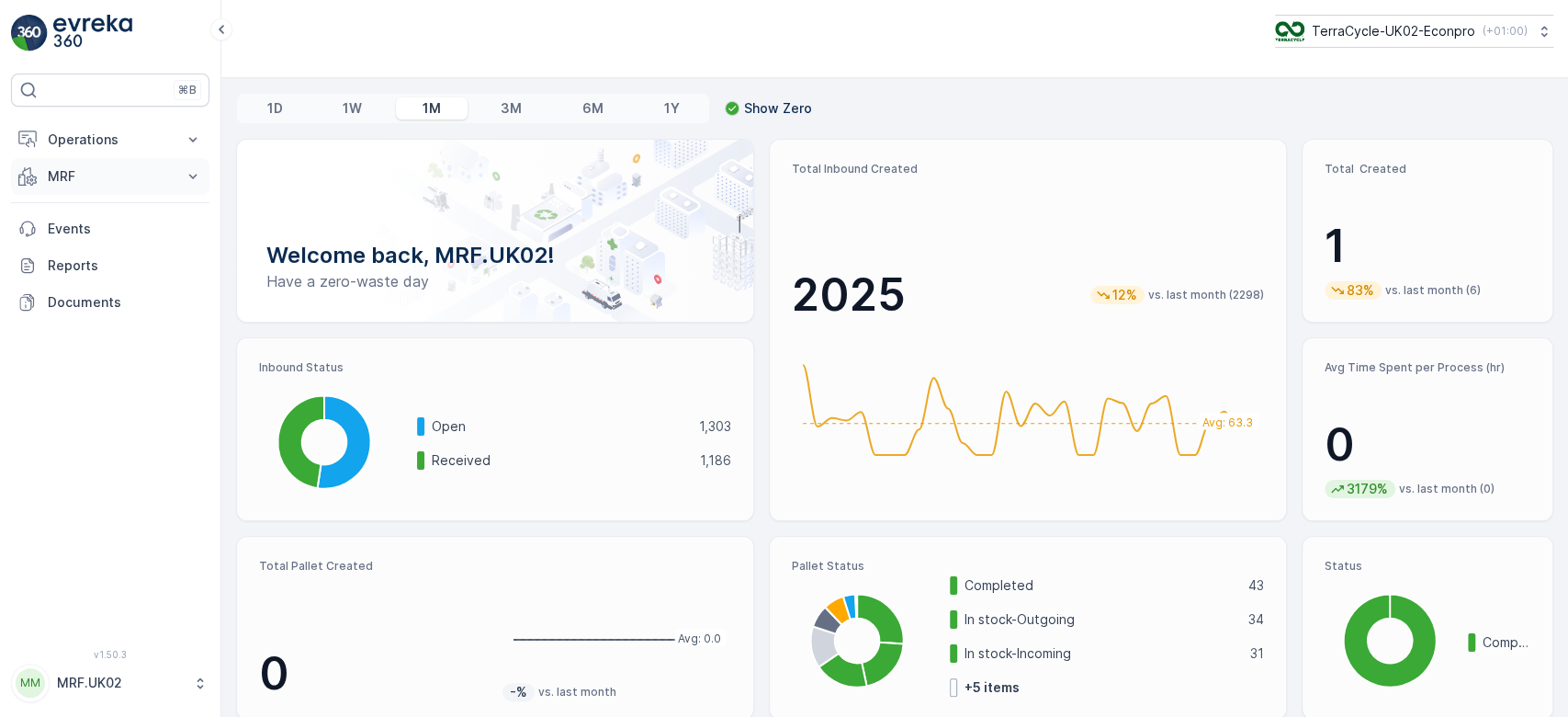
click at [110, 185] on button "MRF" at bounding box center [109, 177] width 199 height 36
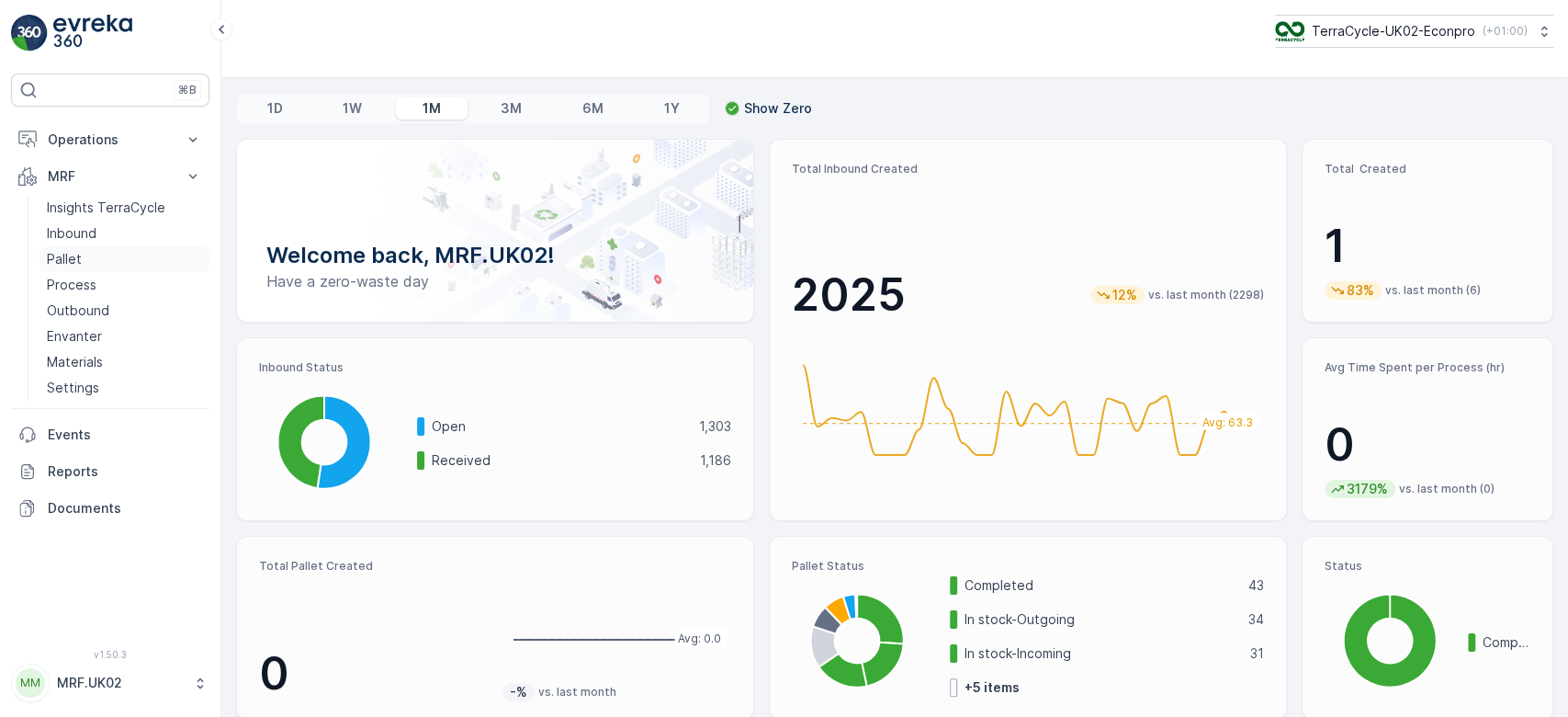
click at [106, 249] on link "Pallet" at bounding box center [124, 259] width 170 height 26
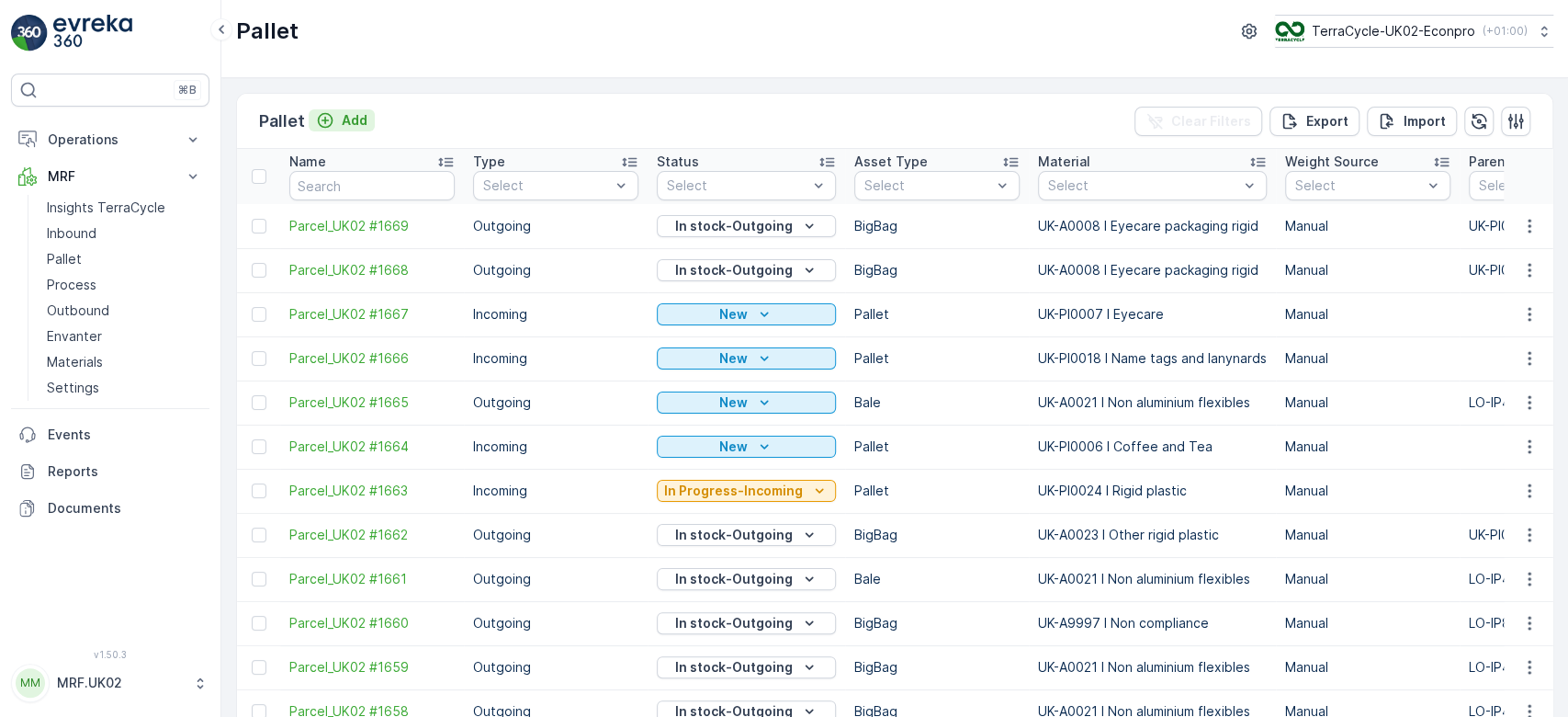
click at [350, 119] on p "Add" at bounding box center [354, 120] width 26 height 18
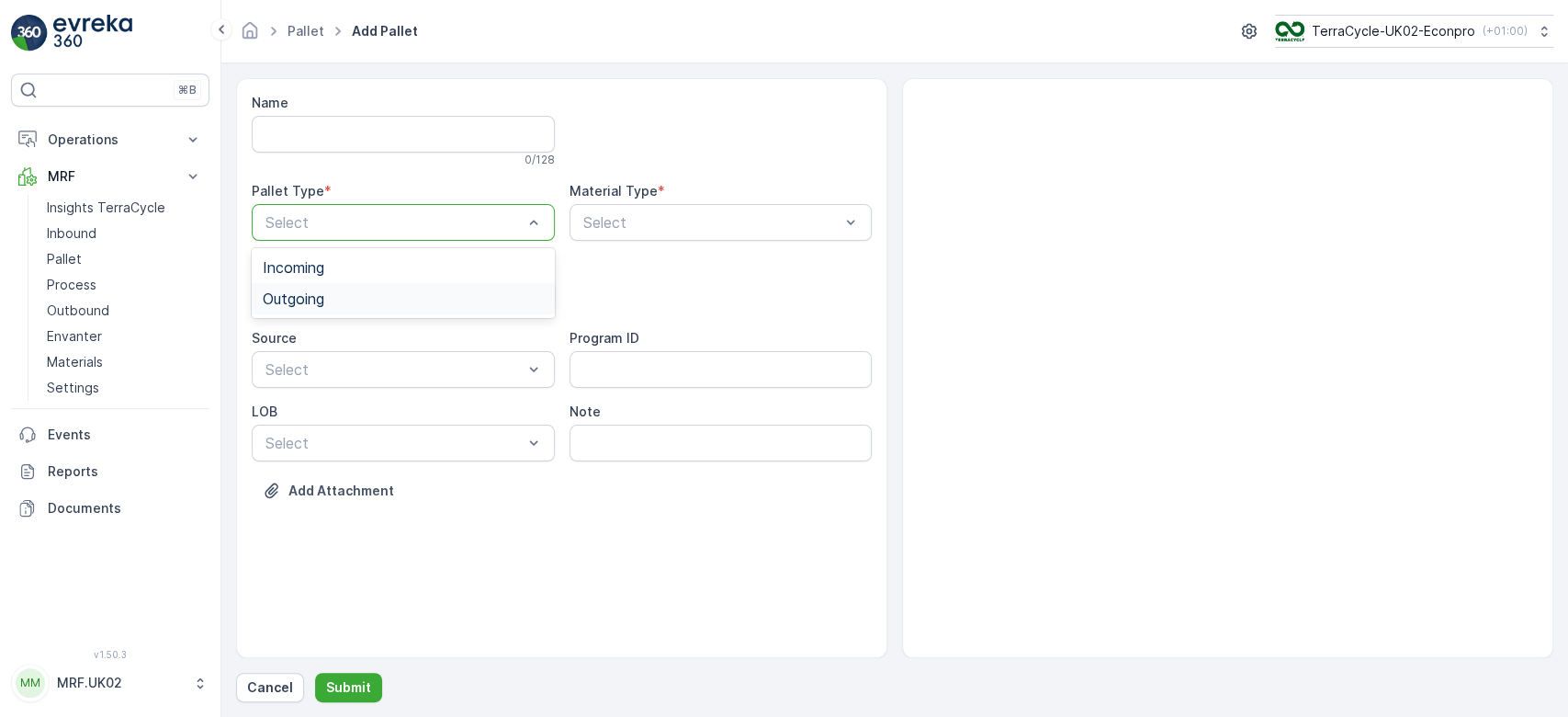
click at [372, 295] on div "Outgoing" at bounding box center [403, 299] width 281 height 16
click at [340, 408] on div "Bale" at bounding box center [403, 403] width 281 height 16
click at [354, 295] on div at bounding box center [394, 296] width 261 height 16
click at [360, 428] on div "BigBag" at bounding box center [403, 434] width 281 height 16
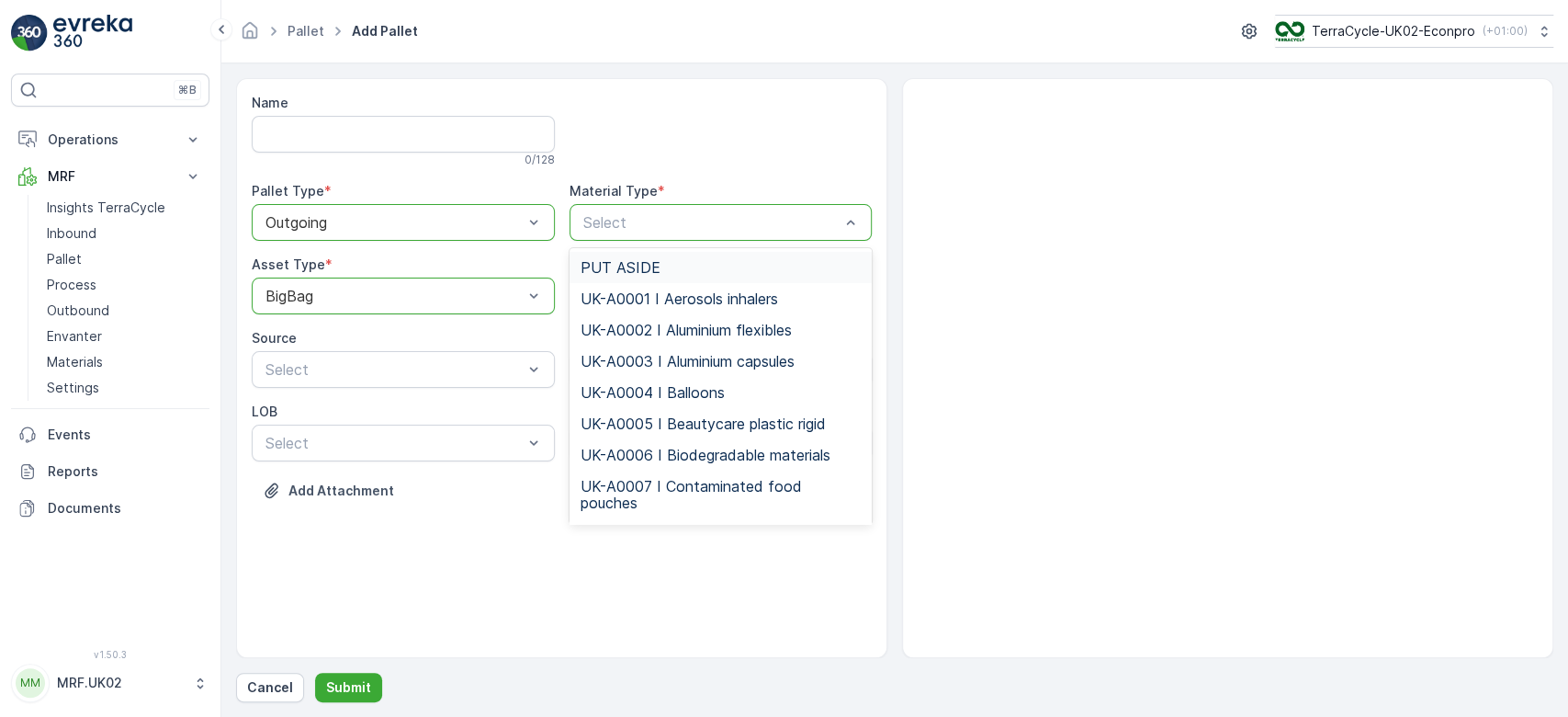
click at [629, 207] on div "Select" at bounding box center [722, 223] width 303 height 36
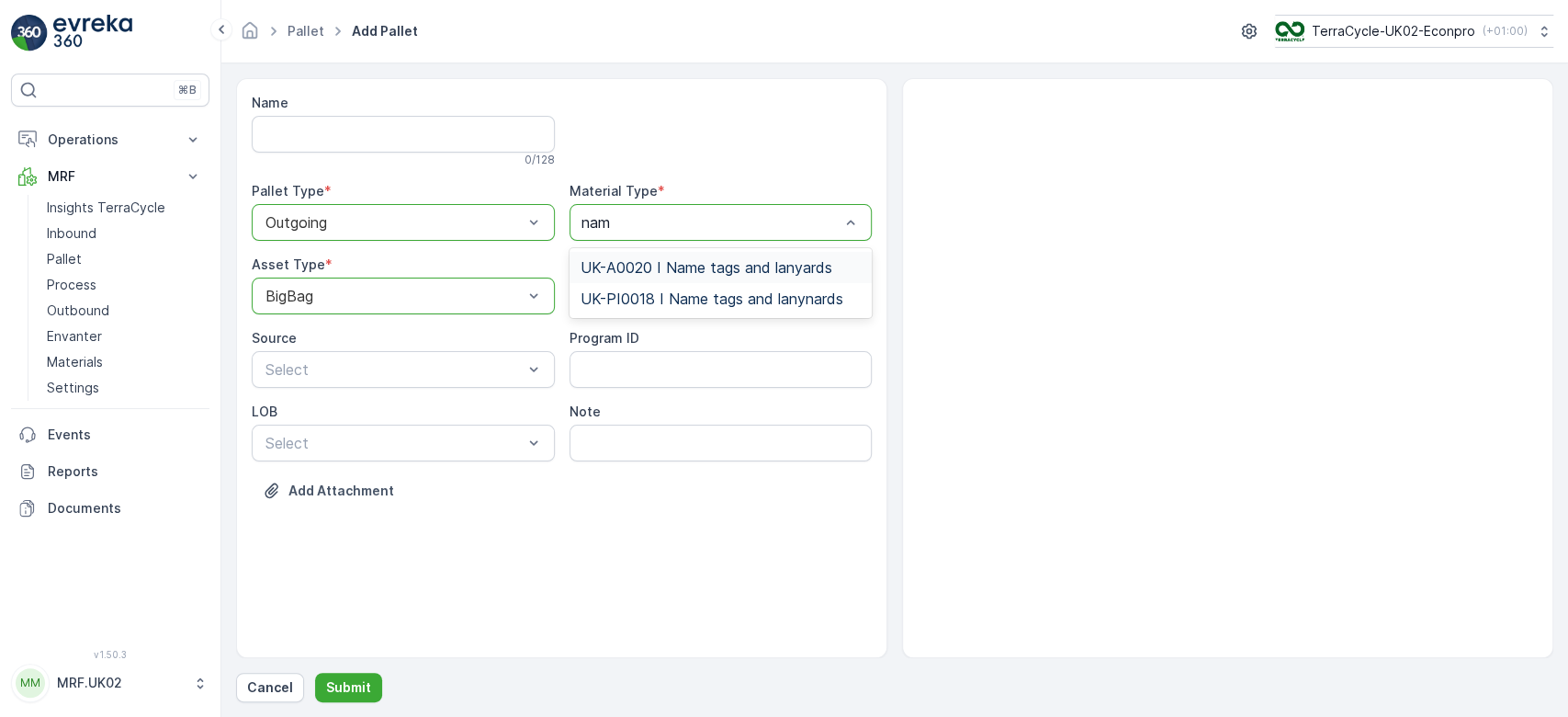
type input "name"
click at [711, 259] on span "UK-A0020 I Name tags and lanyards" at bounding box center [706, 267] width 251 height 16
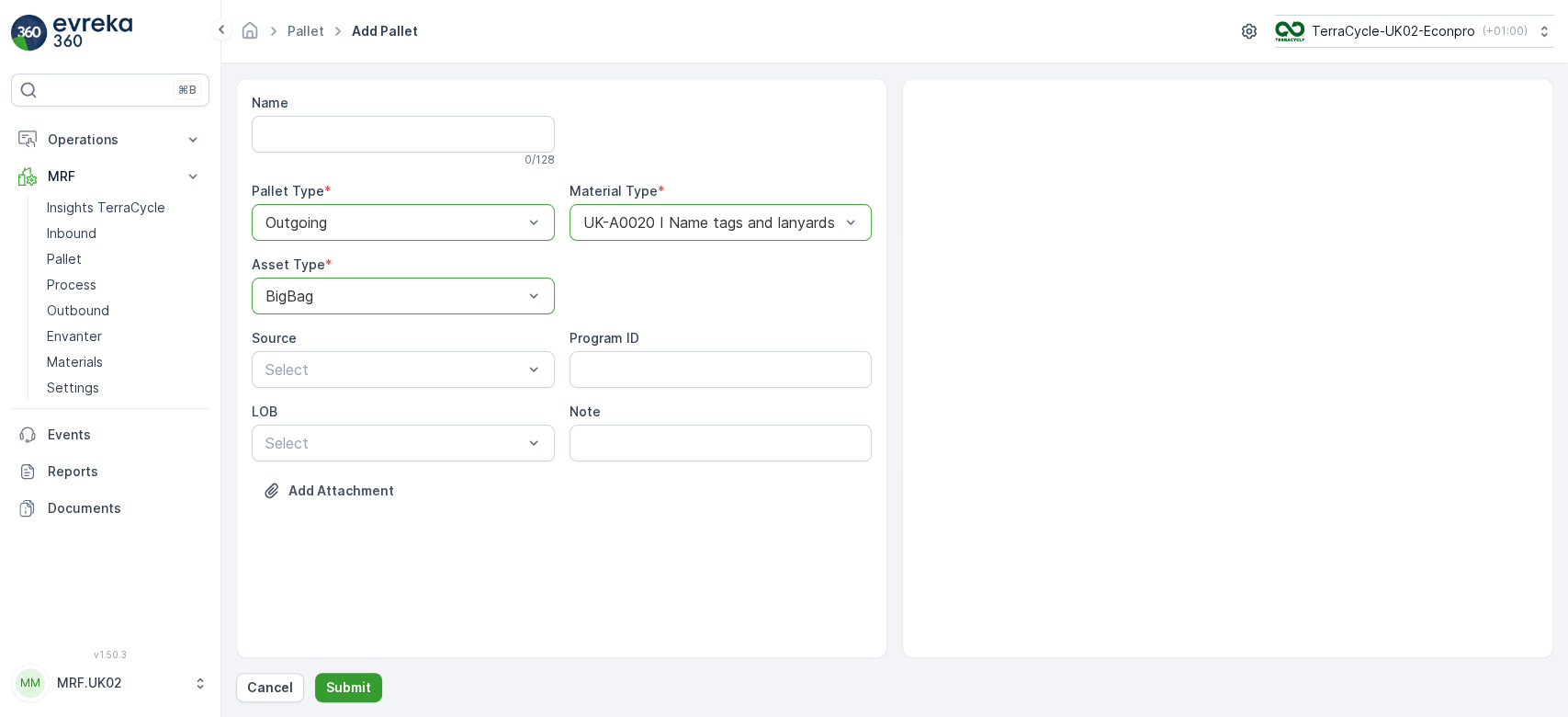
click at [360, 688] on p "Submit" at bounding box center [348, 687] width 45 height 18
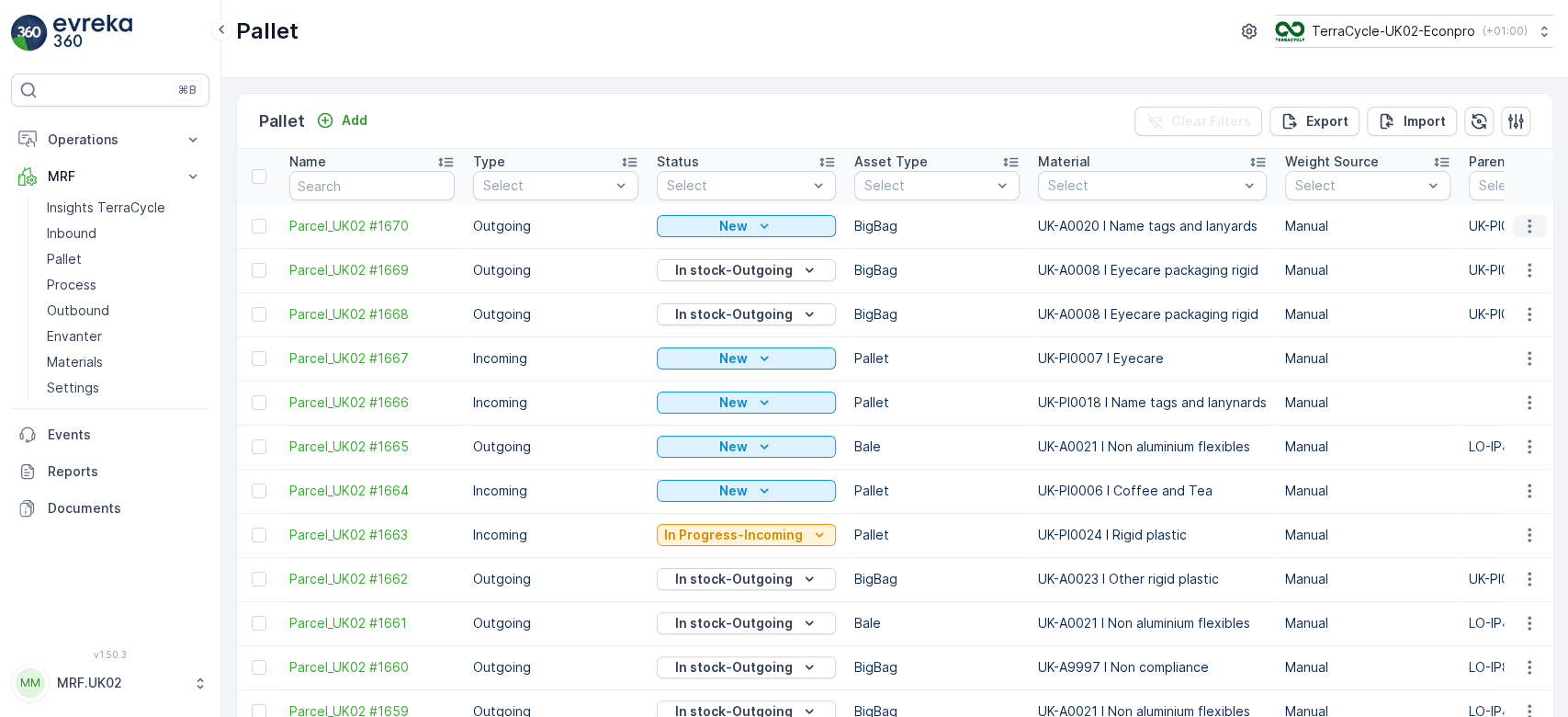
click at [1529, 227] on icon "button" at bounding box center [1530, 226] width 18 height 18
click at [1501, 355] on span "Print QR" at bounding box center [1480, 355] width 51 height 18
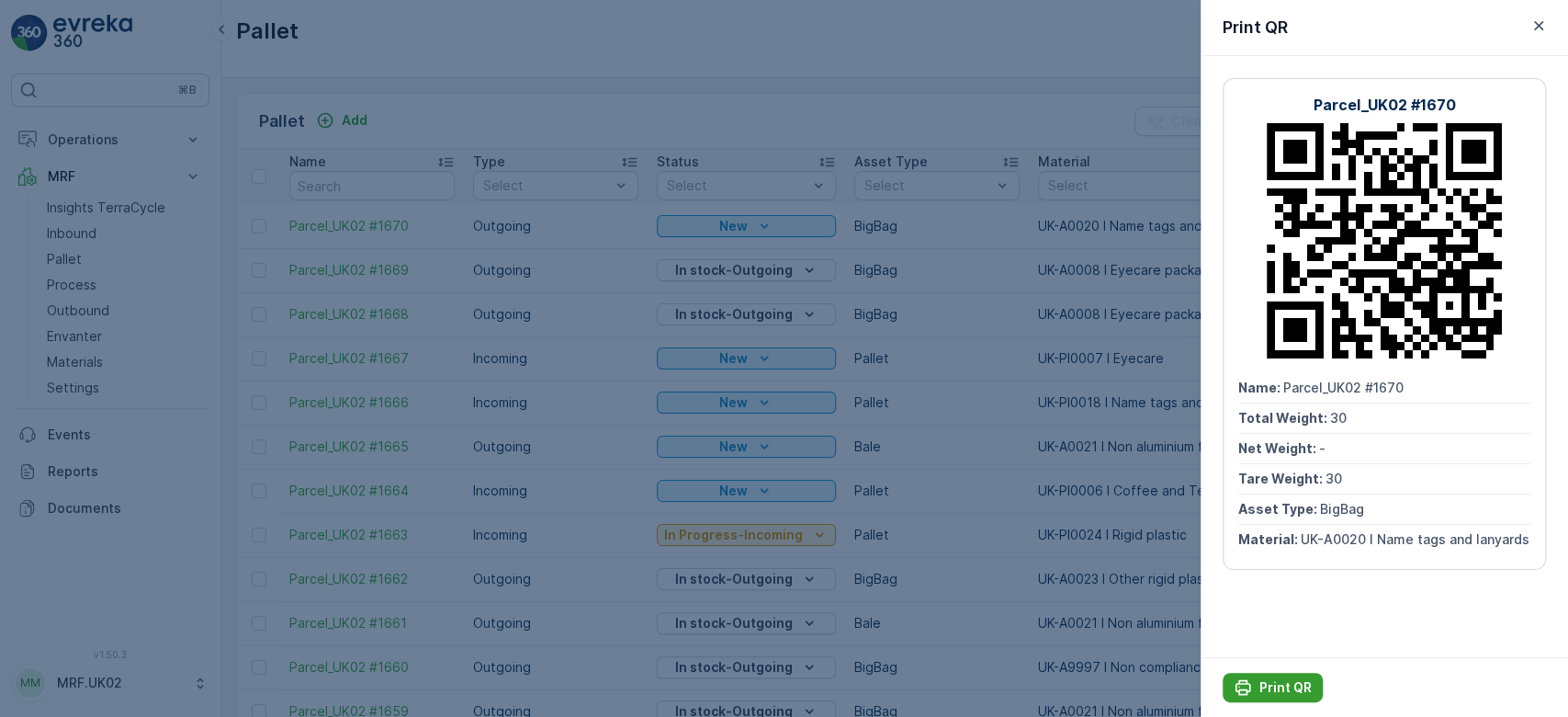
click at [1265, 685] on p "Print QR" at bounding box center [1286, 687] width 53 height 18
click at [928, 335] on div at bounding box center [784, 358] width 1568 height 717
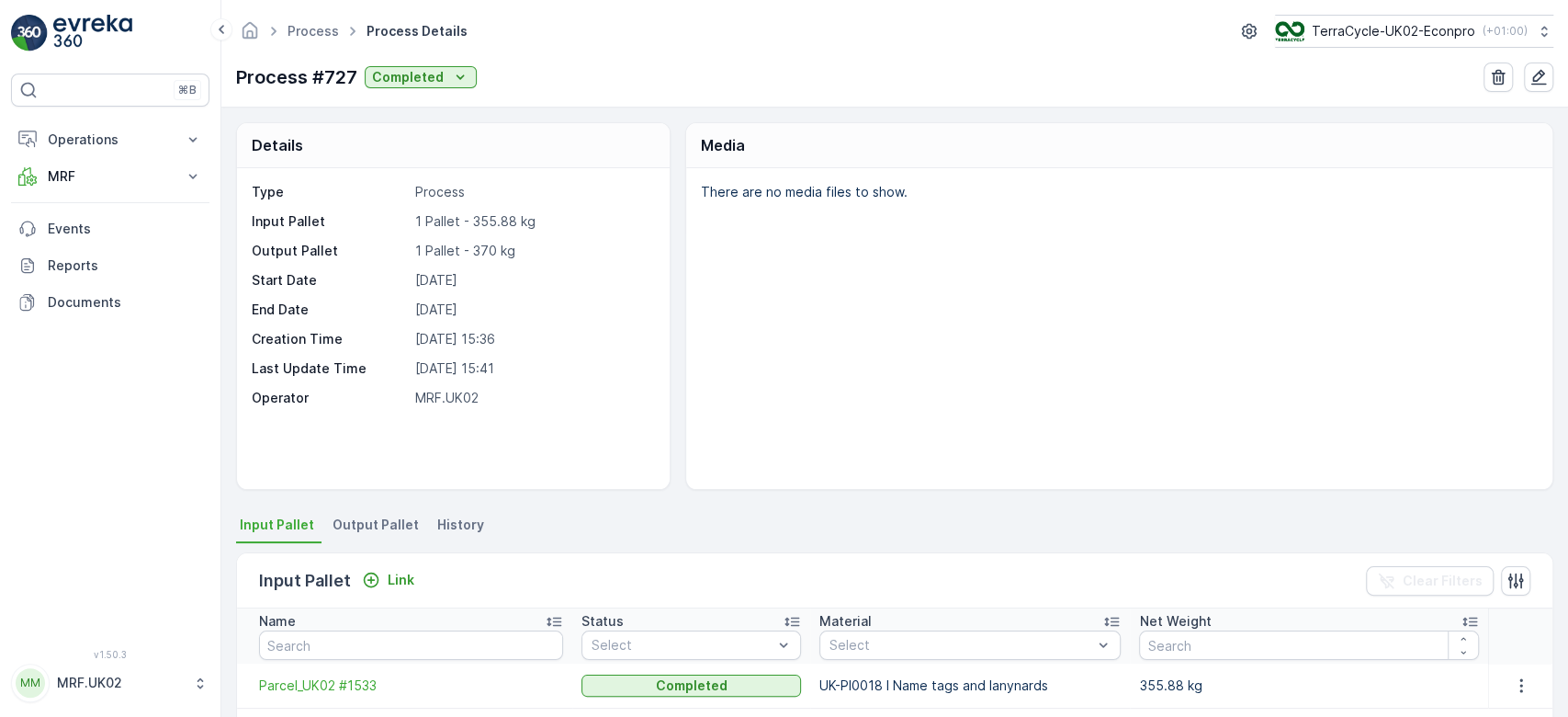
click at [973, 250] on div "There are no media files to show." at bounding box center [1119, 328] width 867 height 321
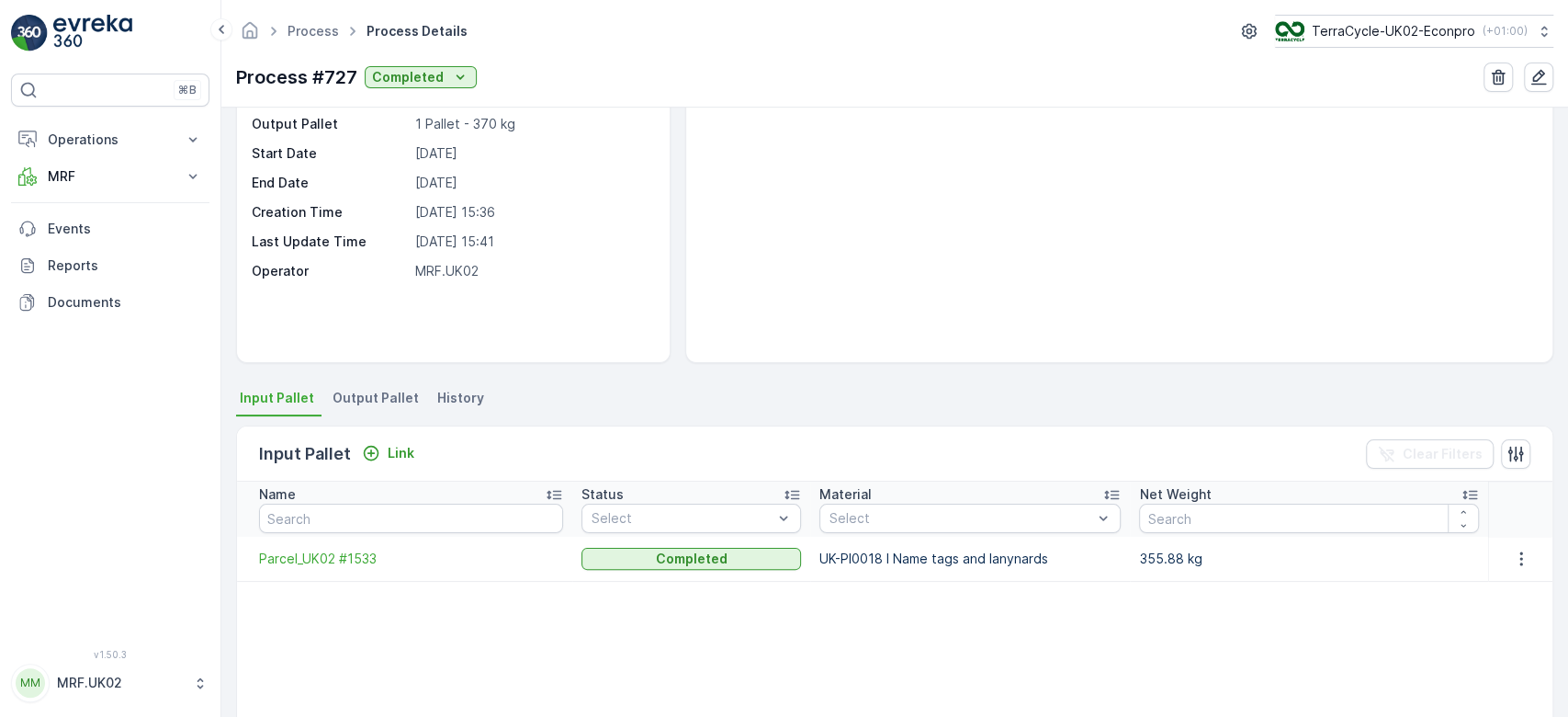
scroll to position [147, 0]
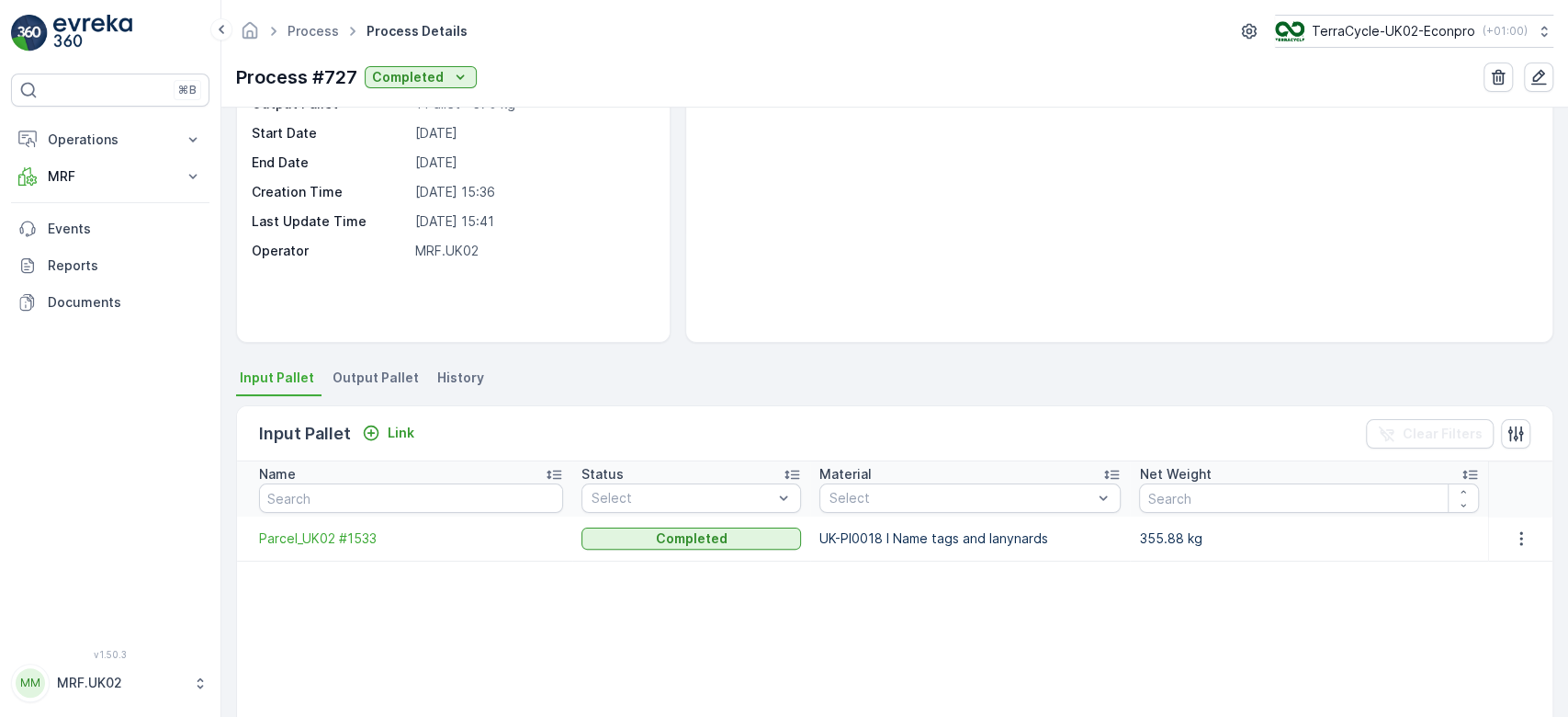
click at [368, 382] on span "Output Pallet" at bounding box center [376, 377] width 86 height 18
